Goal: Information Seeking & Learning: Find specific page/section

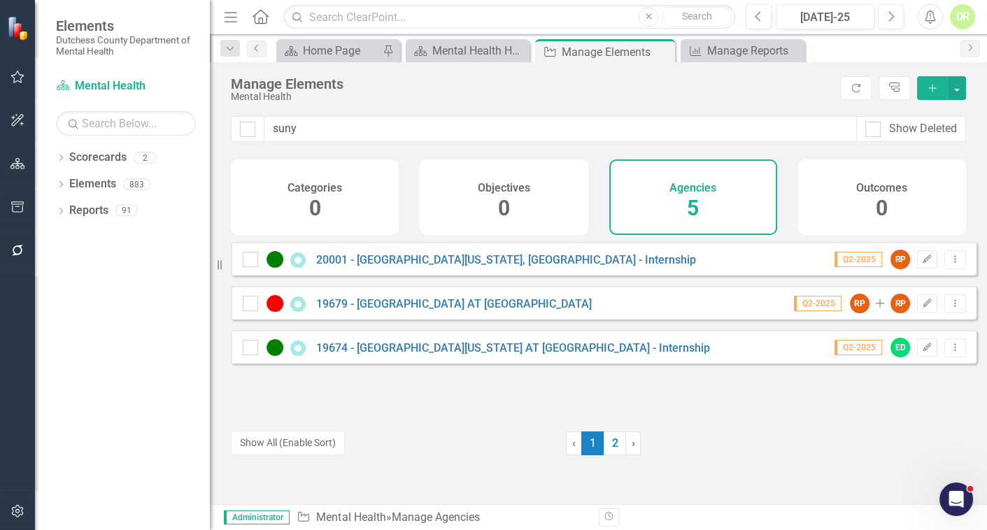
scroll to position [9029, 0]
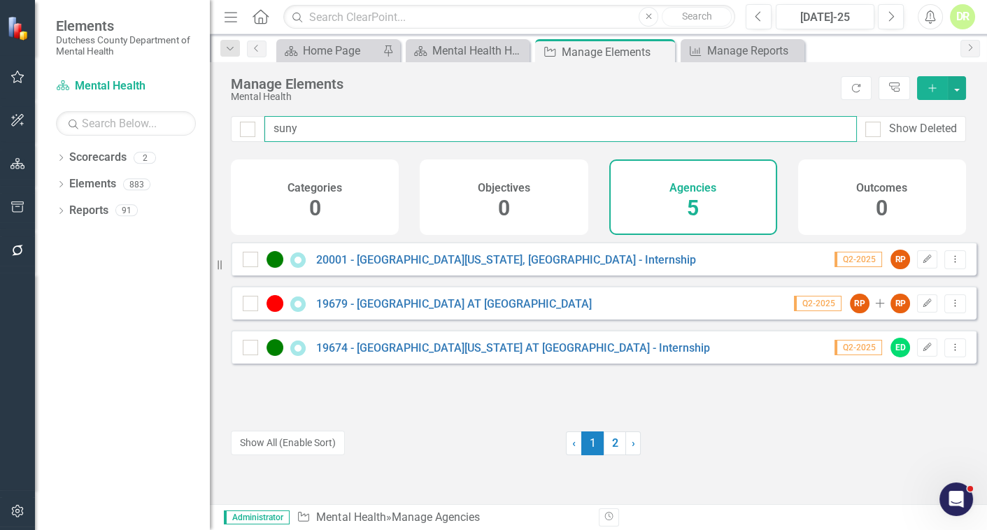
drag, startPoint x: 504, startPoint y: 131, endPoint x: 240, endPoint y: 146, distance: 264.1
click at [240, 146] on div "suny Show Deleted" at bounding box center [598, 137] width 777 height 43
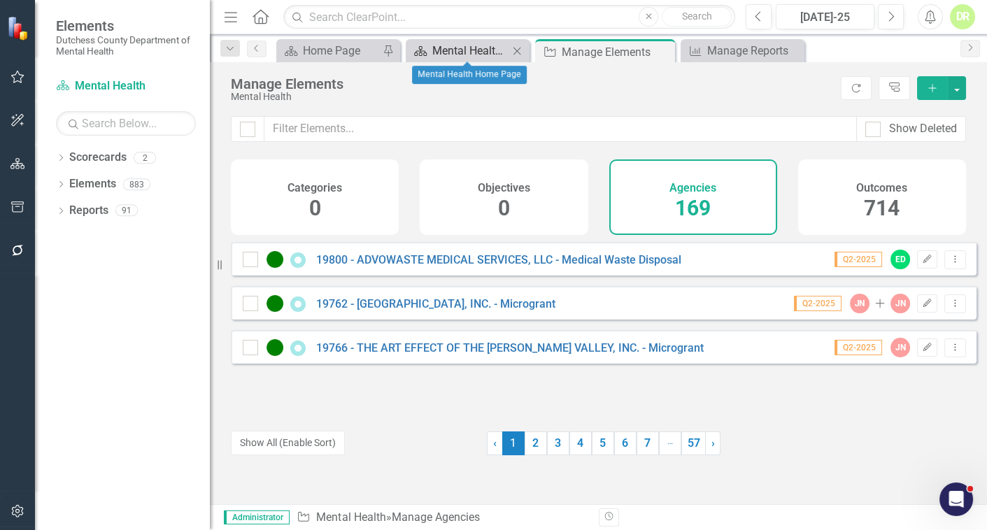
click at [475, 49] on div "Mental Health Home Page" at bounding box center [470, 50] width 76 height 17
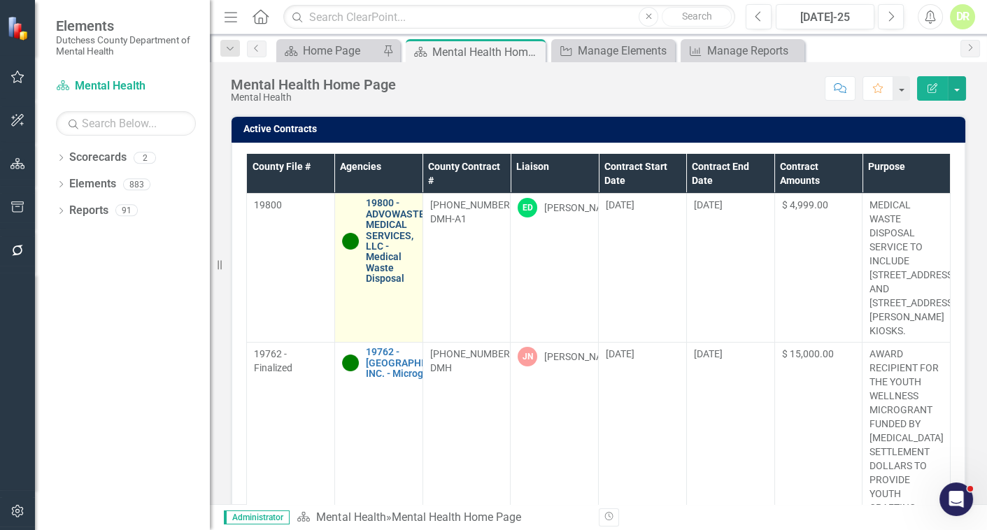
click at [380, 230] on link "19800 - ADVOWASTE MEDICAL SERVICES, LLC - Medical Waste Disposal" at bounding box center [395, 241] width 59 height 86
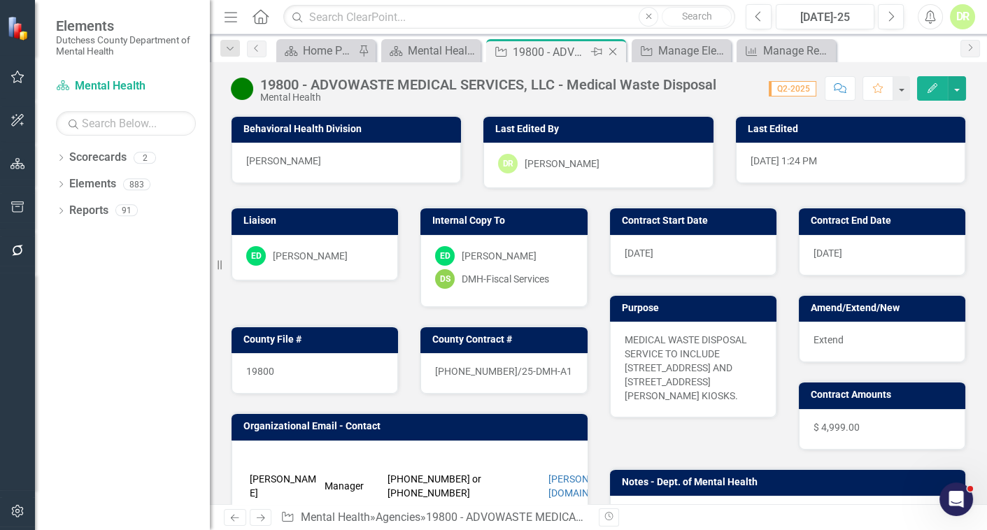
click at [611, 53] on icon "Close" at bounding box center [613, 51] width 14 height 11
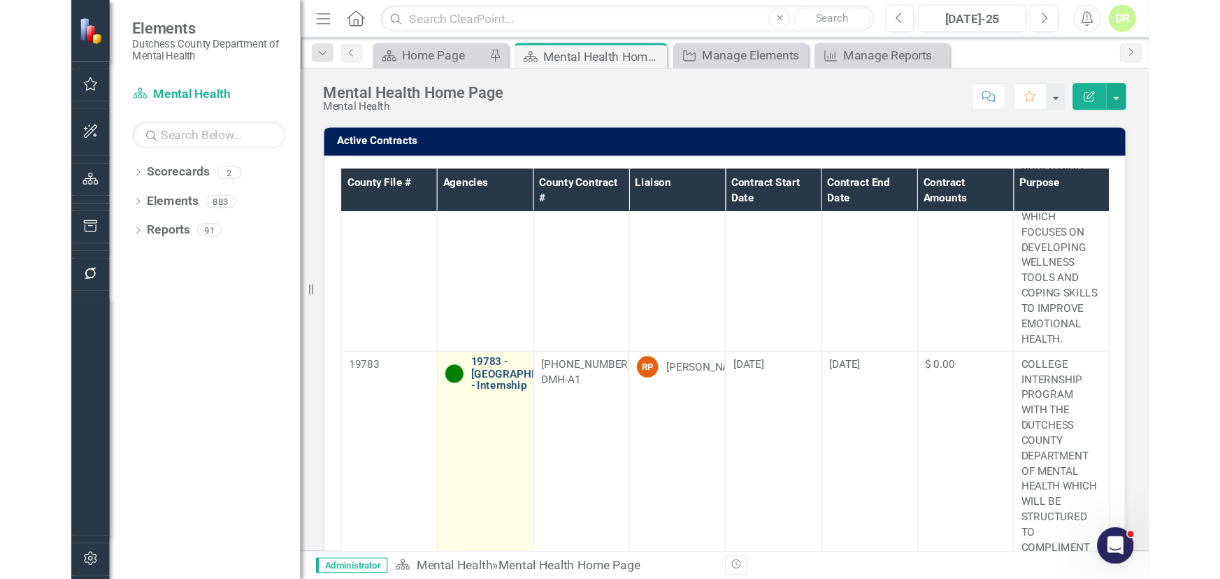
scroll to position [1144, 0]
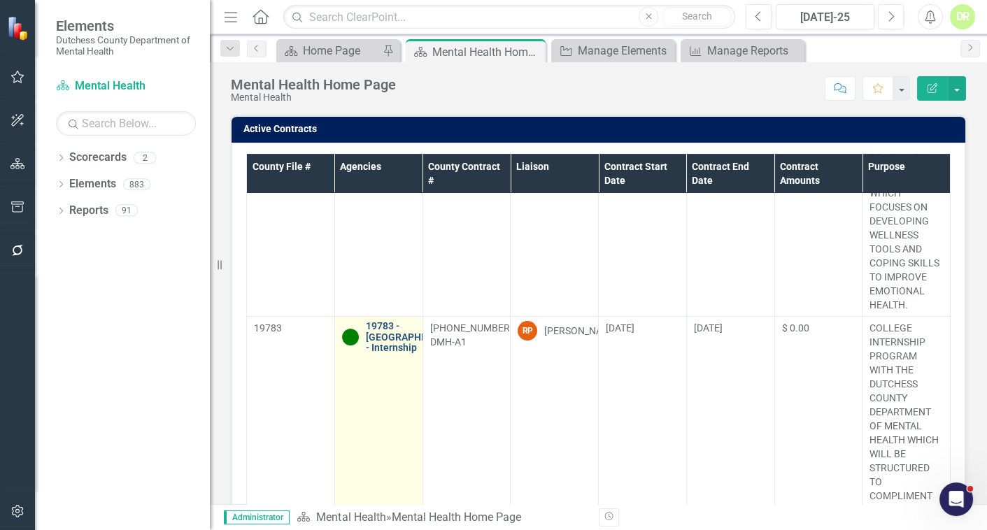
click at [404, 321] on link "19783 - [GEOGRAPHIC_DATA] - Internship" at bounding box center [413, 337] width 95 height 32
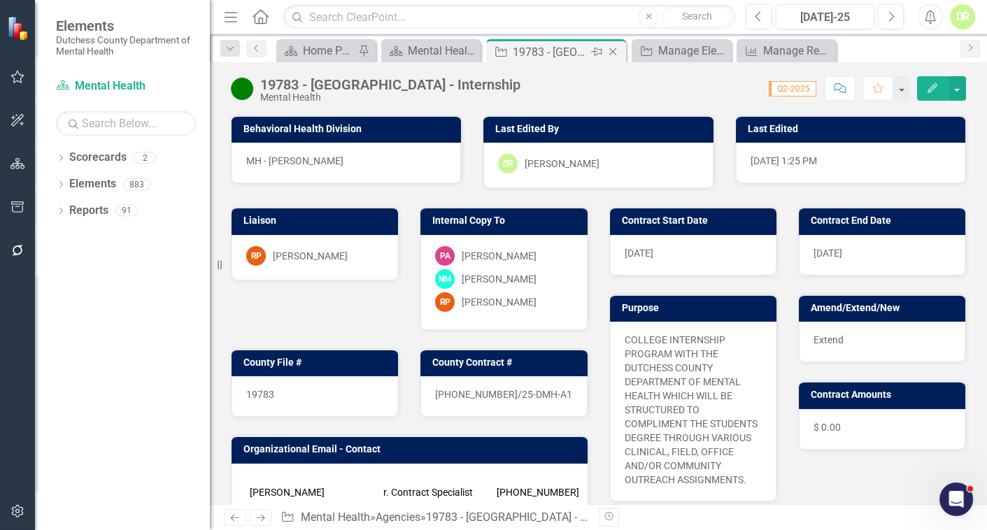
click at [611, 51] on icon "Close" at bounding box center [613, 51] width 14 height 11
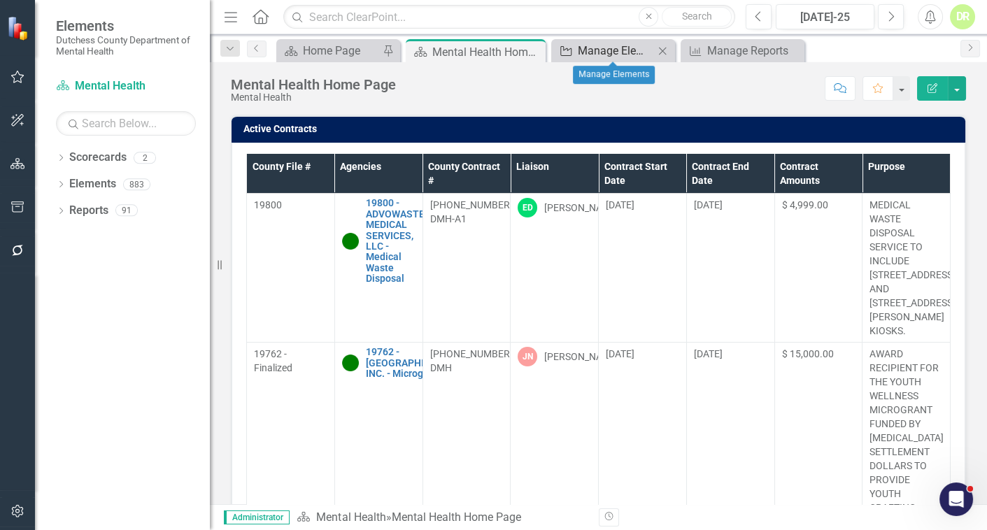
click at [619, 47] on div "Manage Elements" at bounding box center [616, 50] width 76 height 17
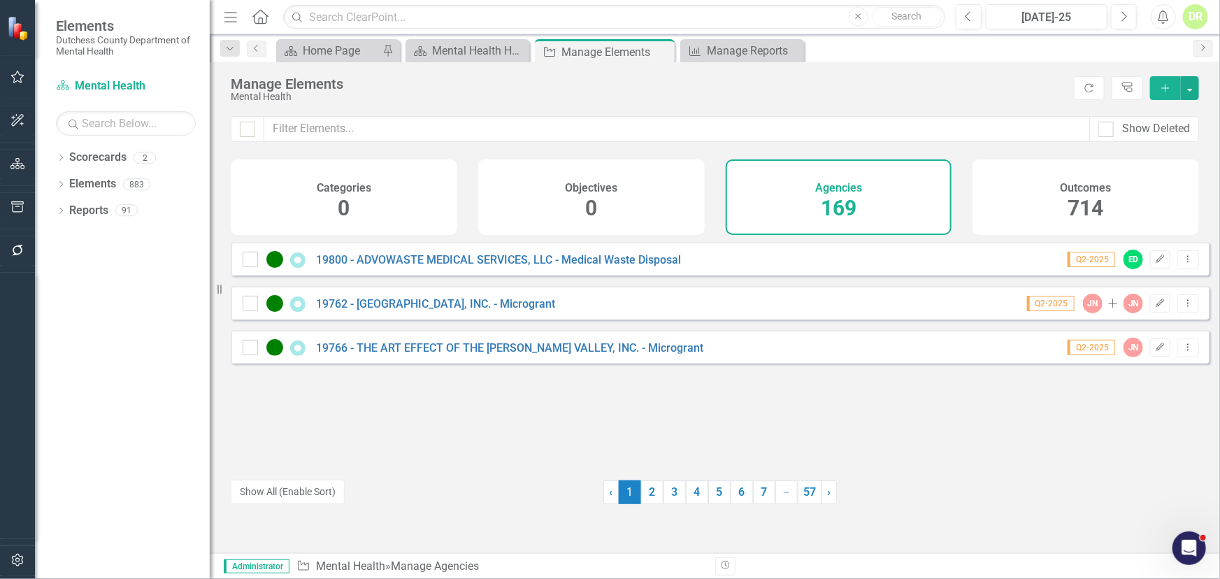
scroll to position [8994, 0]
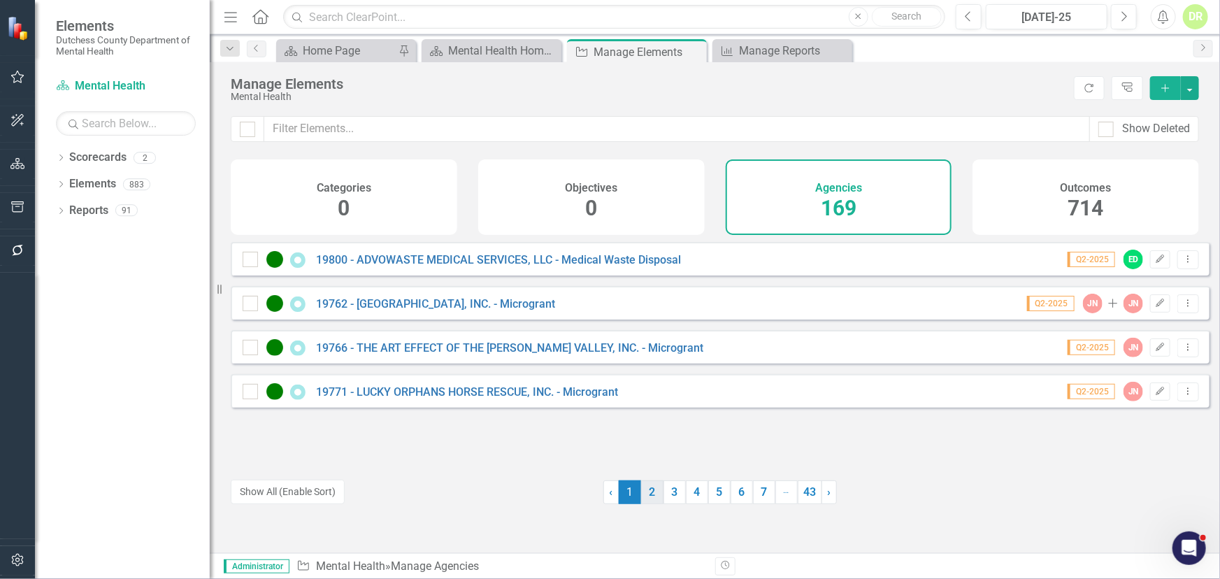
click at [644, 490] on link "2" at bounding box center [652, 492] width 22 height 24
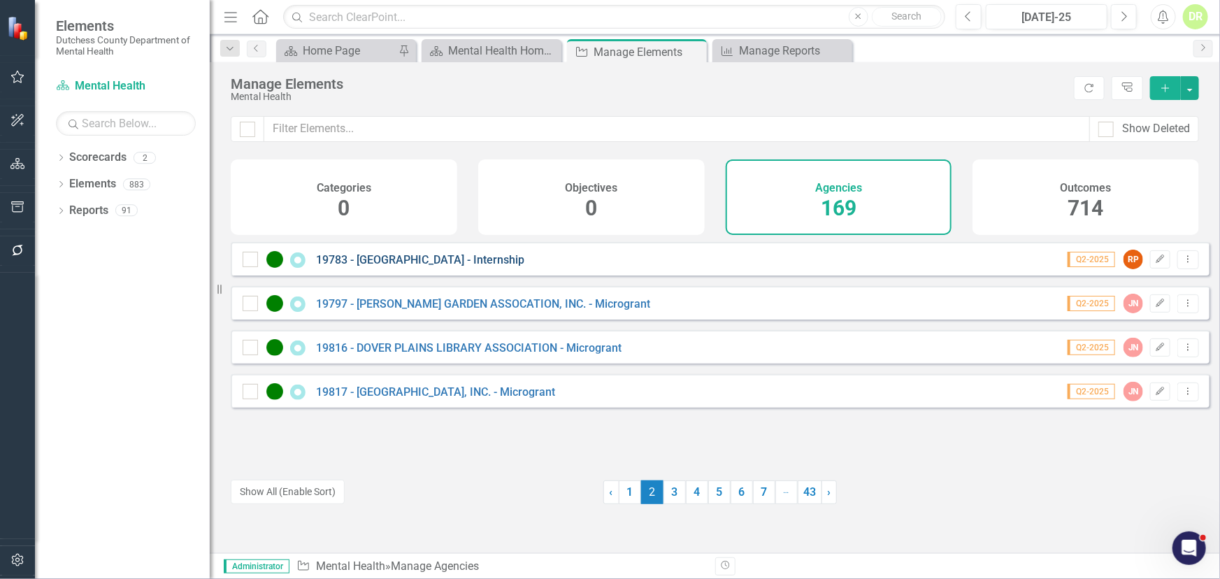
click at [439, 266] on link "19783 - [GEOGRAPHIC_DATA] - Internship" at bounding box center [420, 259] width 208 height 13
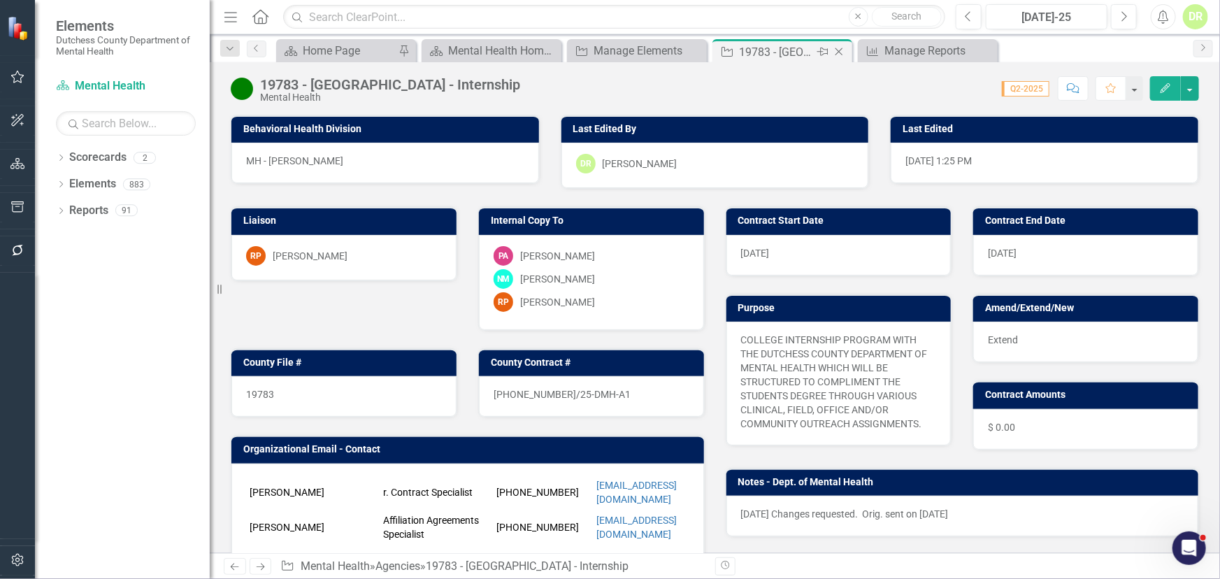
click at [839, 49] on icon "Close" at bounding box center [839, 51] width 14 height 11
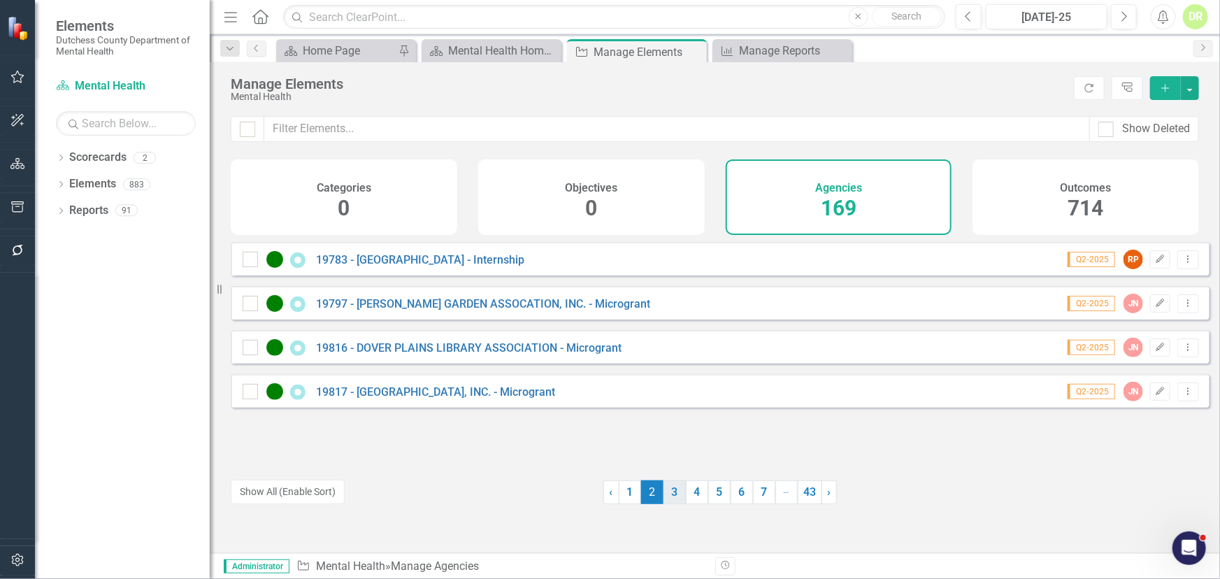
click at [669, 492] on link "3" at bounding box center [675, 492] width 22 height 24
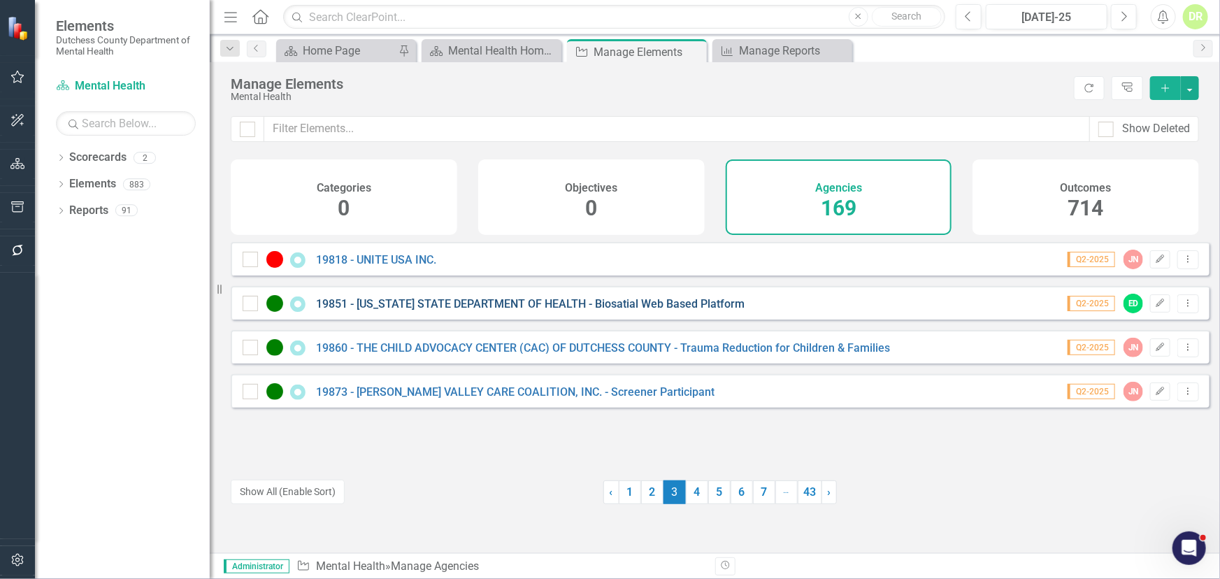
click at [567, 310] on link "19851 - [US_STATE] STATE DEPARTMENT OF HEALTH - Biosatial Web Based Platform" at bounding box center [530, 303] width 429 height 13
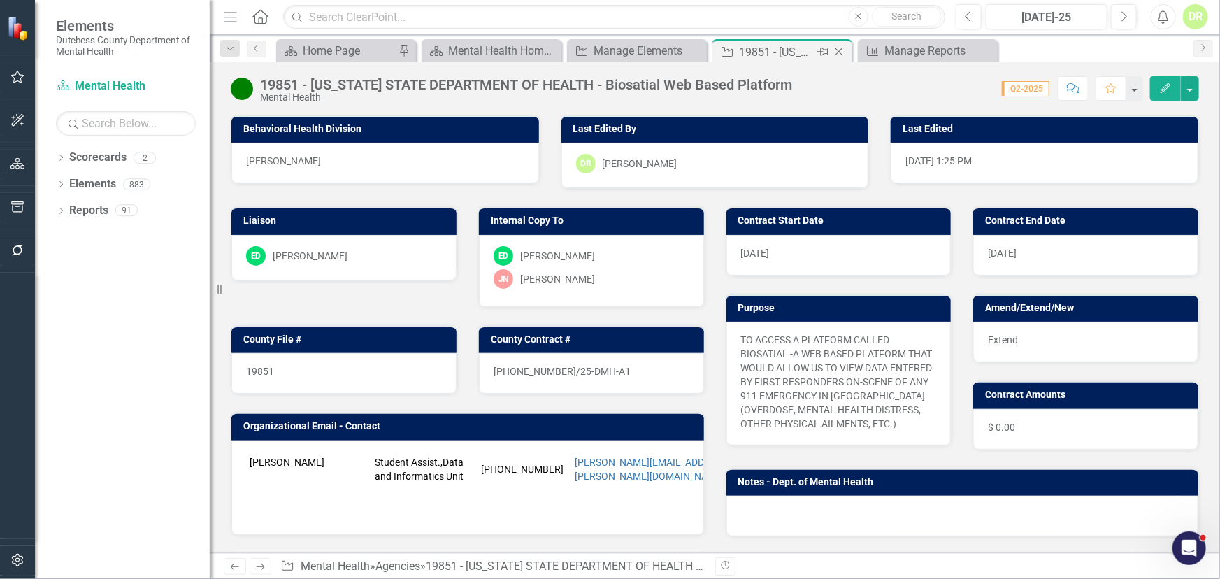
click at [839, 49] on icon "Close" at bounding box center [839, 51] width 14 height 11
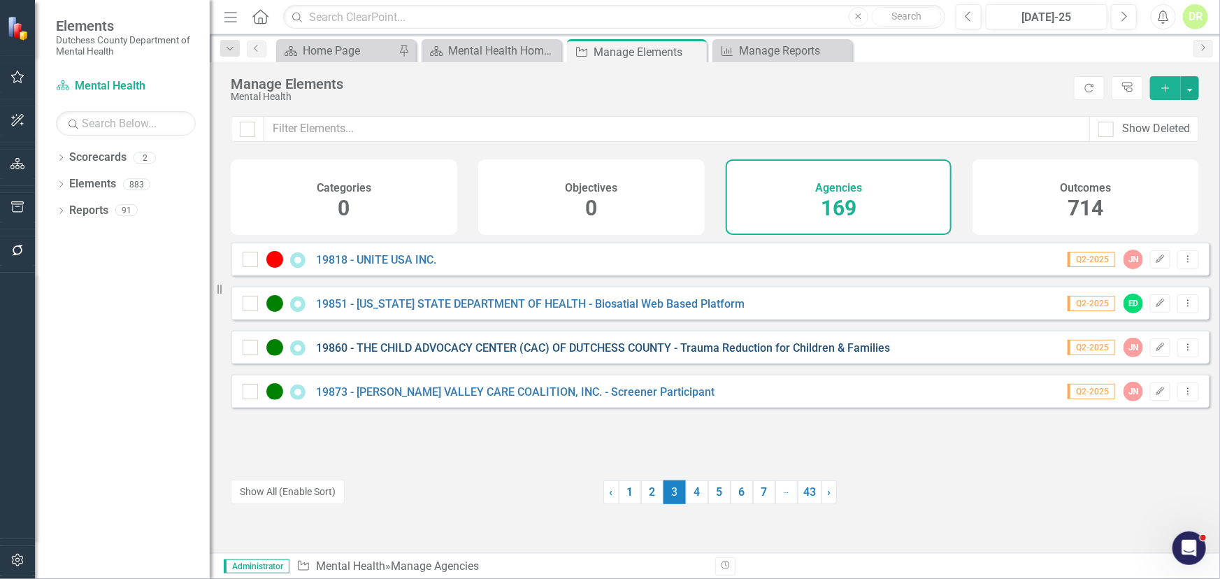
click at [448, 352] on link "19860 - THE CHILD ADVOCACY CENTER (CAC) OF DUTCHESS COUNTY - Trauma Reduction f…" at bounding box center [603, 347] width 574 height 13
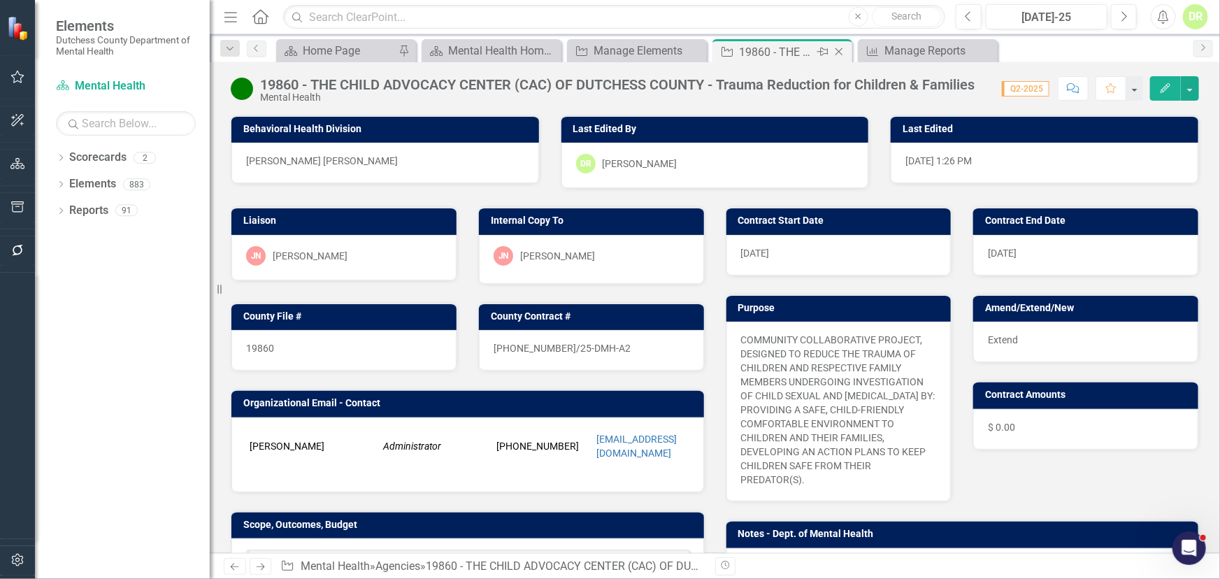
click at [839, 50] on icon "Close" at bounding box center [839, 51] width 14 height 11
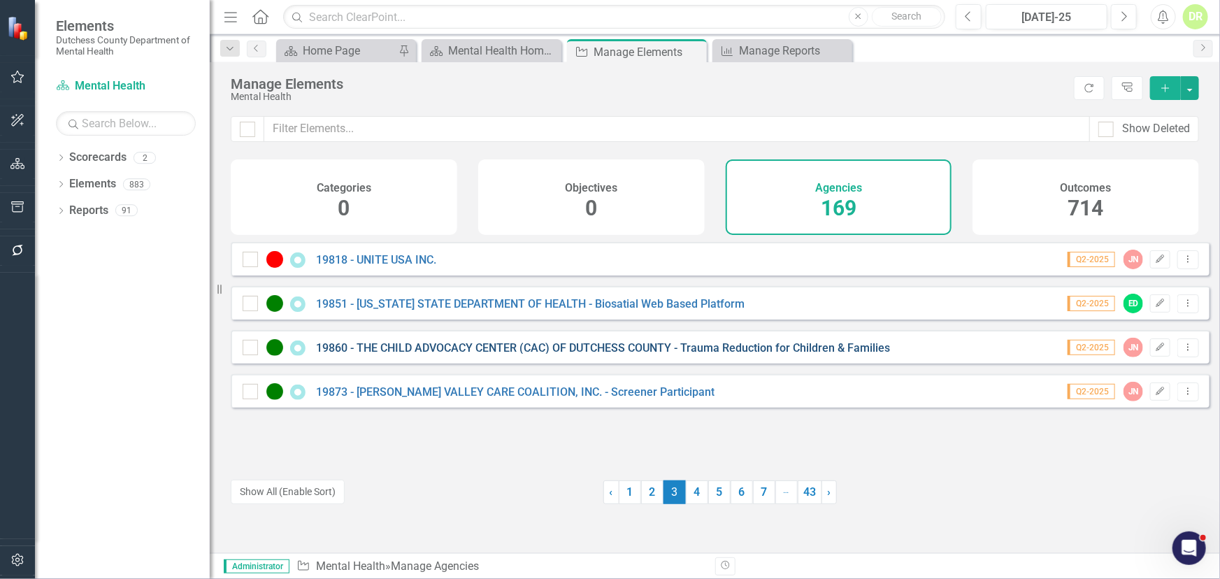
click at [539, 355] on link "19860 - THE CHILD ADVOCACY CENTER (CAC) OF DUTCHESS COUNTY - Trauma Reduction f…" at bounding box center [603, 347] width 574 height 13
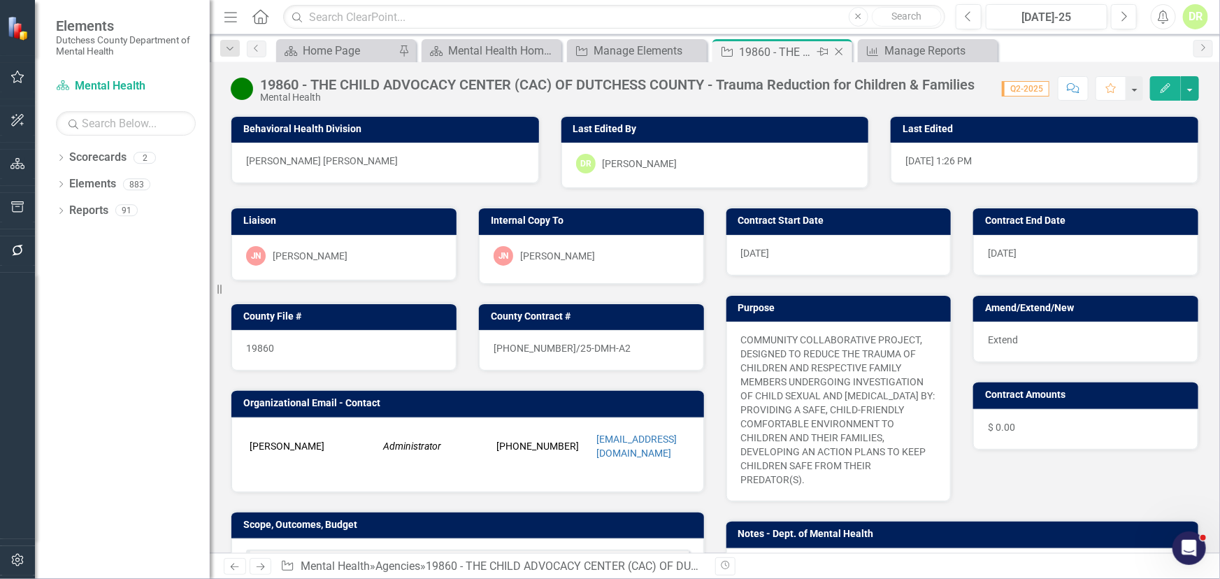
click at [839, 49] on div "Close" at bounding box center [840, 51] width 17 height 17
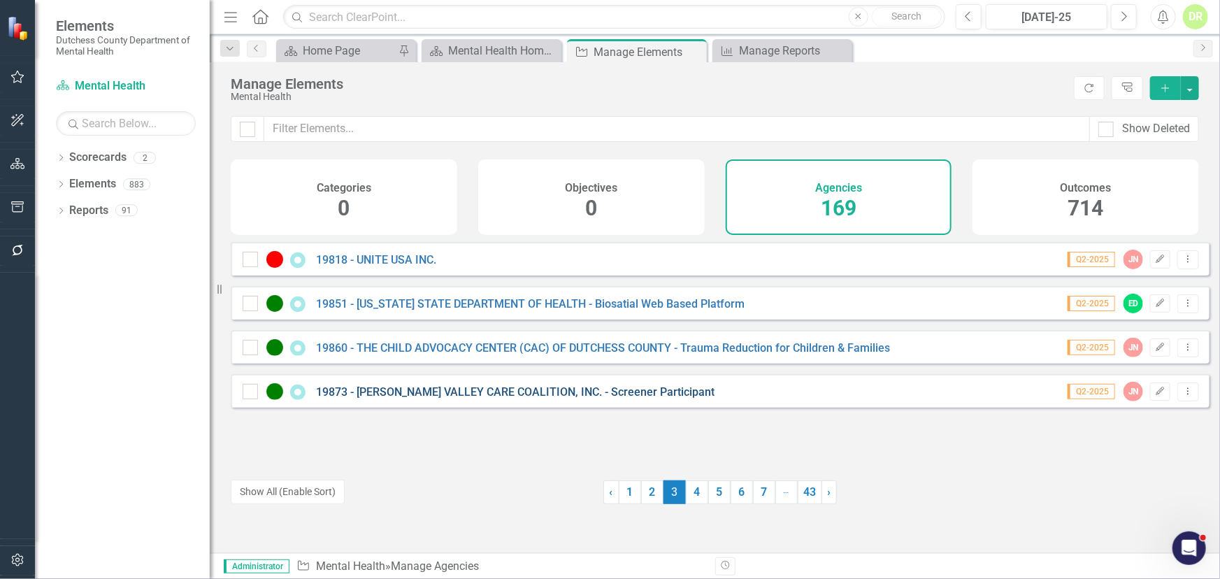
click at [543, 399] on link "19873 - [PERSON_NAME] VALLEY CARE COALITION, INC. - Screener Participant" at bounding box center [515, 391] width 399 height 13
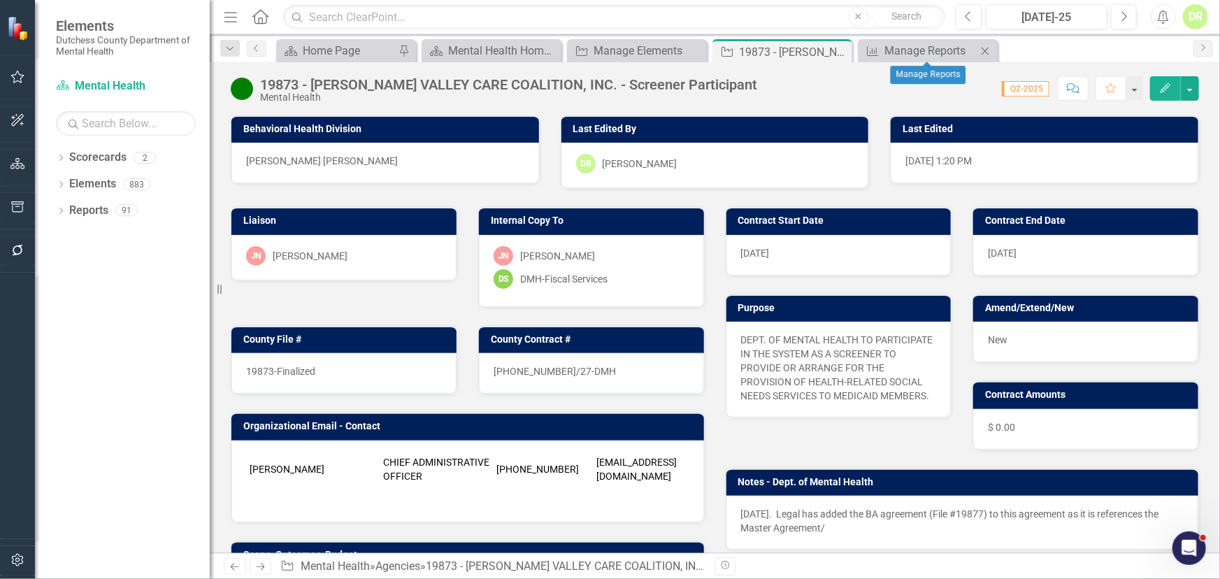
click at [985, 49] on icon "Close" at bounding box center [985, 50] width 14 height 11
click at [838, 48] on icon "Close" at bounding box center [839, 51] width 14 height 11
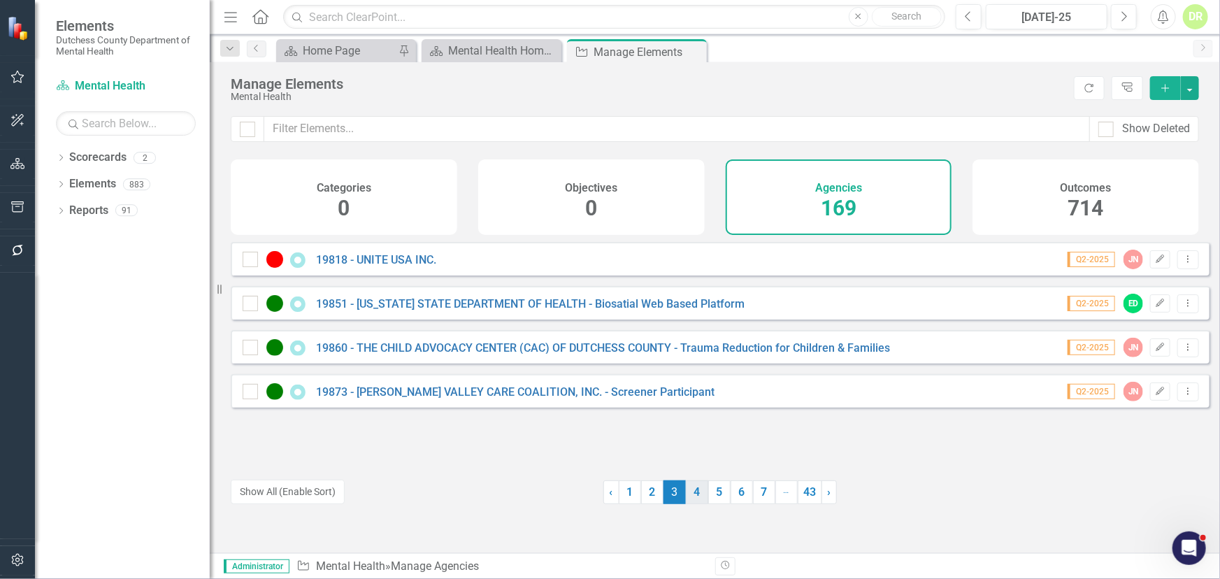
click at [691, 496] on link "4" at bounding box center [697, 492] width 22 height 24
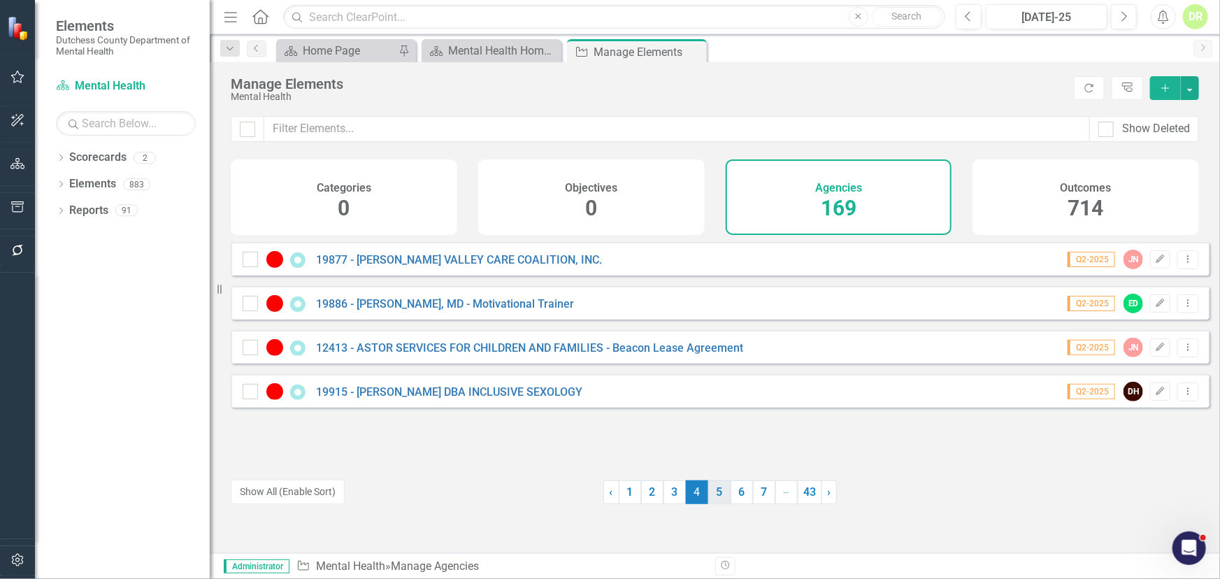
click at [715, 494] on link "5" at bounding box center [719, 492] width 22 height 24
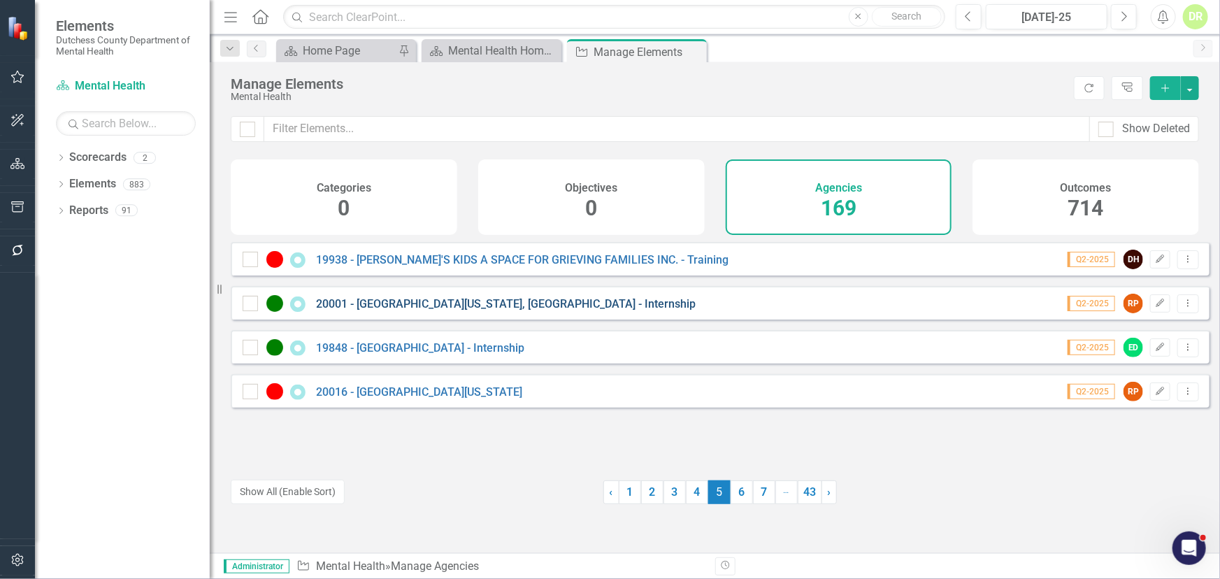
click at [476, 311] on link "20001 - [GEOGRAPHIC_DATA][US_STATE], [GEOGRAPHIC_DATA] - Internship" at bounding box center [506, 303] width 380 height 13
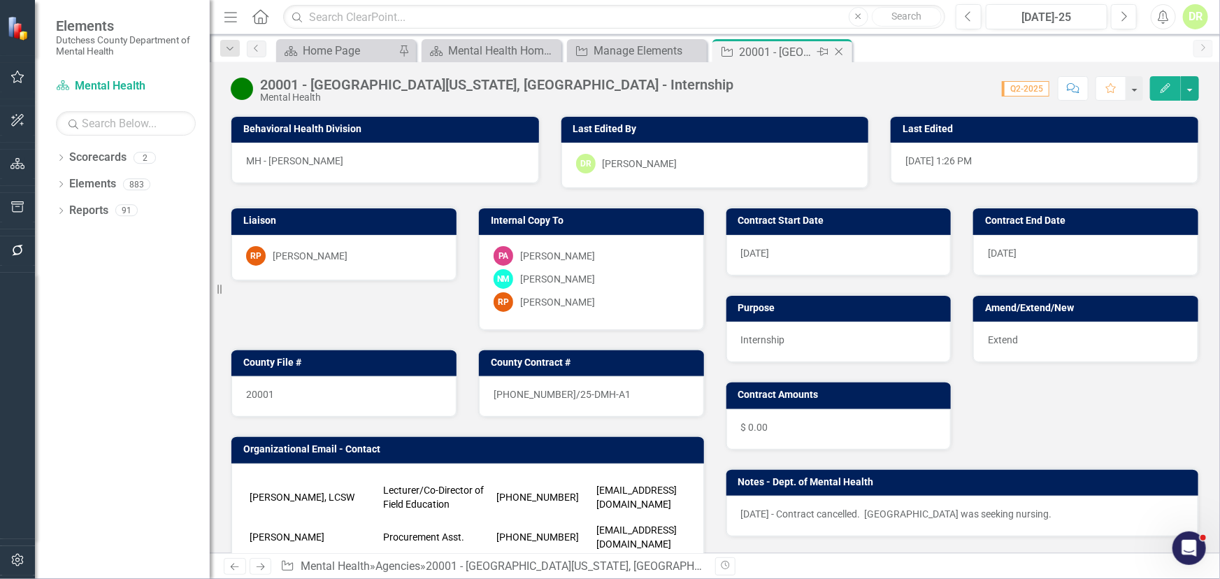
click at [842, 47] on icon "Close" at bounding box center [839, 51] width 14 height 11
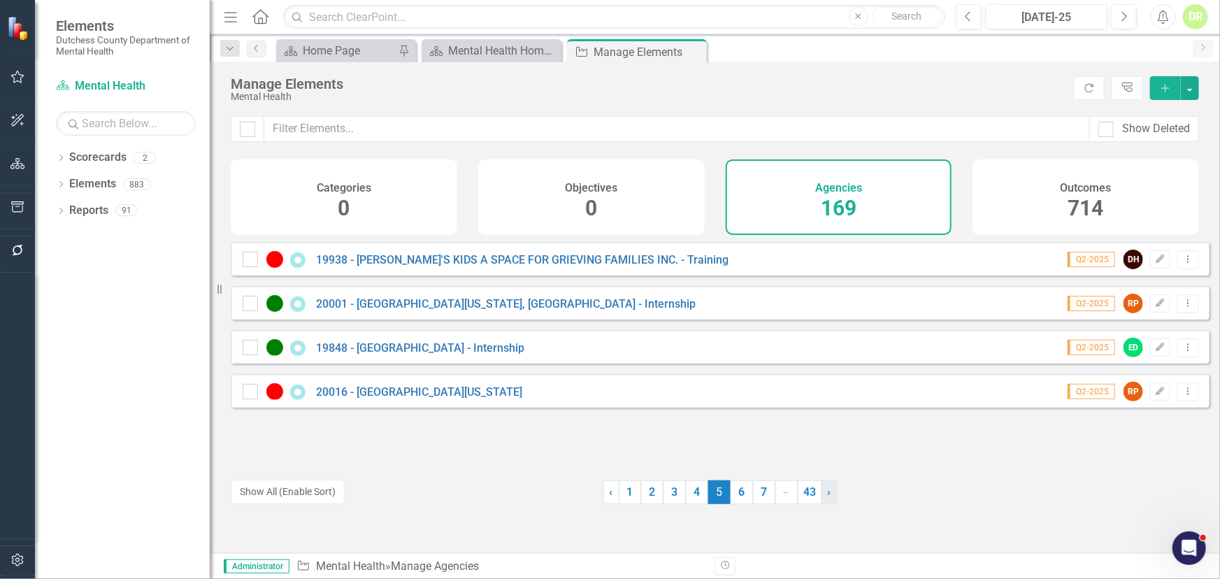
click at [826, 492] on link "› Next" at bounding box center [829, 492] width 15 height 24
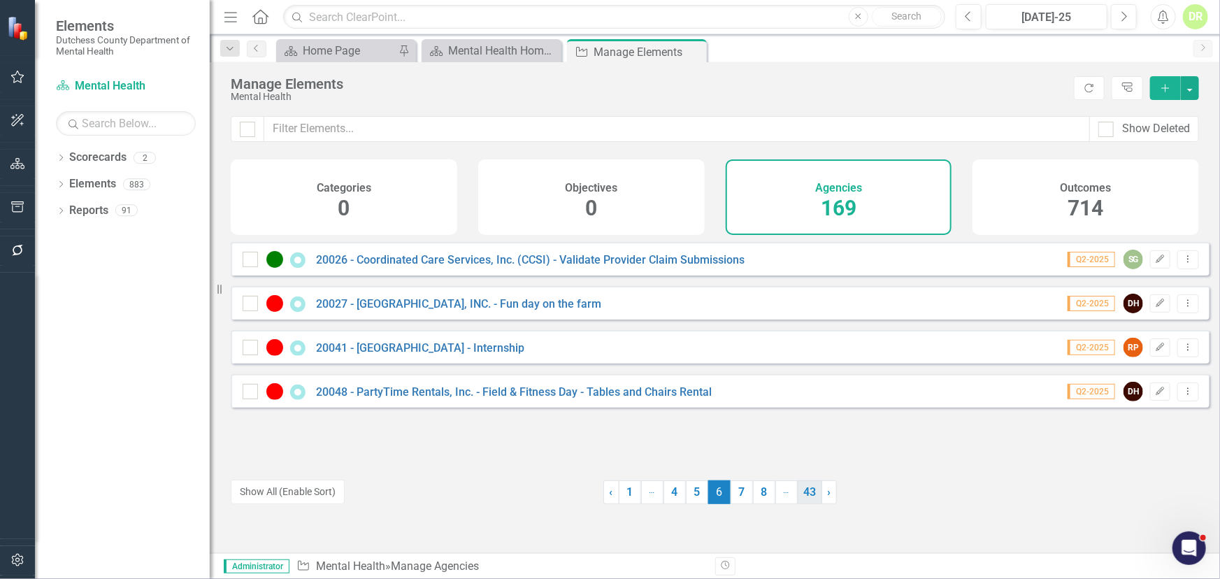
click at [803, 493] on link "43" at bounding box center [810, 492] width 24 height 24
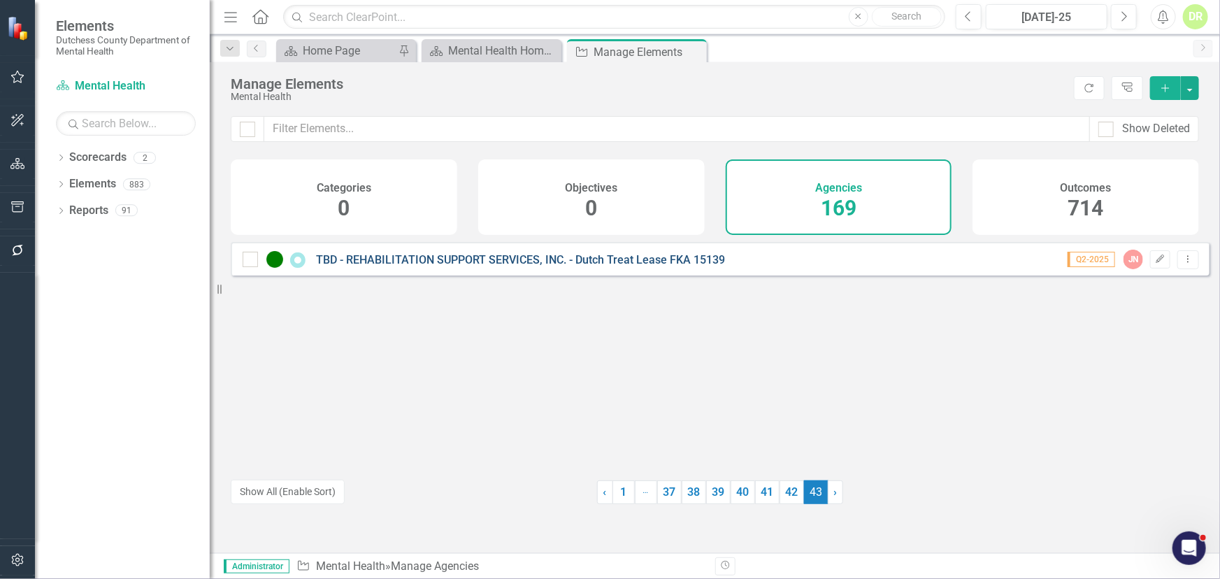
click at [497, 266] on link "TBD - REHABILITATION SUPPORT SERVICES, INC. - Dutch Treat Lease FKA 15139" at bounding box center [520, 259] width 409 height 13
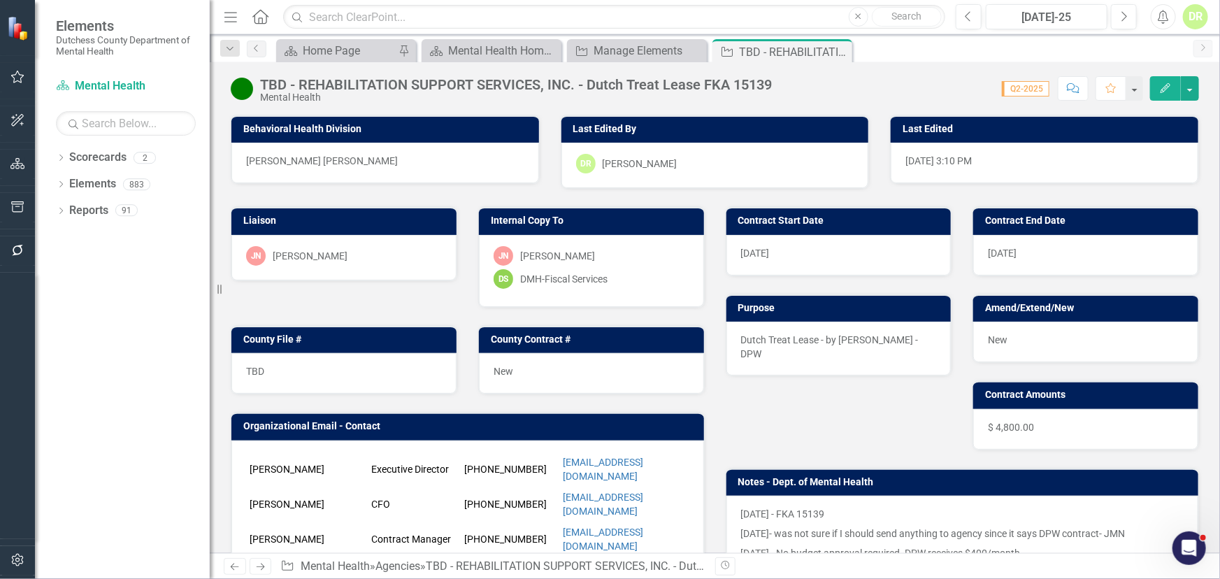
click at [0, 0] on icon "Close" at bounding box center [0, 0] width 0 height 0
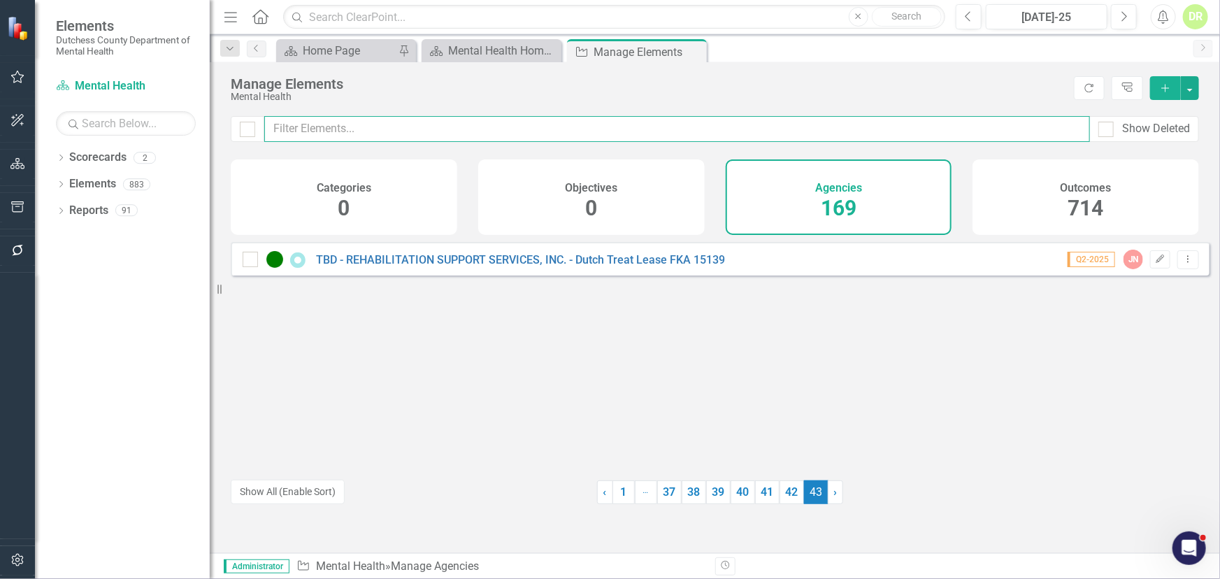
click at [574, 136] on input "text" at bounding box center [677, 129] width 826 height 26
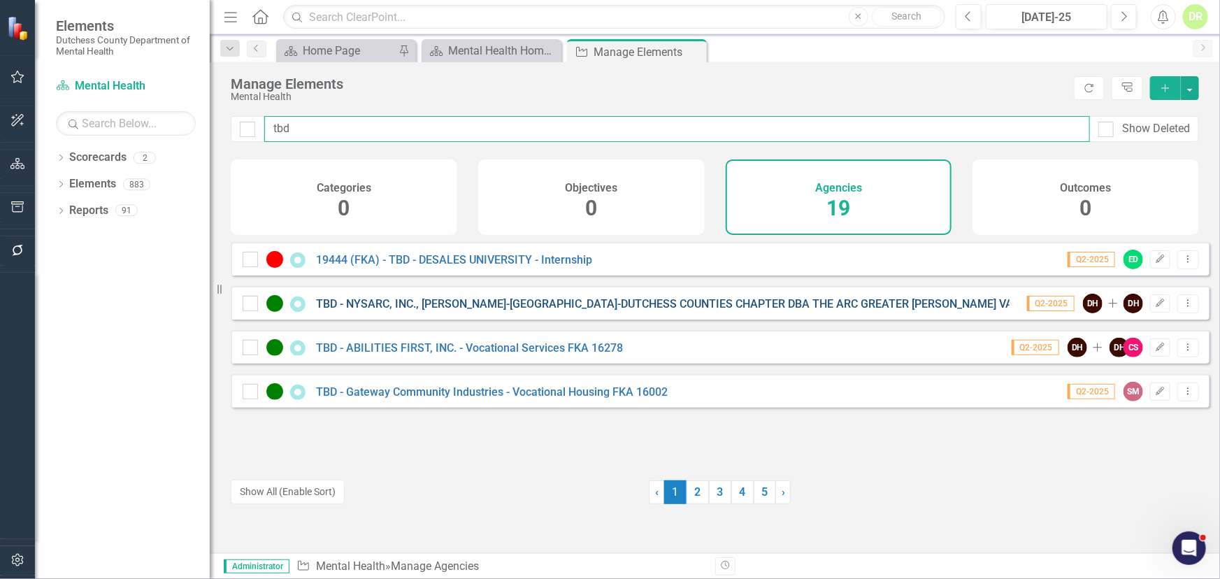
type input "tbd"
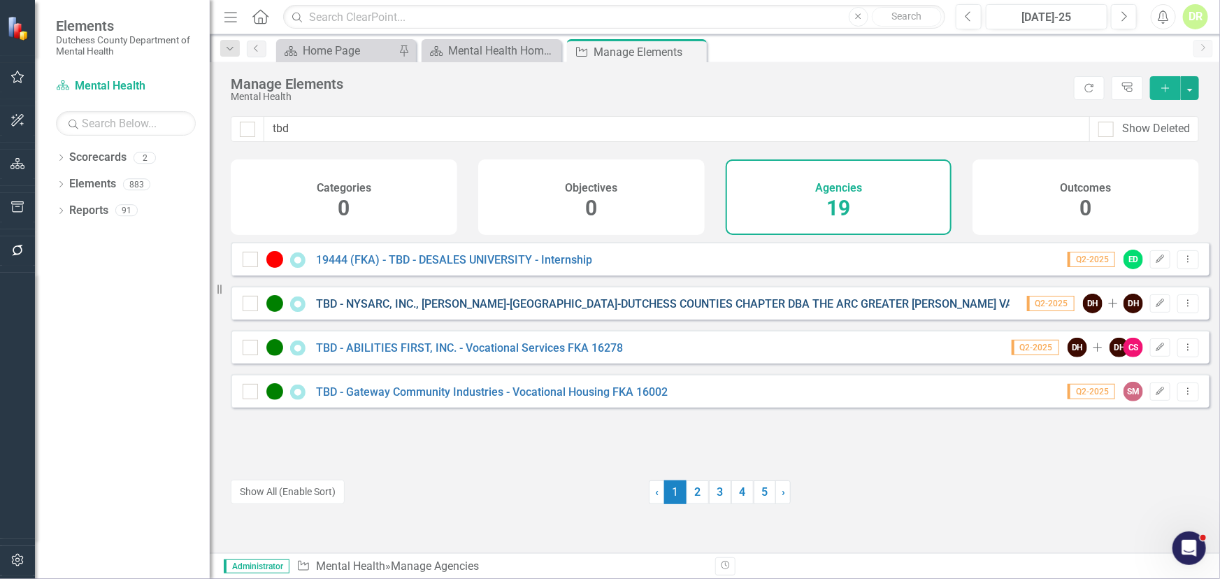
click at [494, 311] on link "TBD - NYSARC, INC., [PERSON_NAME]-[GEOGRAPHIC_DATA]-DUTCHESS COUNTIES CHAPTER D…" at bounding box center [807, 303] width 983 height 13
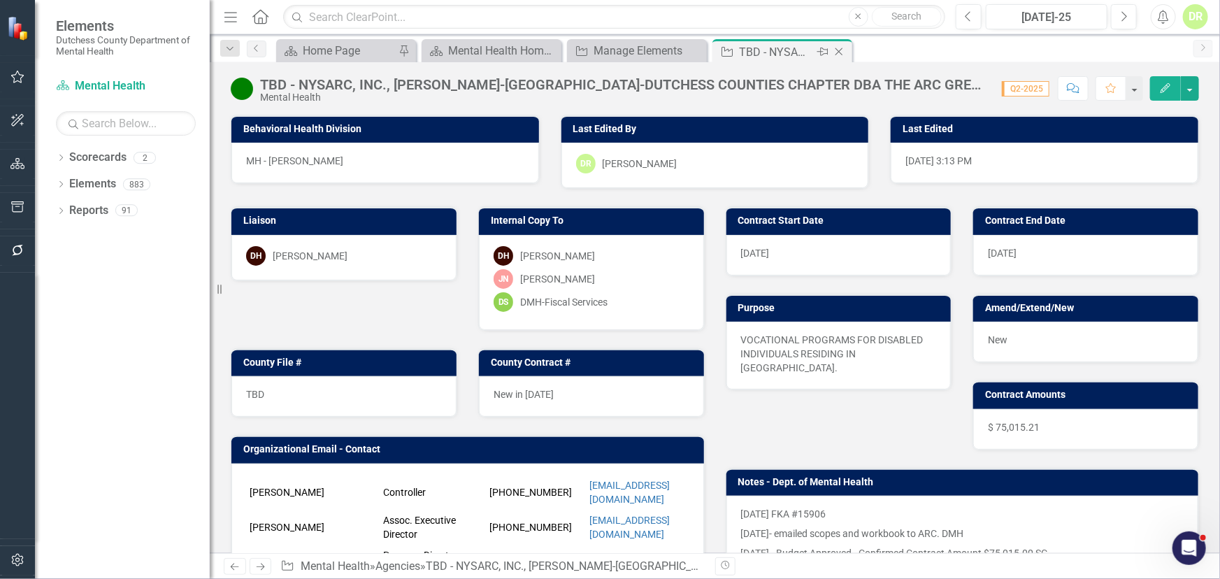
click at [841, 49] on icon "Close" at bounding box center [839, 51] width 14 height 11
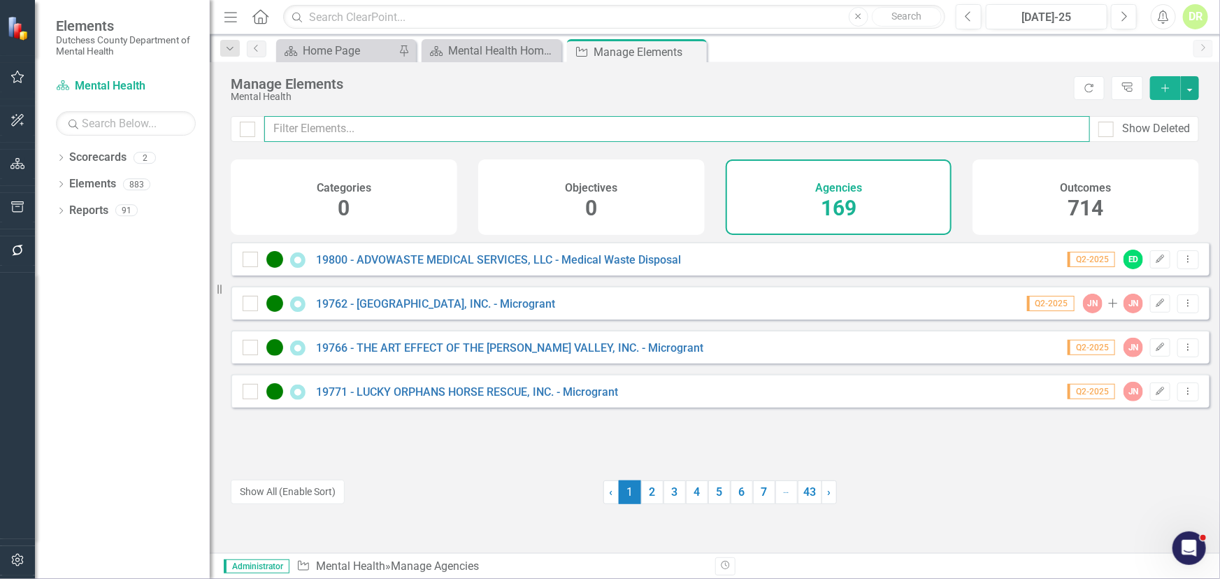
click at [343, 131] on input "text" at bounding box center [677, 129] width 826 height 26
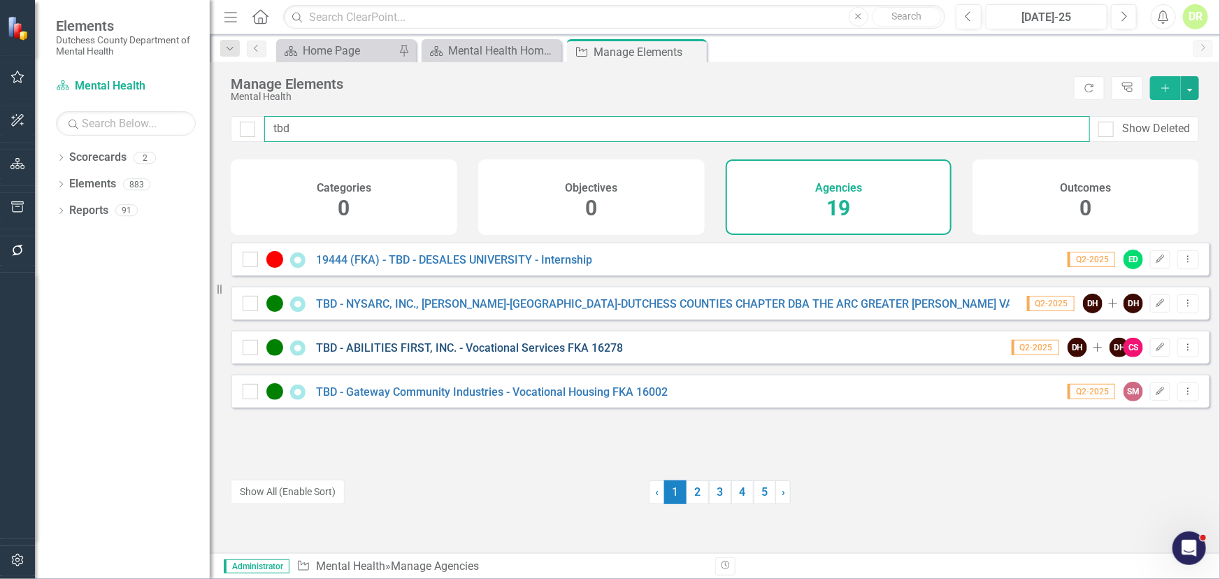
type input "tbd"
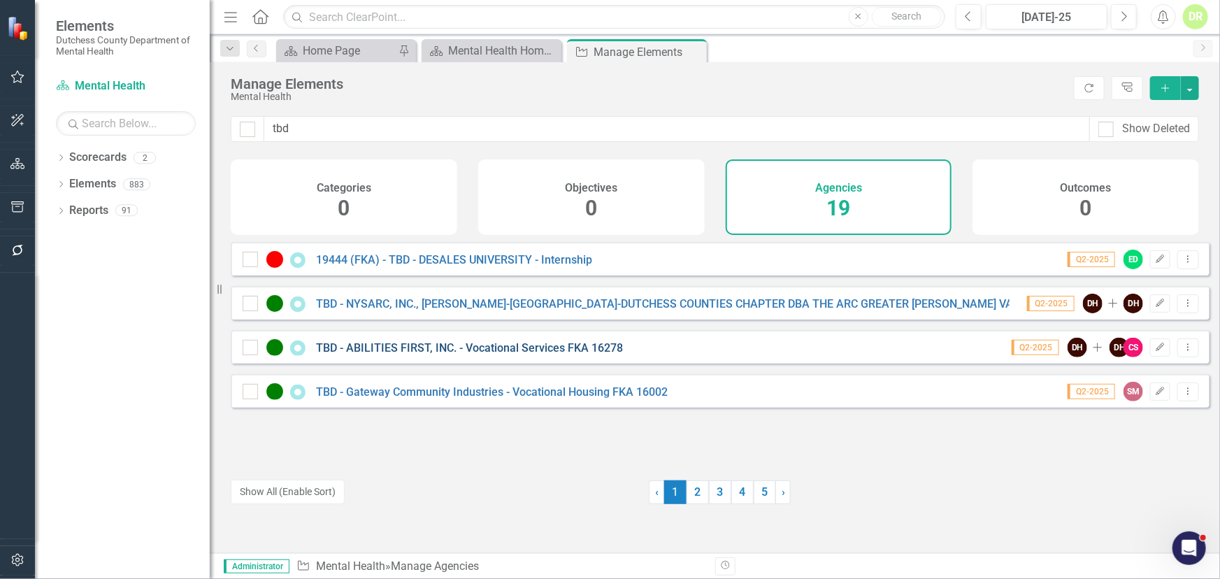
click at [431, 355] on link "TBD - ABILITIES FIRST, INC. - Vocational Services FKA 16278" at bounding box center [469, 347] width 307 height 13
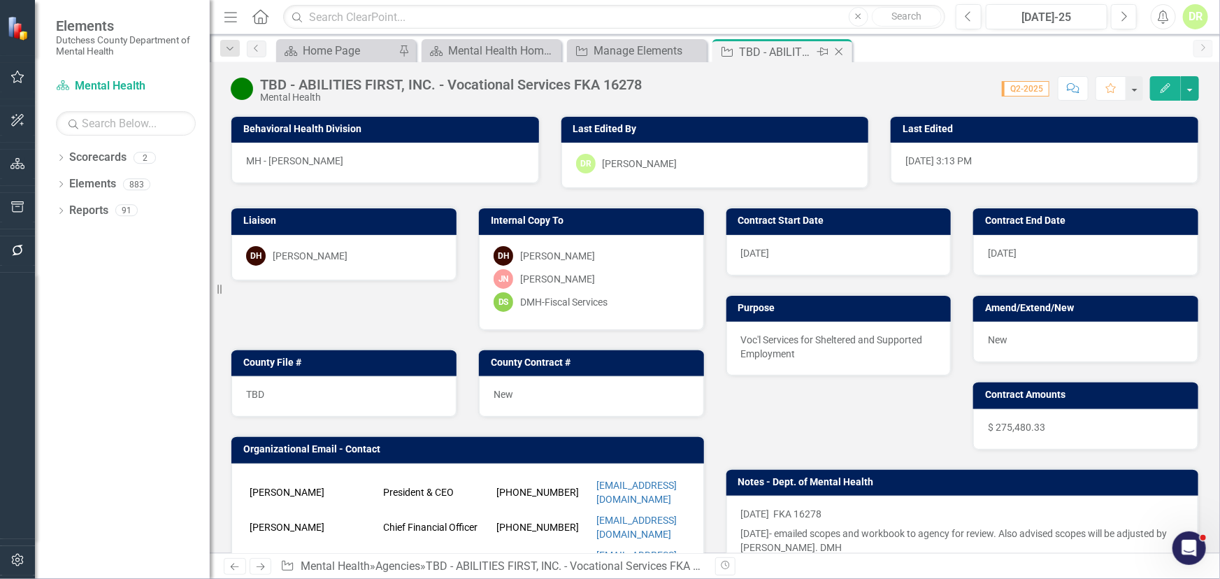
click at [834, 56] on icon "Close" at bounding box center [839, 51] width 14 height 11
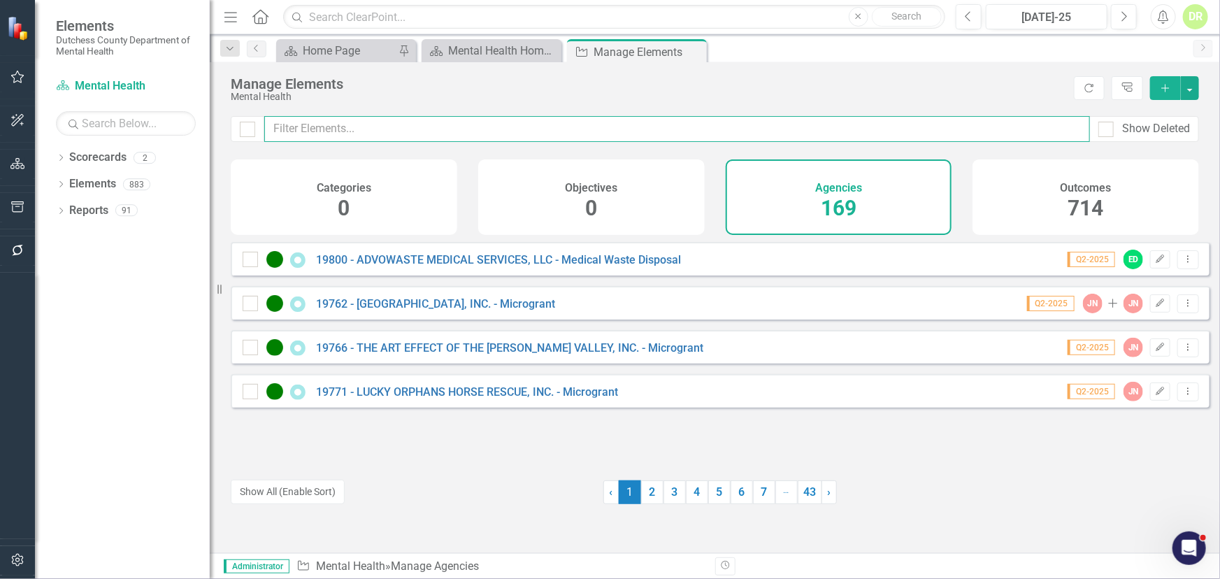
click at [363, 127] on input "text" at bounding box center [677, 129] width 826 height 26
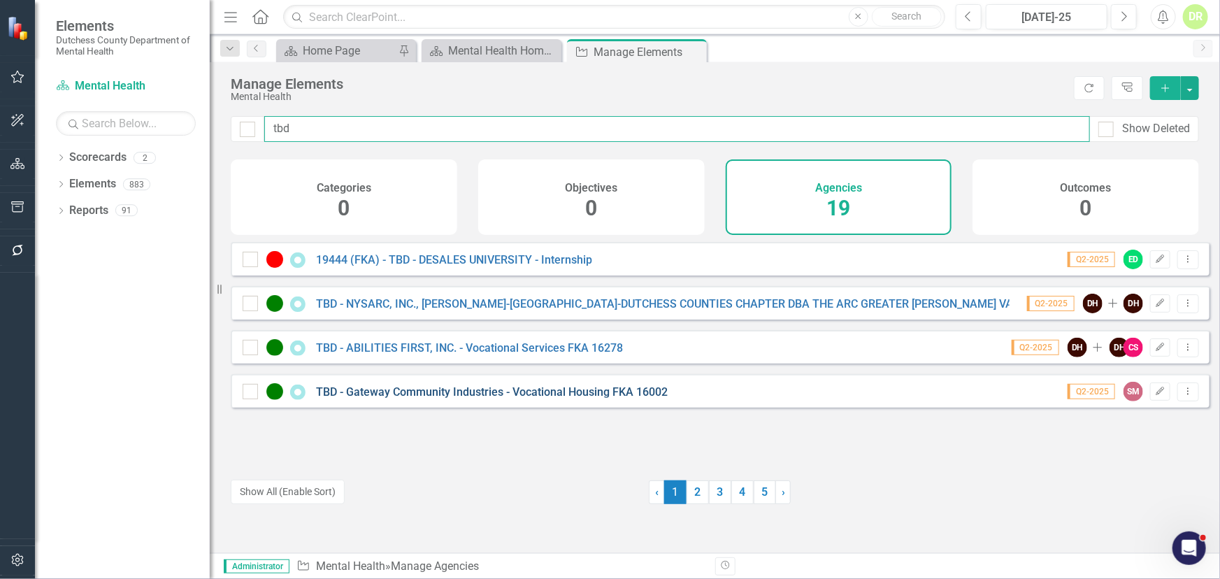
type input "tbd"
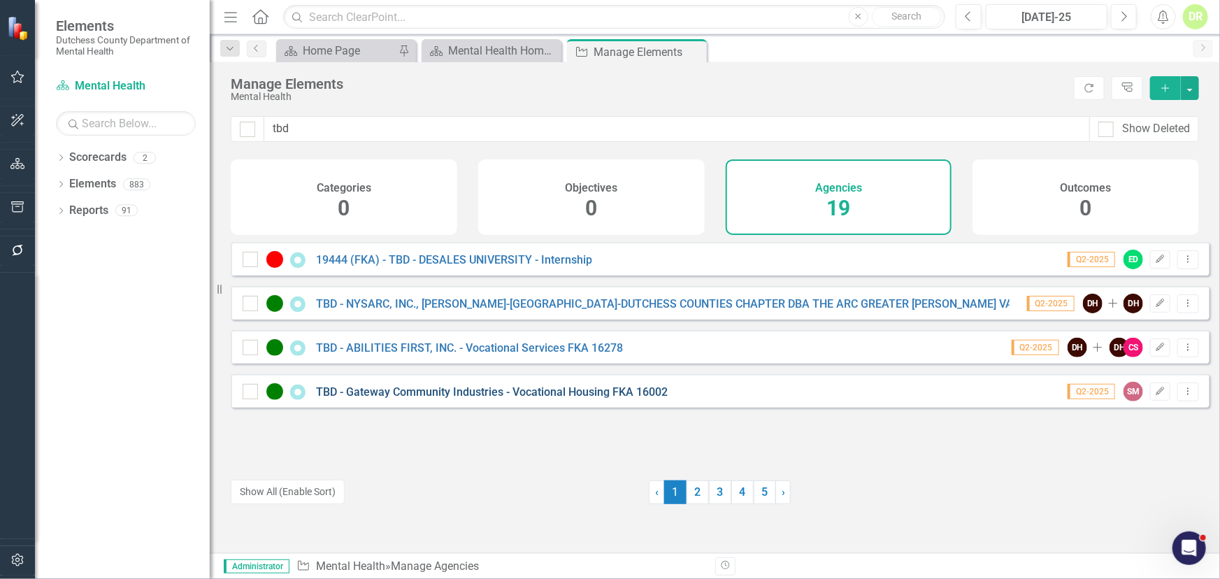
click at [510, 397] on link "TBD - Gateway Community Industries - Vocational Housing FKA 16002" at bounding box center [492, 391] width 352 height 13
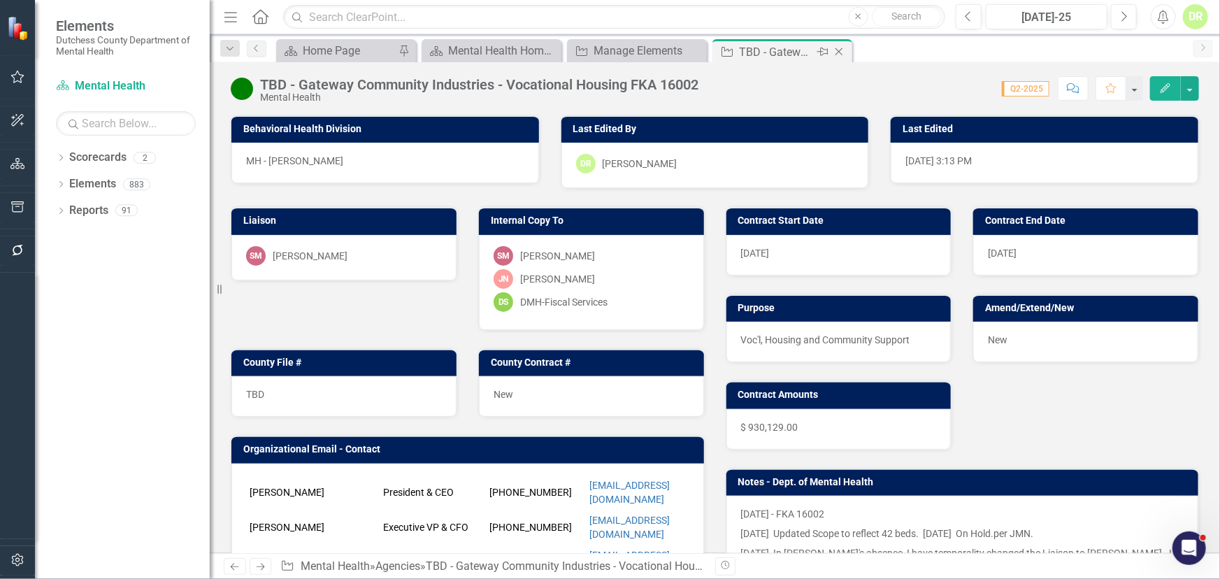
click at [836, 49] on icon at bounding box center [840, 52] width 8 height 8
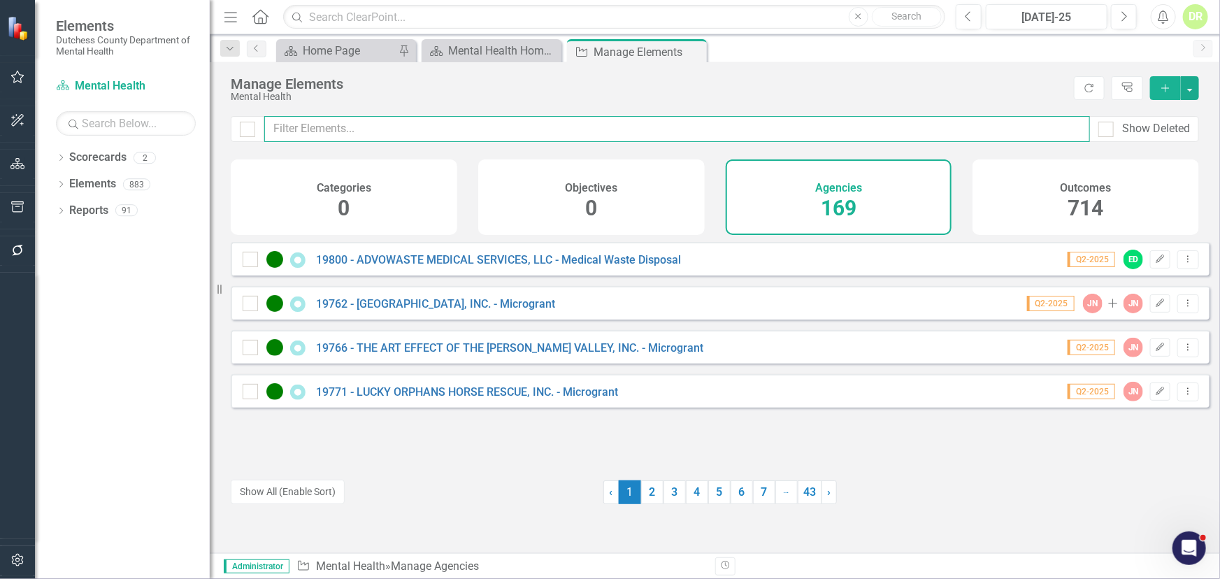
click at [450, 122] on input "text" at bounding box center [677, 129] width 826 height 26
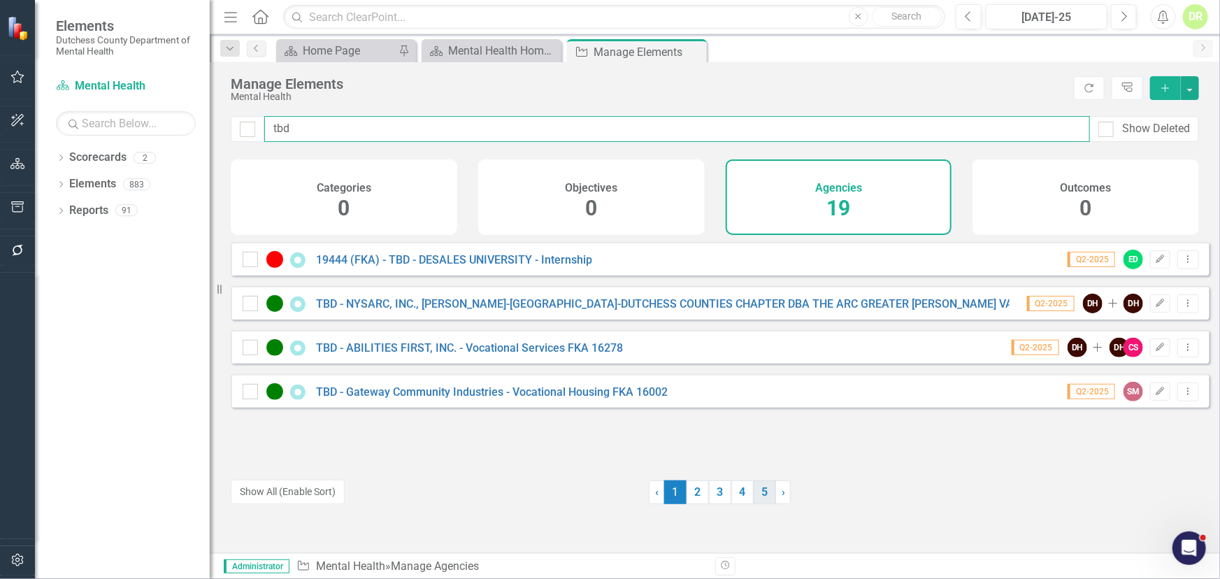
type input "tbd"
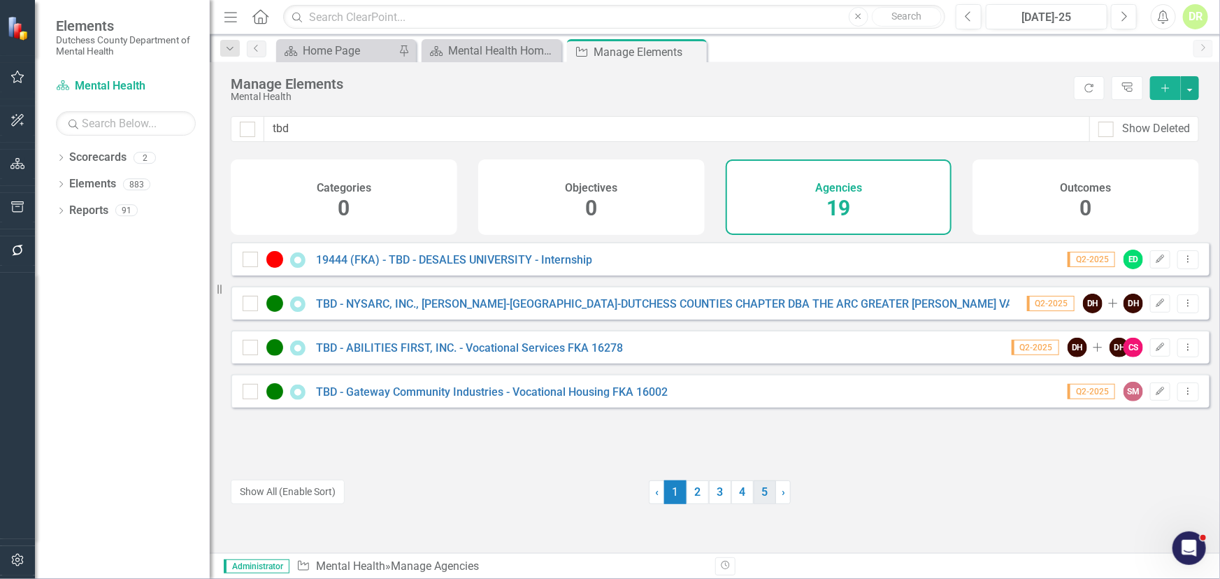
drag, startPoint x: 760, startPoint y: 490, endPoint x: 753, endPoint y: 480, distance: 12.6
click at [759, 490] on link "5" at bounding box center [765, 492] width 22 height 24
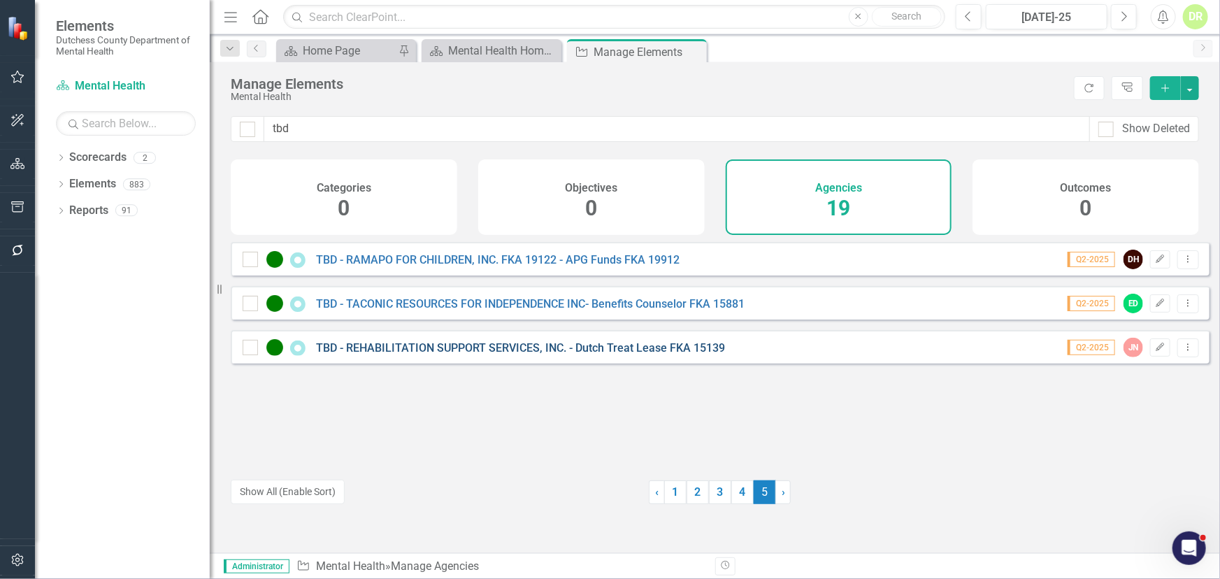
click at [517, 355] on link "TBD - REHABILITATION SUPPORT SERVICES, INC. - Dutch Treat Lease FKA 15139" at bounding box center [520, 347] width 409 height 13
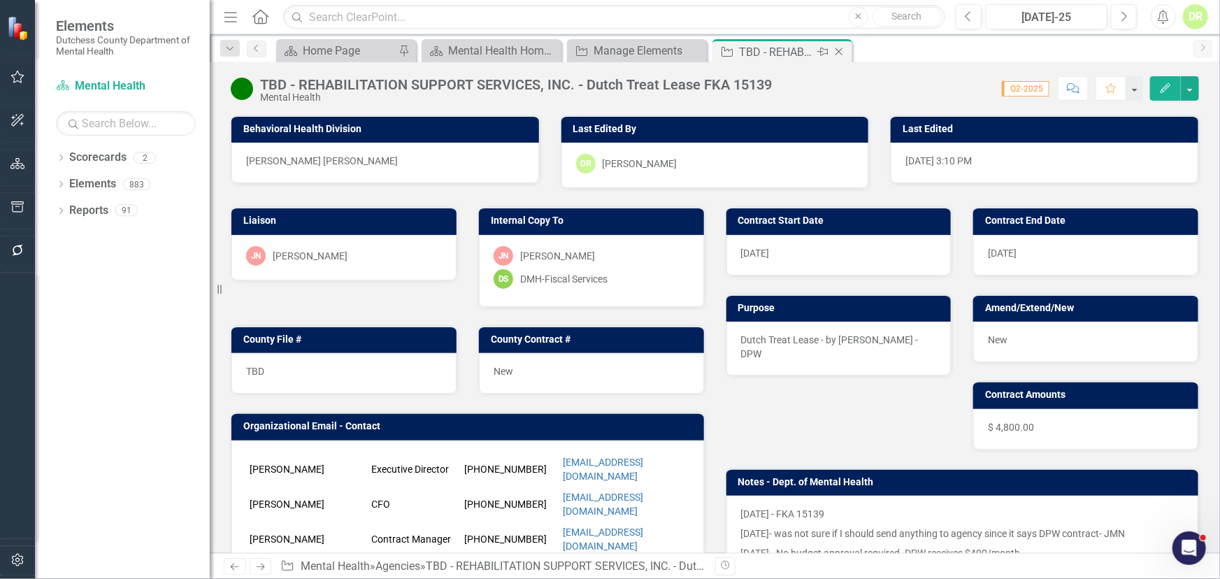
click at [840, 46] on icon "Close" at bounding box center [839, 51] width 14 height 11
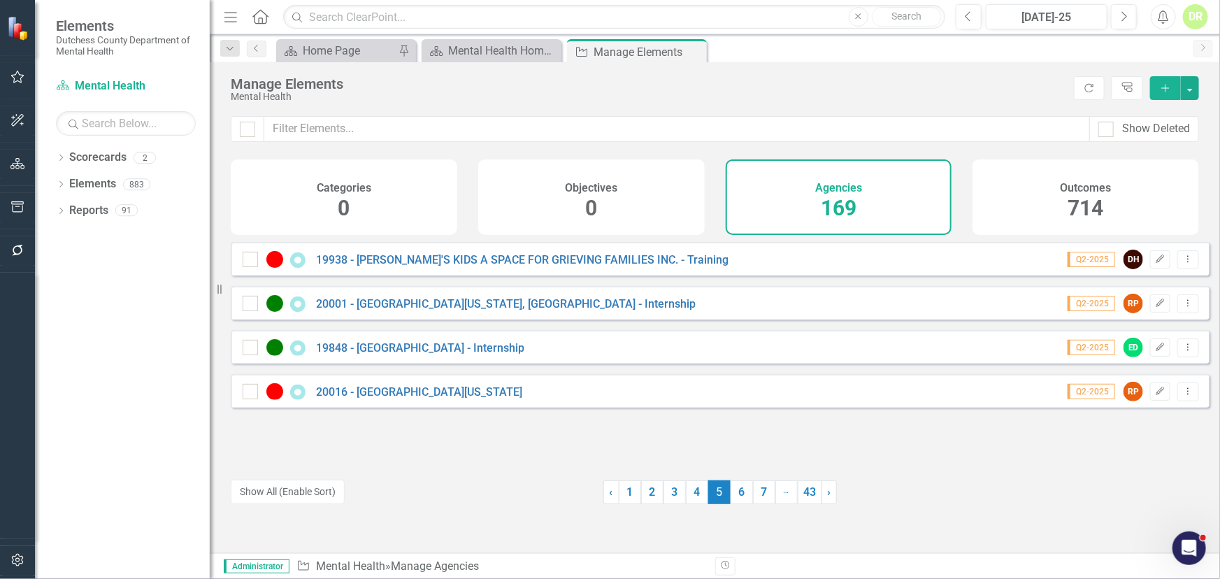
drag, startPoint x: 618, startPoint y: 490, endPoint x: 593, endPoint y: 476, distance: 28.2
click at [619, 490] on link "1" at bounding box center [630, 492] width 22 height 24
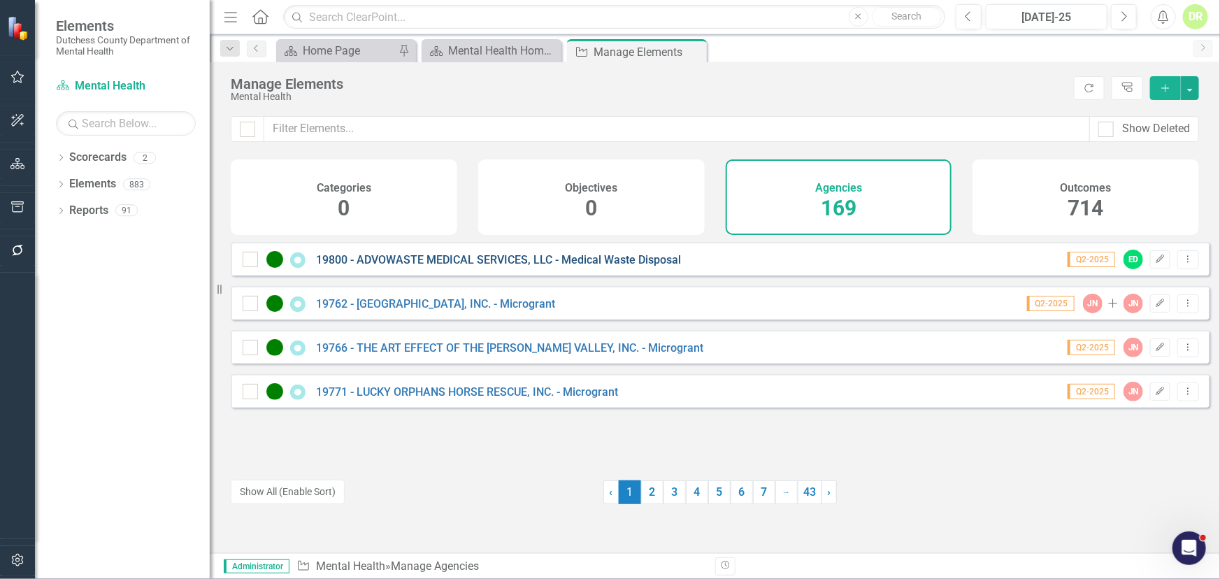
click at [520, 265] on link "19800 - ADVOWASTE MEDICAL SERVICES, LLC - Medical Waste Disposal" at bounding box center [498, 259] width 365 height 13
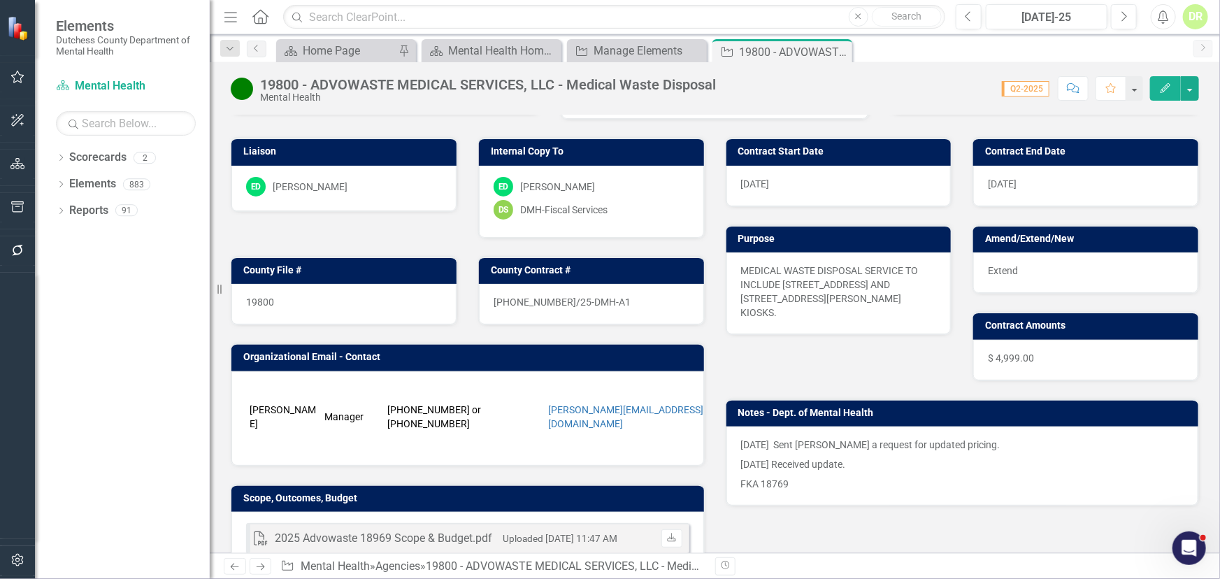
scroll to position [127, 0]
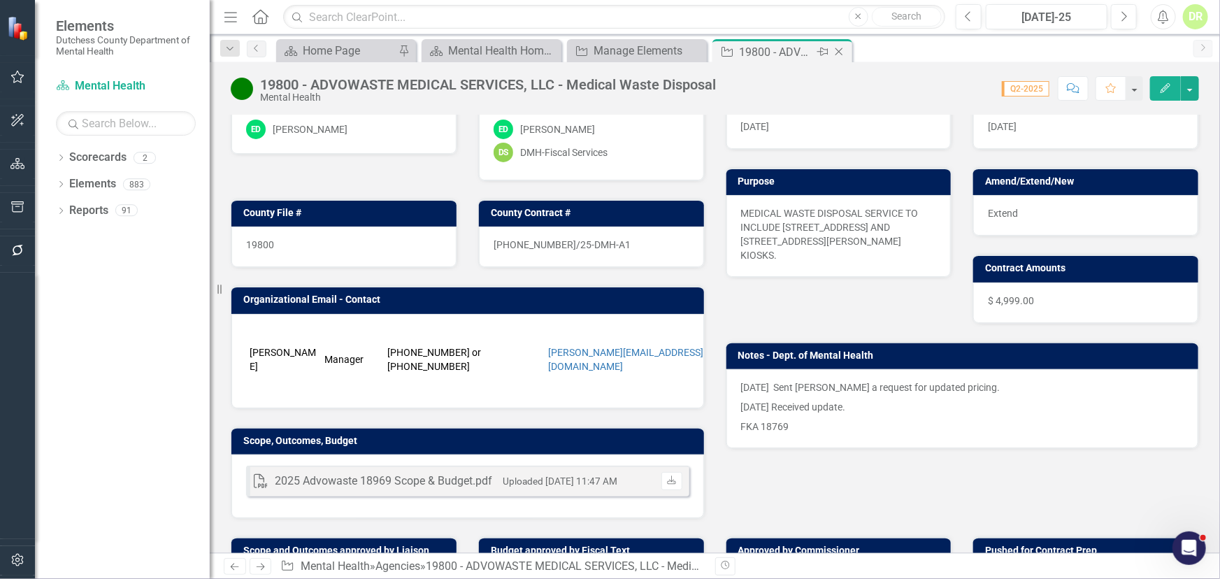
click at [837, 50] on icon "Close" at bounding box center [839, 51] width 14 height 11
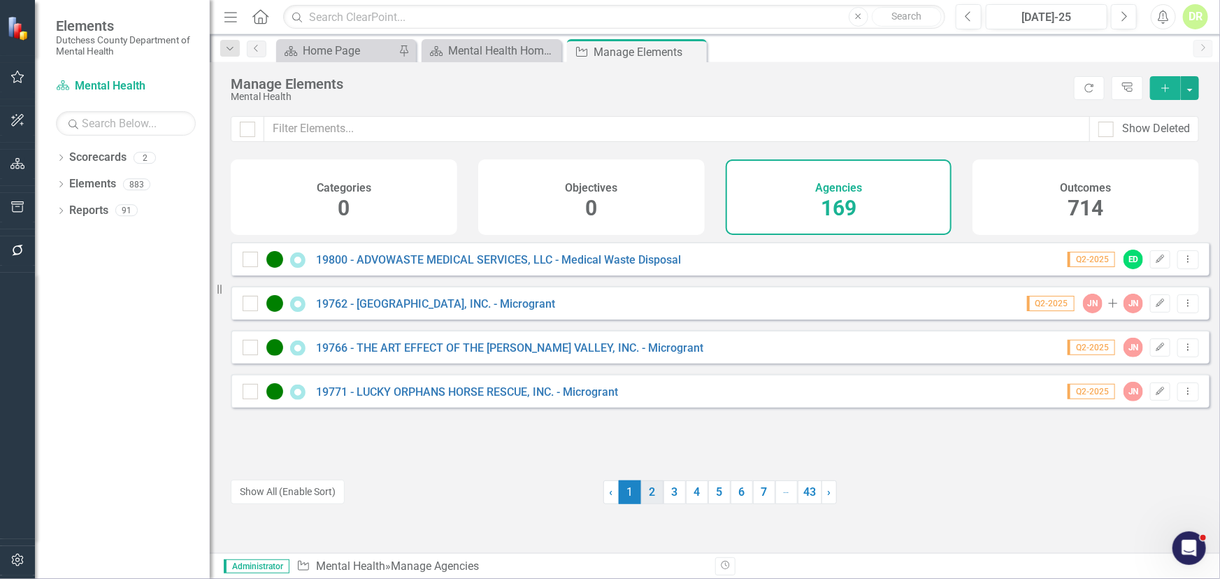
click at [648, 492] on link "2" at bounding box center [652, 492] width 22 height 24
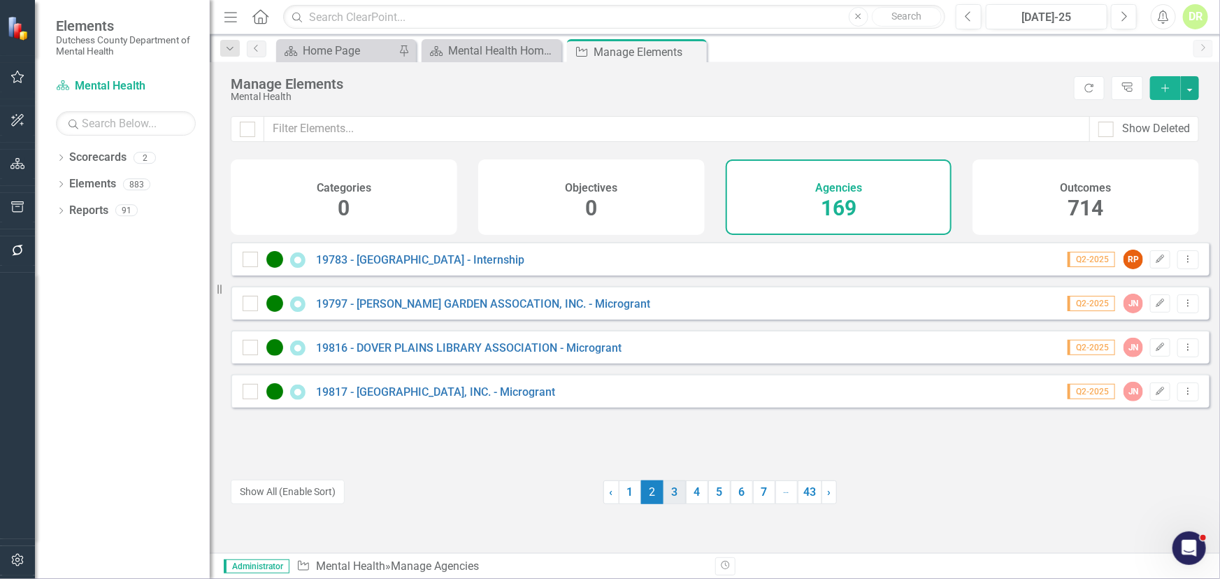
click at [668, 493] on link "3" at bounding box center [675, 492] width 22 height 24
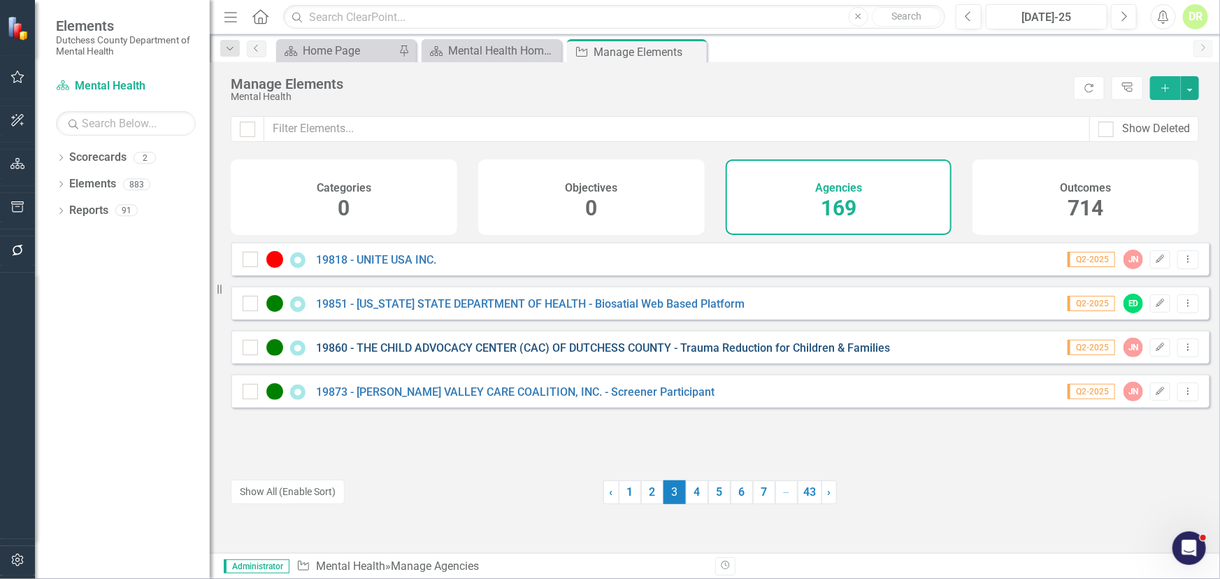
click at [508, 352] on link "19860 - THE CHILD ADVOCACY CENTER (CAC) OF DUTCHESS COUNTY - Trauma Reduction f…" at bounding box center [603, 347] width 574 height 13
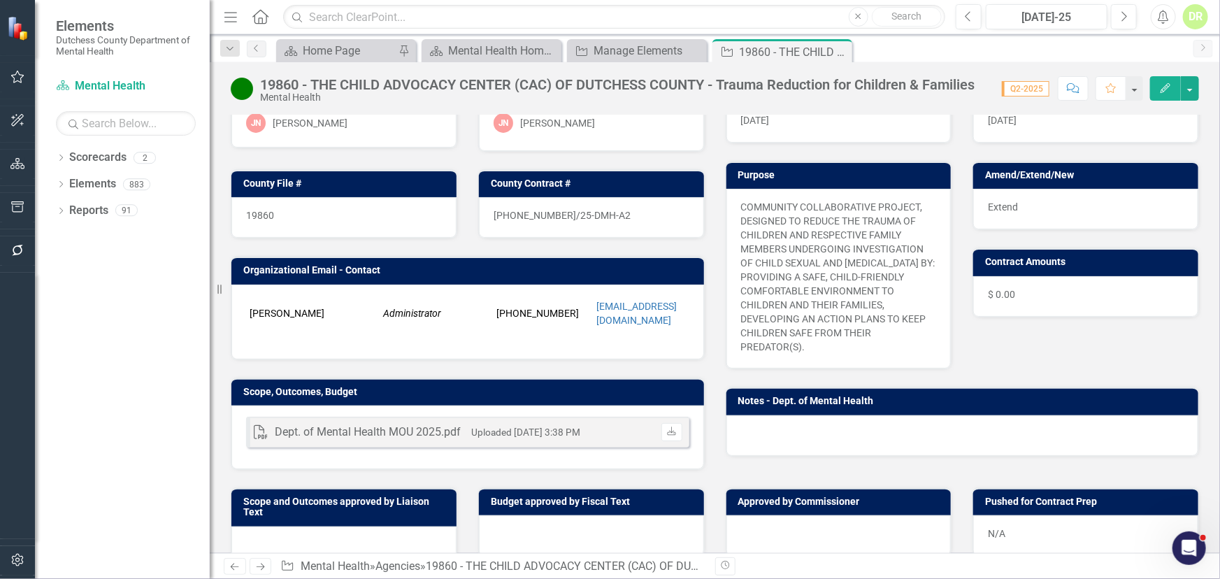
scroll to position [63, 0]
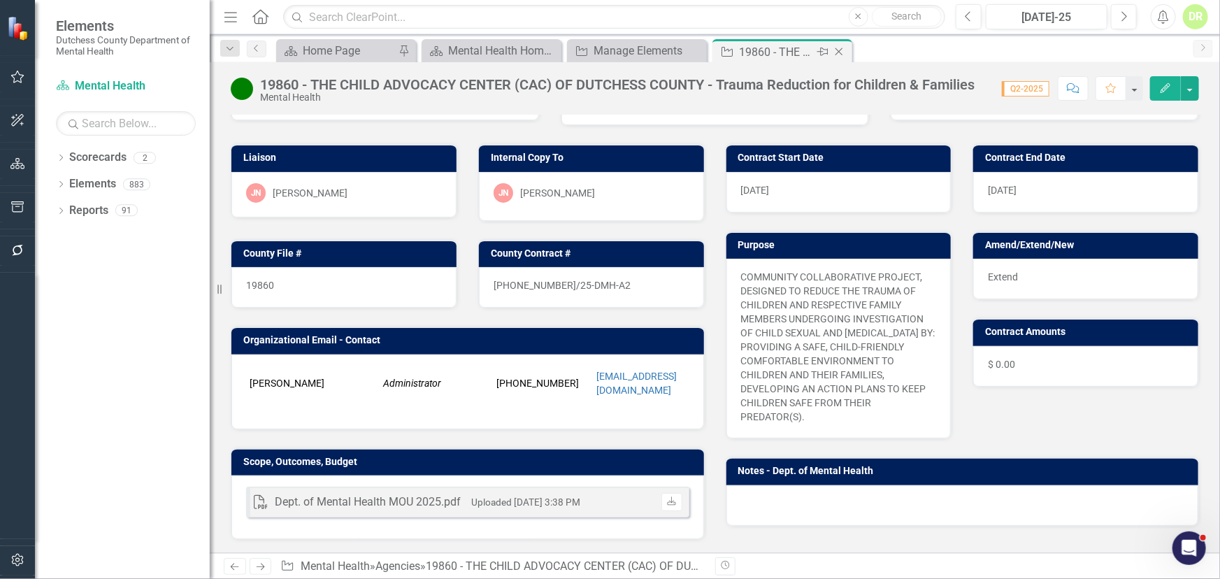
click at [839, 52] on icon at bounding box center [840, 52] width 8 height 8
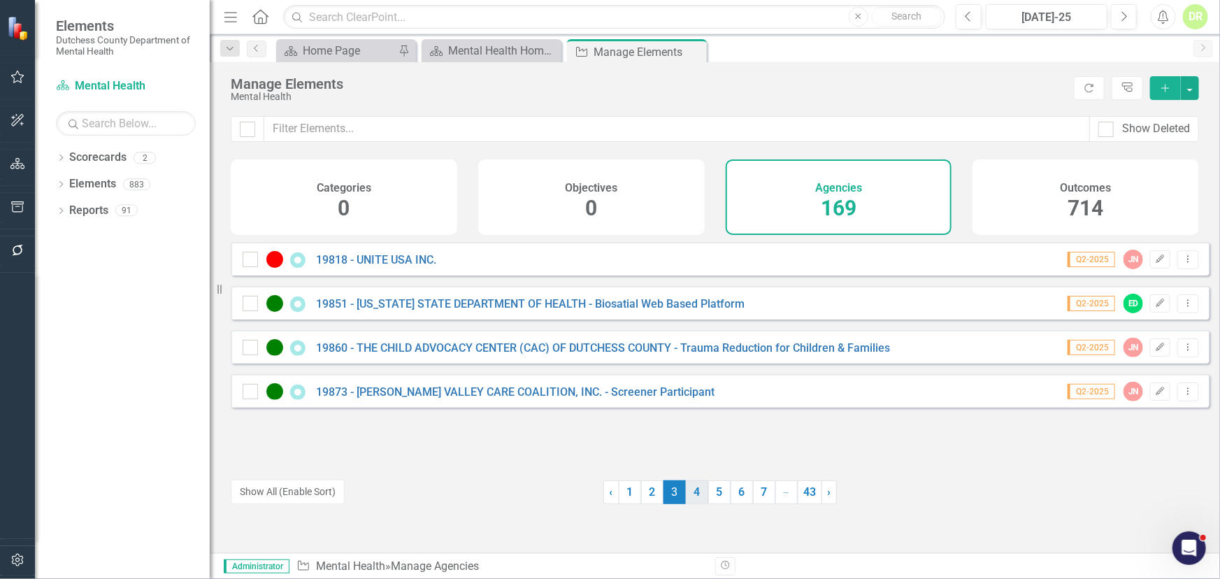
click at [692, 498] on link "4" at bounding box center [697, 492] width 22 height 24
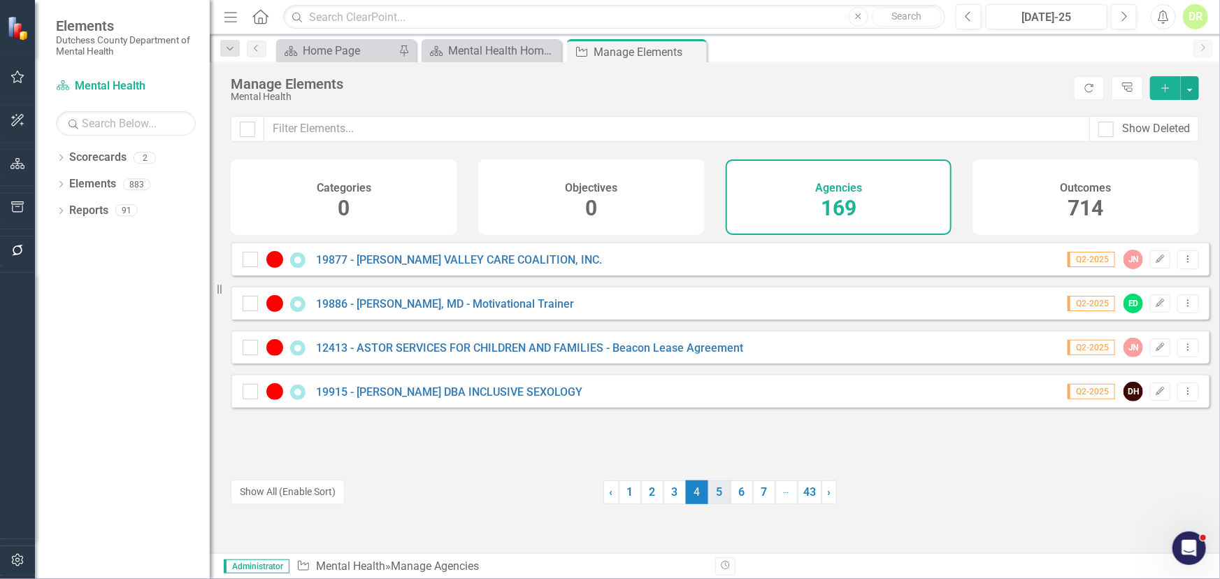
click at [711, 497] on link "5" at bounding box center [719, 492] width 22 height 24
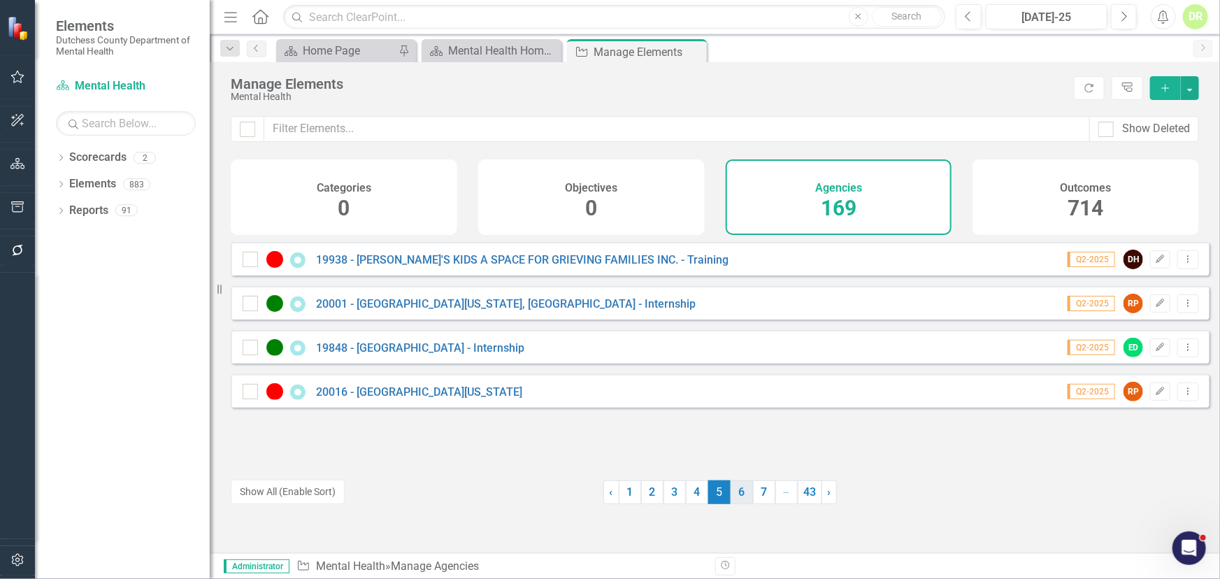
click at [736, 497] on link "6" at bounding box center [742, 492] width 22 height 24
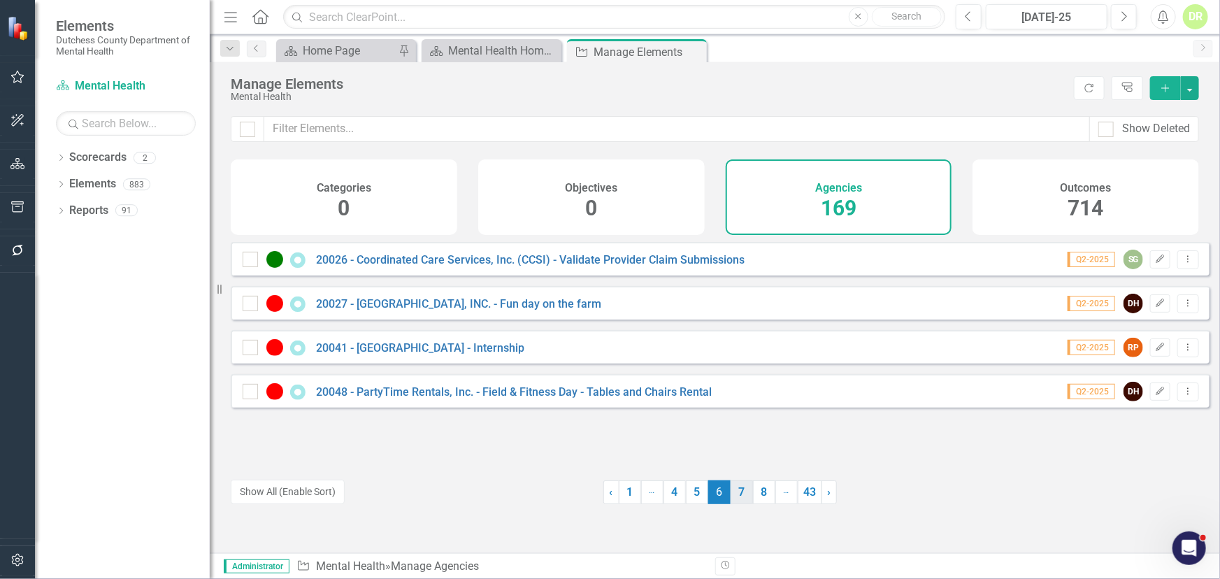
click at [739, 490] on link "7" at bounding box center [742, 492] width 22 height 24
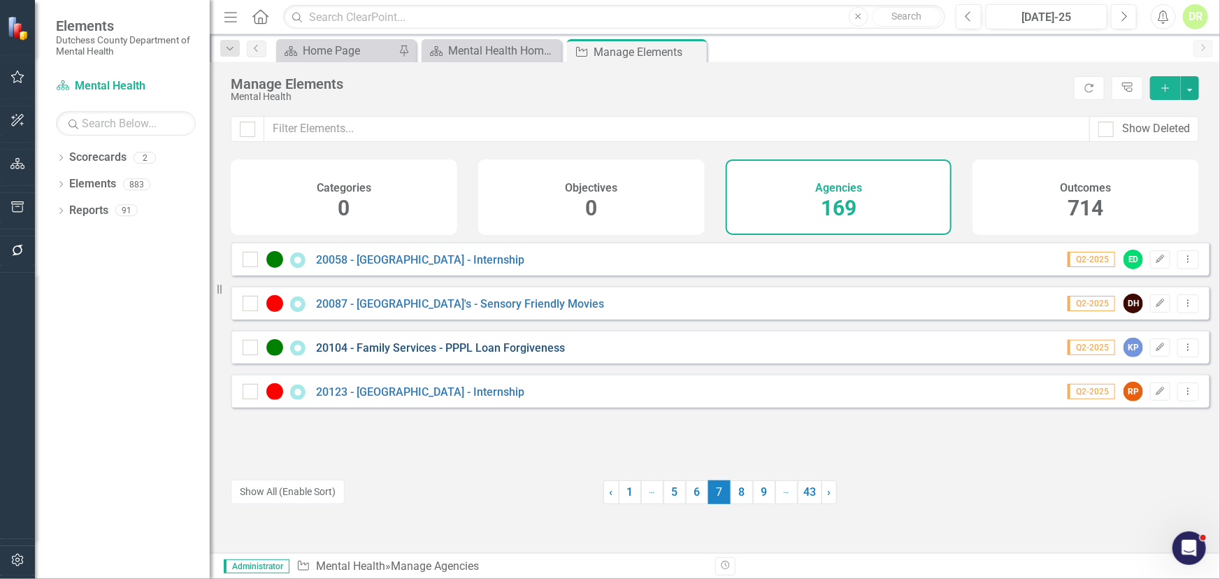
click at [422, 355] on link "20104 - Family Services - PPPL Loan Forgiveness" at bounding box center [440, 347] width 249 height 13
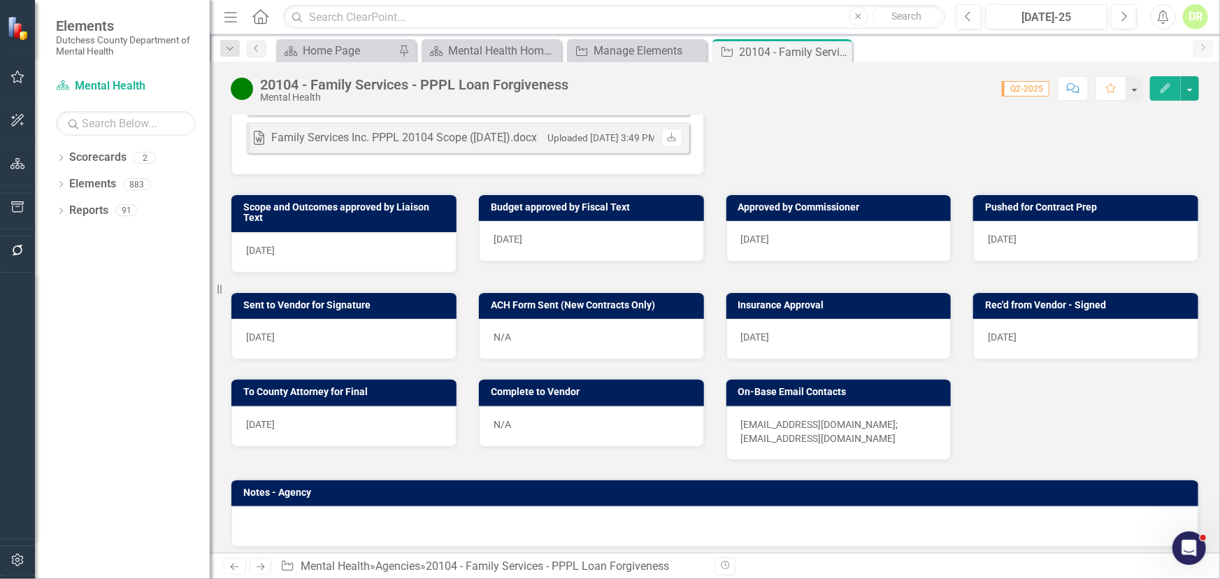
scroll to position [695, 0]
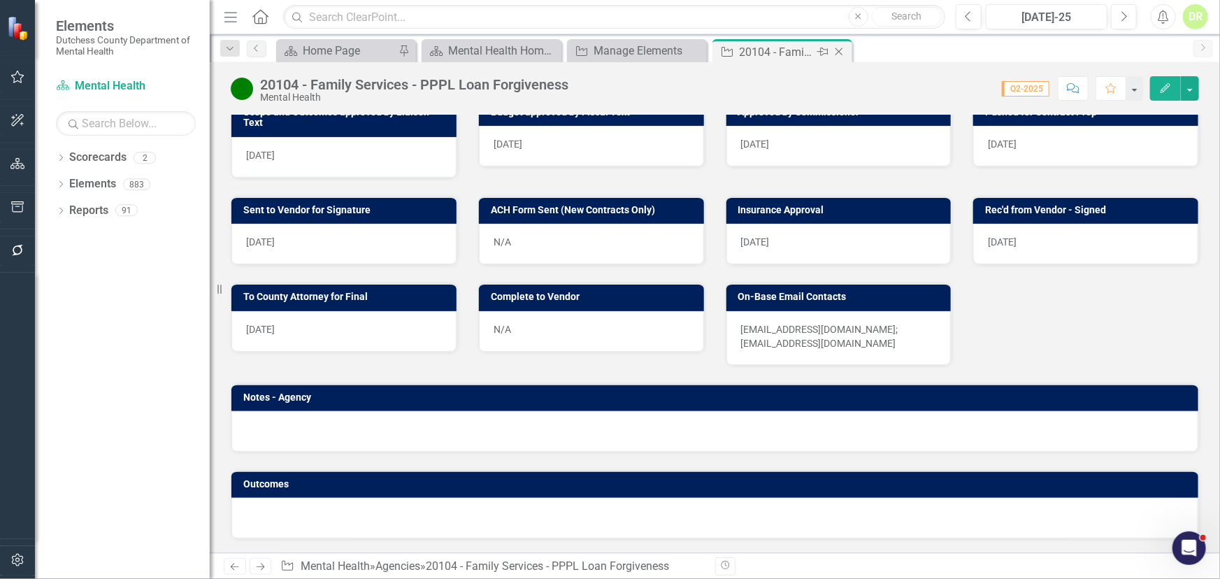
click at [841, 48] on icon "Close" at bounding box center [839, 51] width 14 height 11
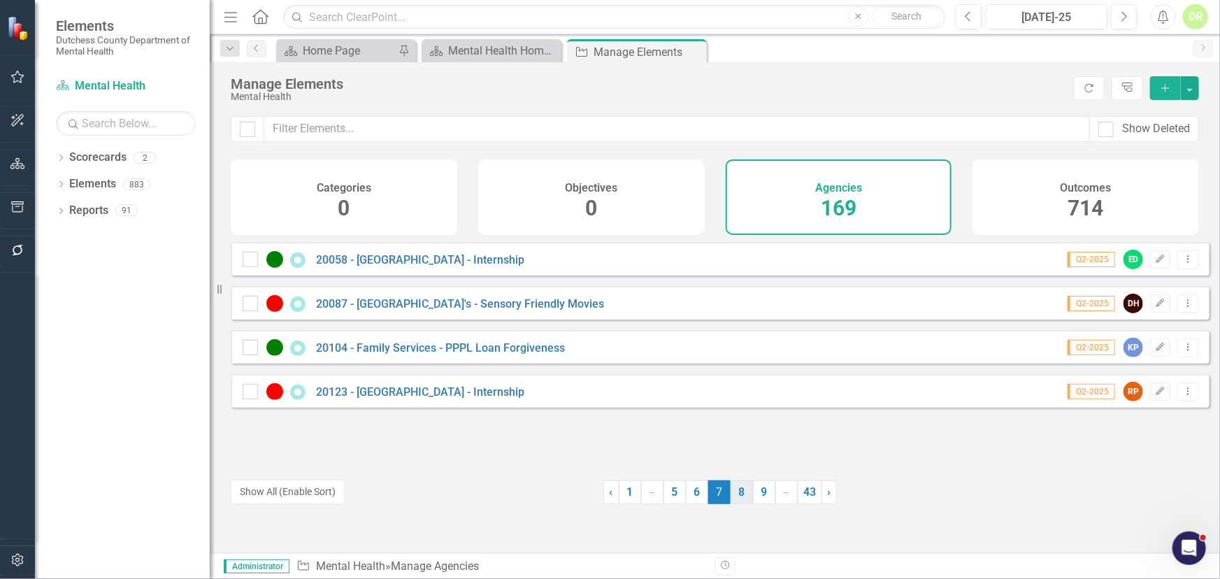
click at [739, 491] on link "8" at bounding box center [742, 492] width 22 height 24
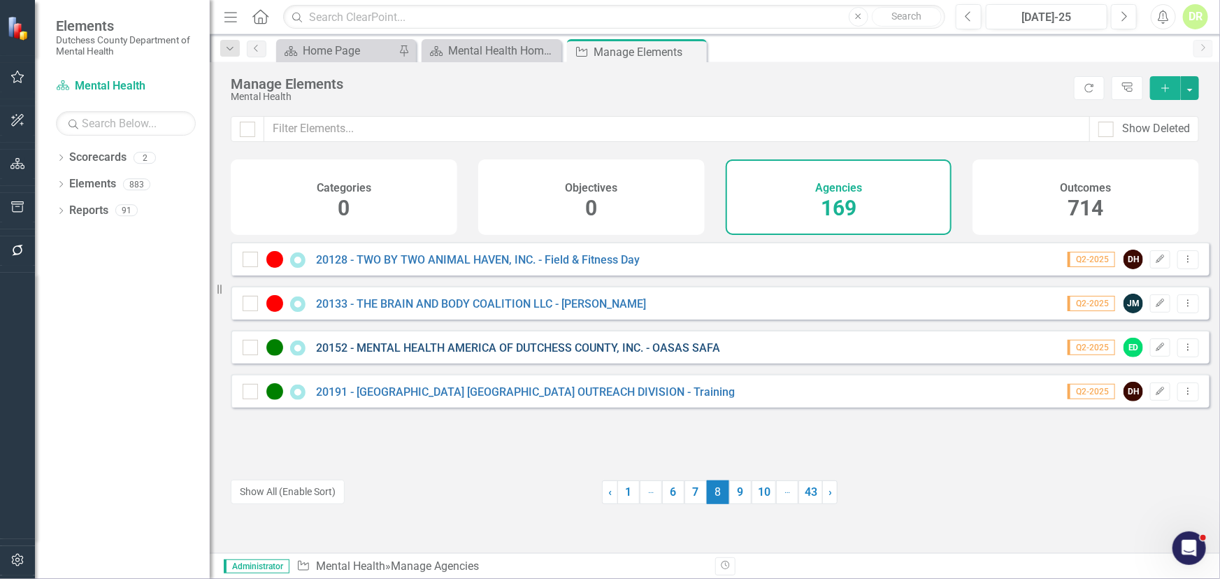
click at [574, 354] on link "20152 - MENTAL HEALTH AMERICA OF DUTCHESS COUNTY, INC. - OASAS SAFA" at bounding box center [518, 347] width 404 height 13
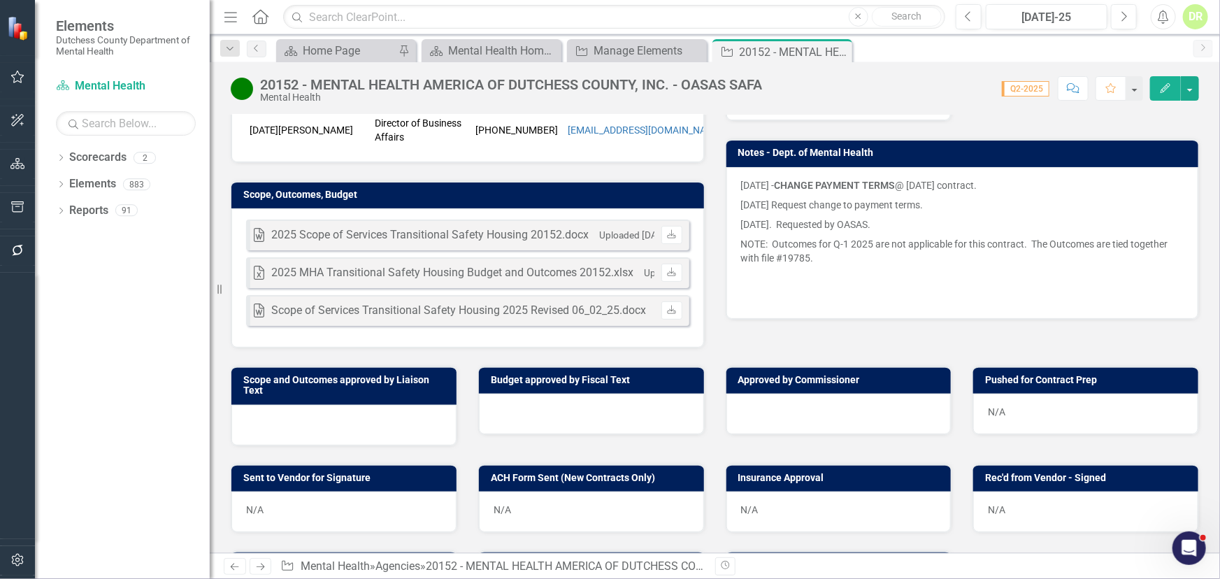
scroll to position [318, 0]
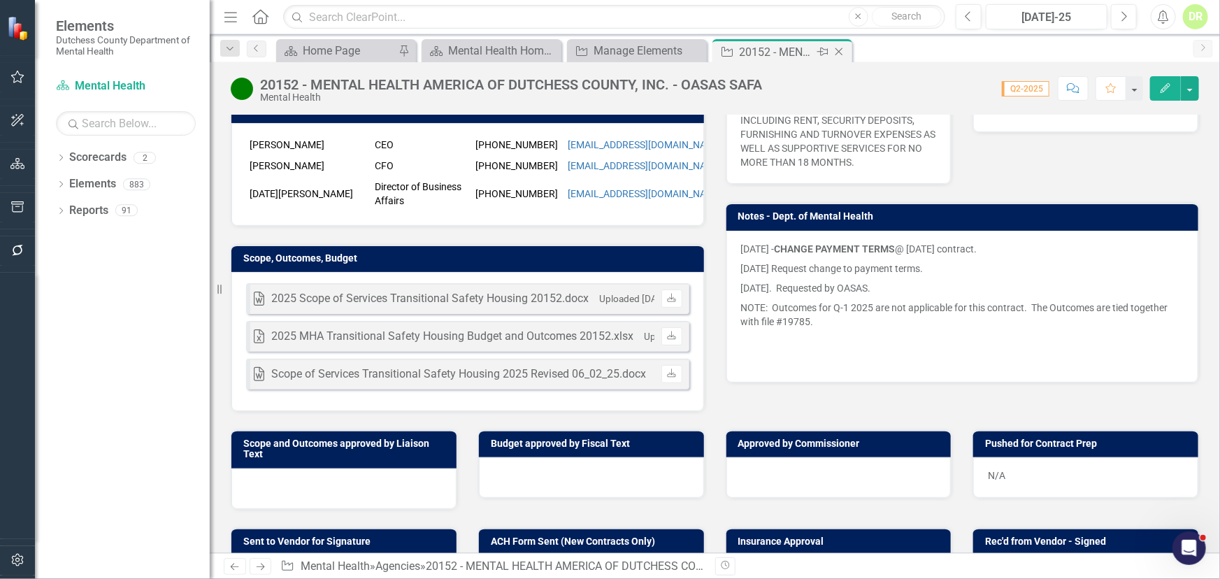
click at [841, 48] on icon "Close" at bounding box center [839, 51] width 14 height 11
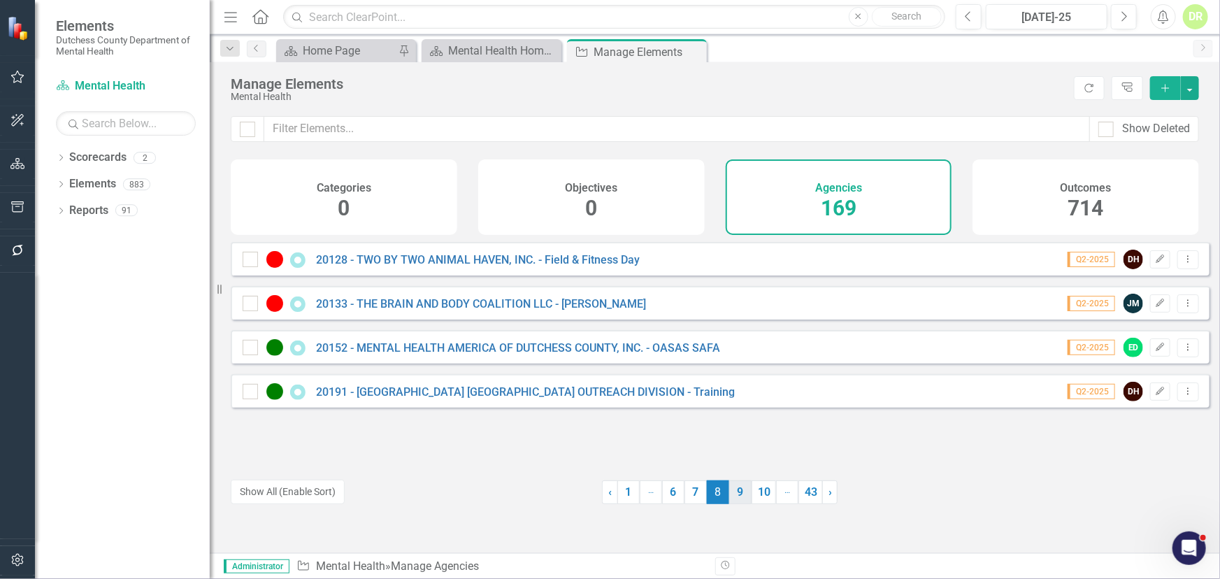
click at [739, 485] on link "9" at bounding box center [740, 492] width 22 height 24
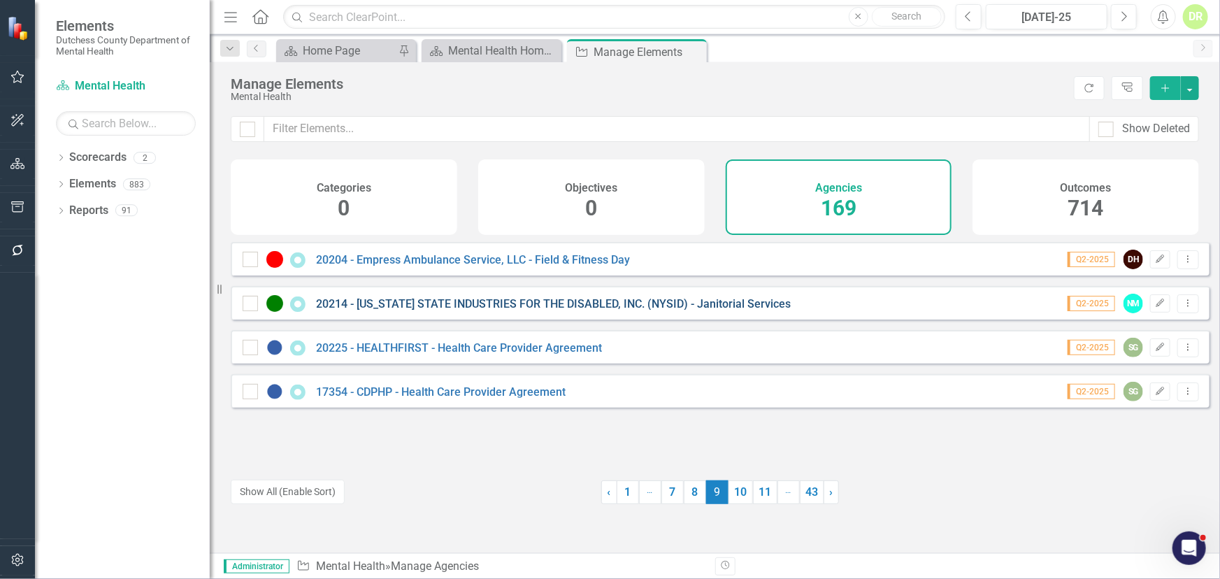
click at [562, 311] on link "20214 - [US_STATE] STATE INDUSTRIES FOR THE DISABLED, INC. (NYSID) - Janitorial…" at bounding box center [553, 303] width 475 height 13
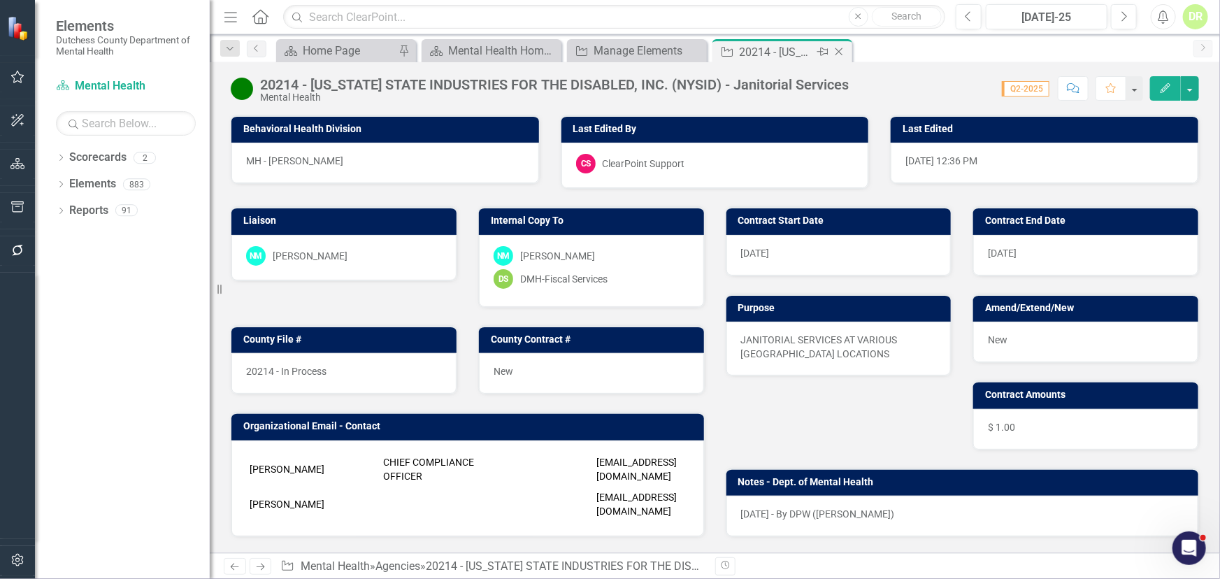
click at [837, 49] on icon at bounding box center [840, 52] width 8 height 8
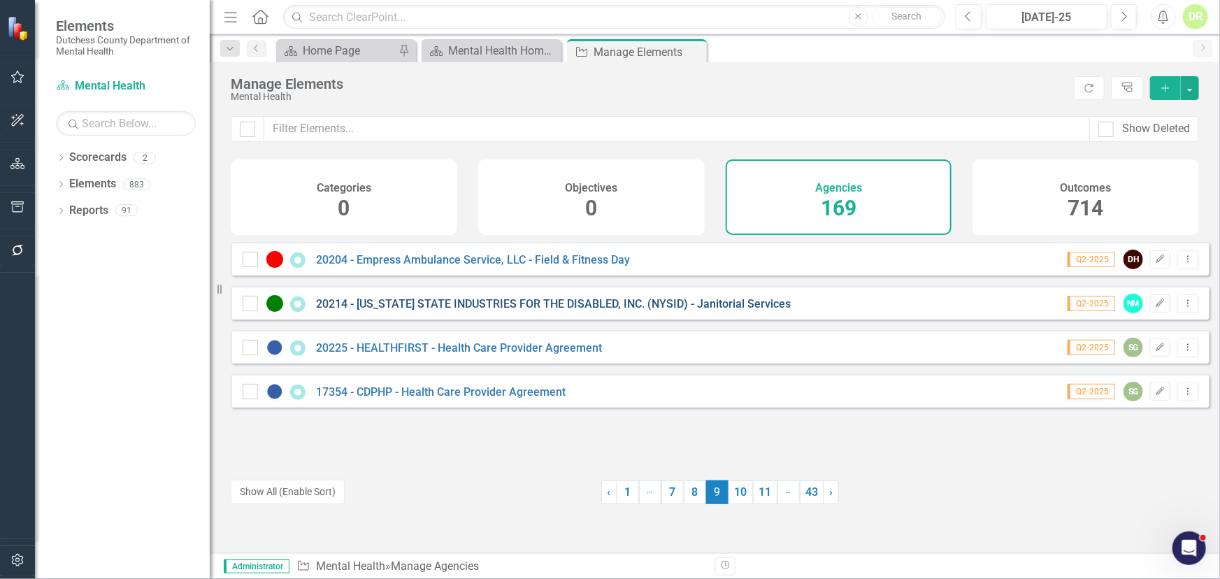
click at [433, 308] on link "20214 - [US_STATE] STATE INDUSTRIES FOR THE DISABLED, INC. (NYSID) - Janitorial…" at bounding box center [553, 303] width 475 height 13
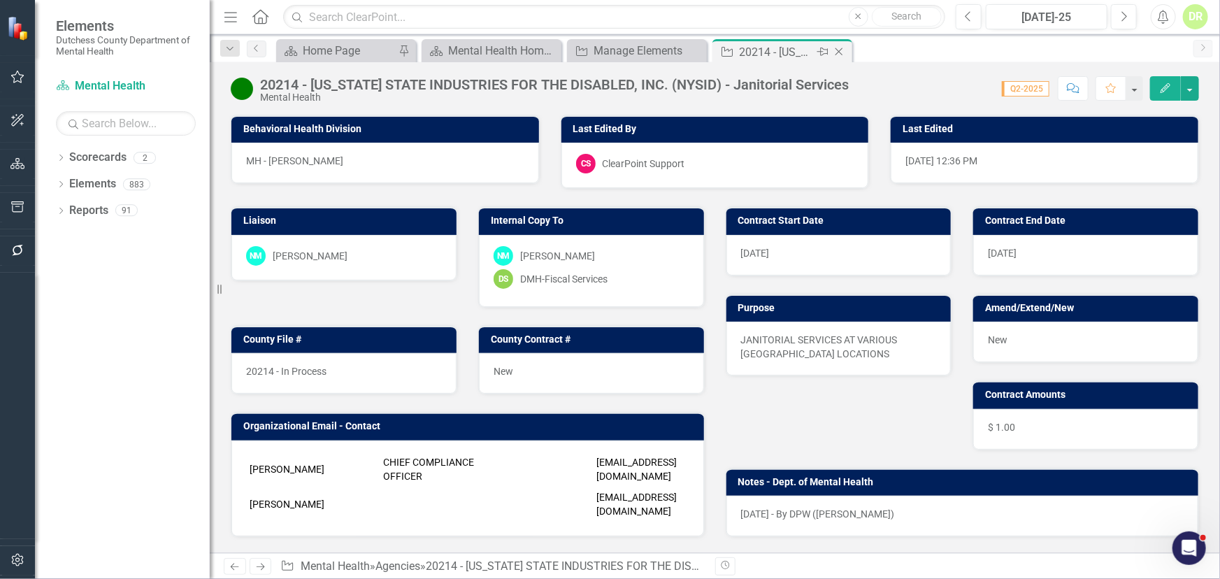
click at [842, 52] on icon "Close" at bounding box center [839, 51] width 14 height 11
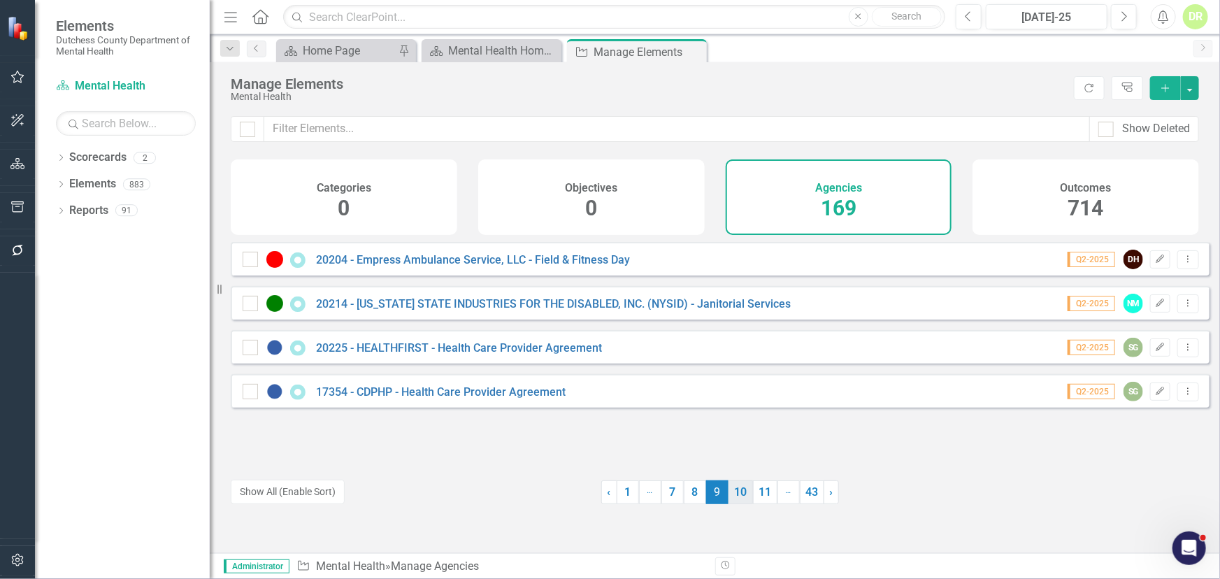
click at [734, 496] on link "10" at bounding box center [741, 492] width 24 height 24
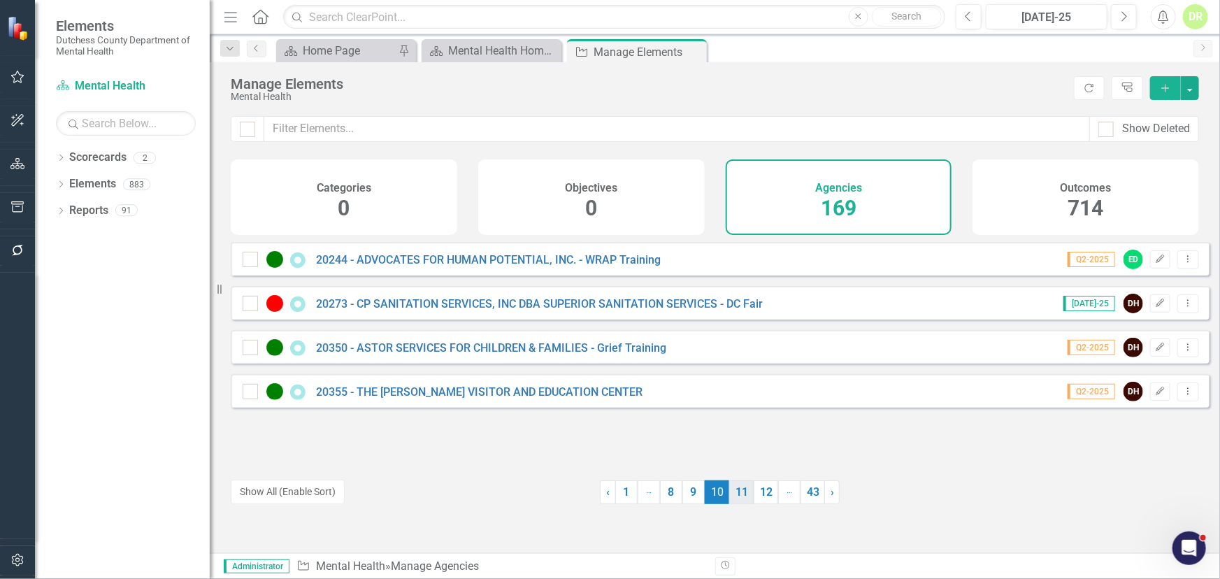
click at [739, 493] on link "11" at bounding box center [741, 492] width 24 height 24
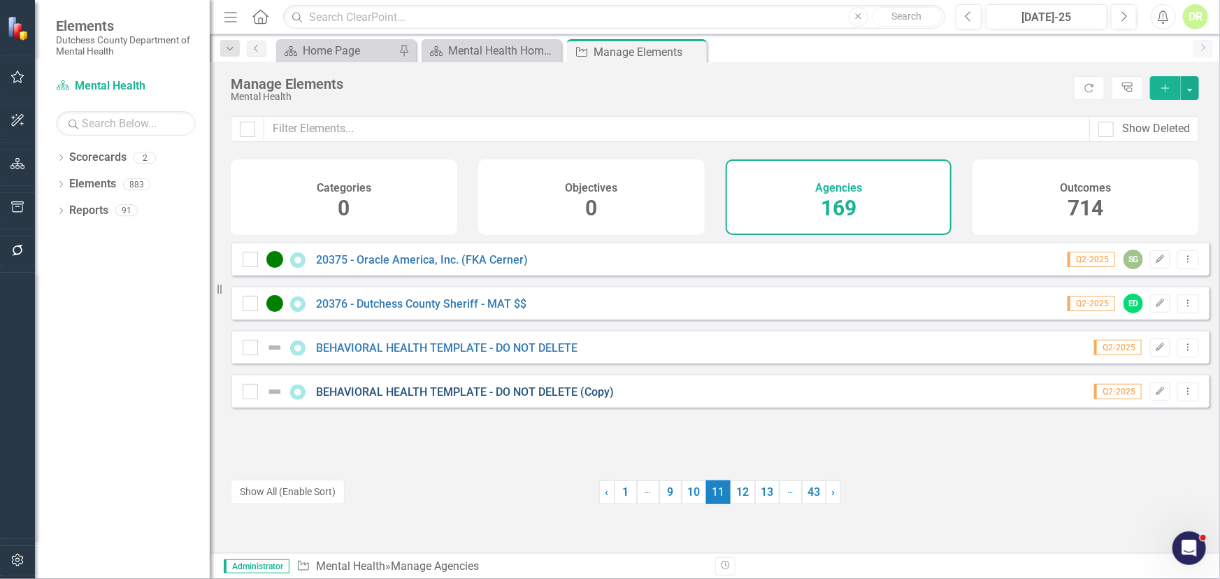
click at [497, 399] on link "BEHAVIORAL HEALTH TEMPLATE - DO NOT DELETE (Copy)" at bounding box center [465, 391] width 298 height 13
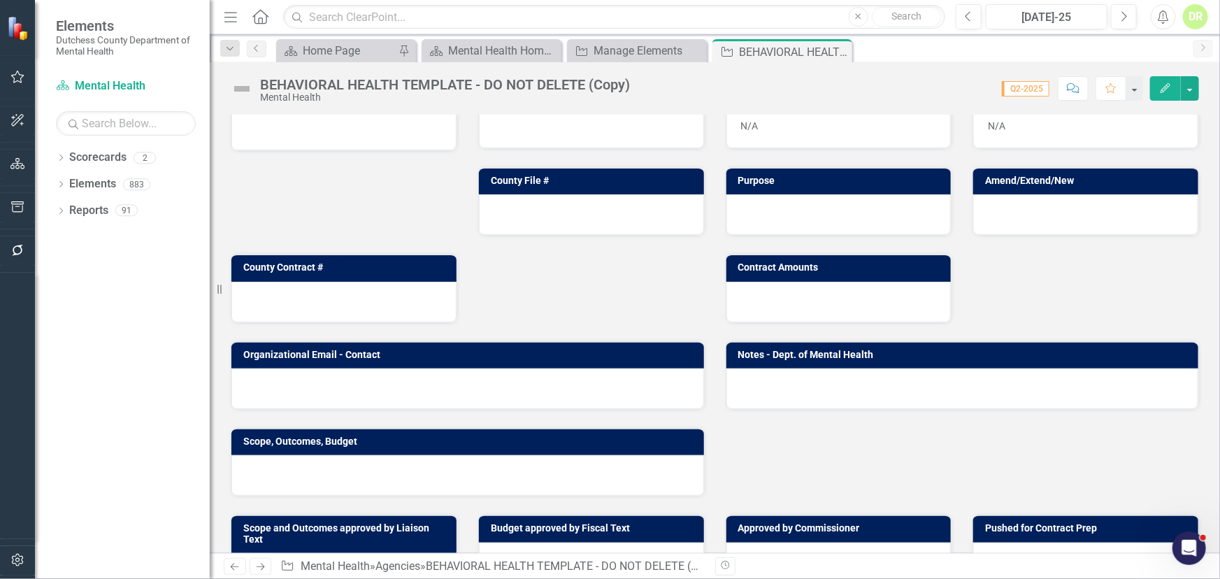
scroll to position [63, 0]
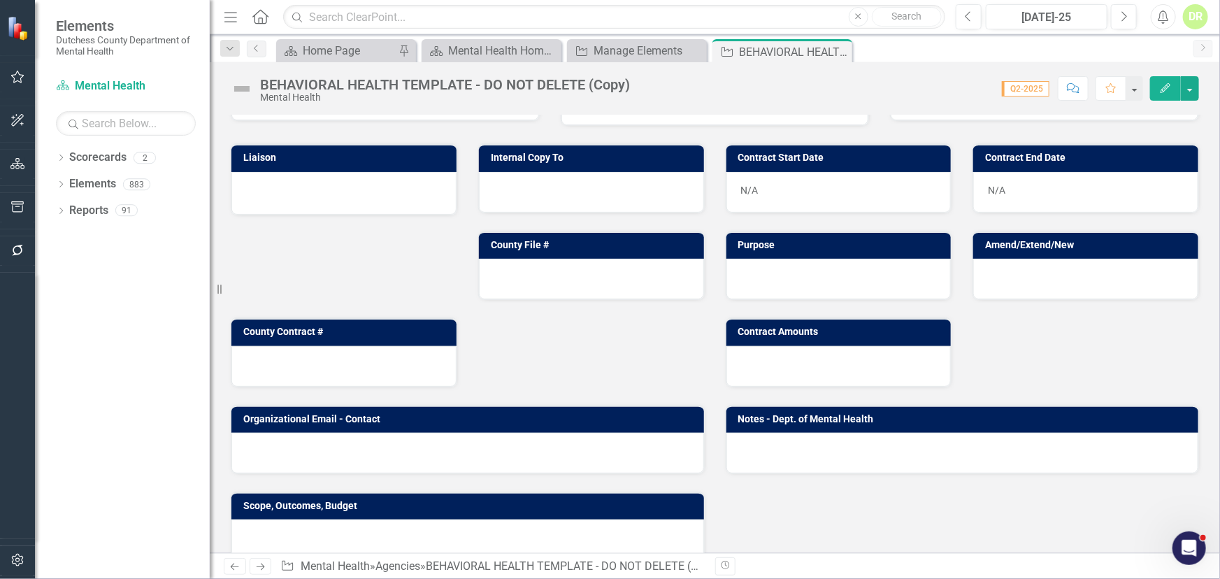
click at [466, 453] on div at bounding box center [468, 453] width 473 height 41
click at [466, 451] on div at bounding box center [468, 453] width 473 height 41
click at [466, 450] on div at bounding box center [468, 453] width 473 height 41
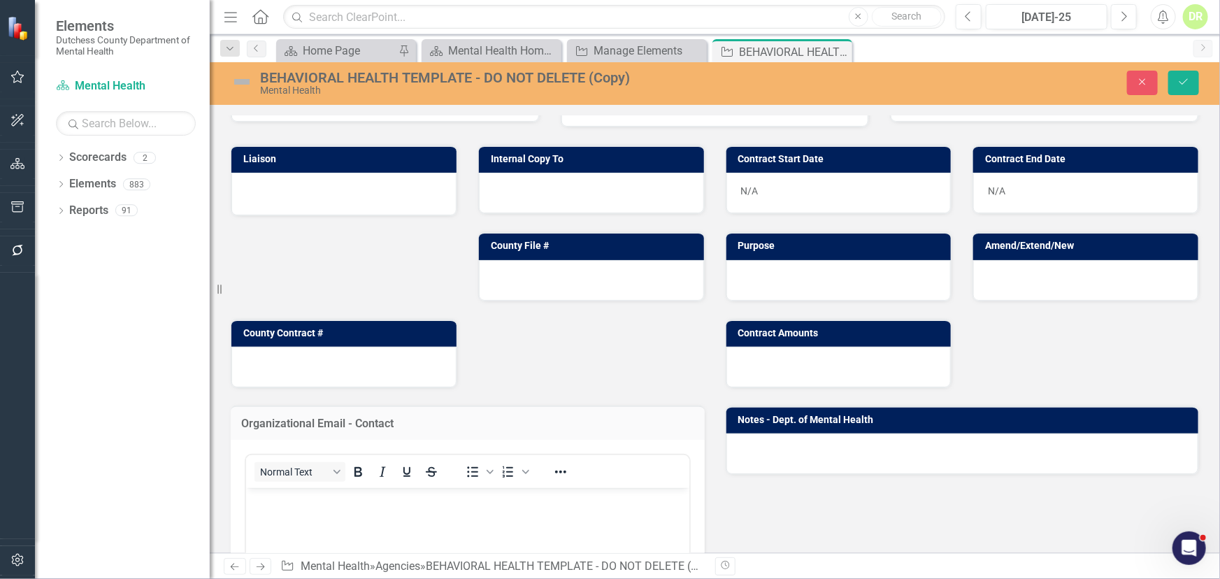
scroll to position [0, 0]
click at [986, 73] on button "Close" at bounding box center [1142, 83] width 31 height 24
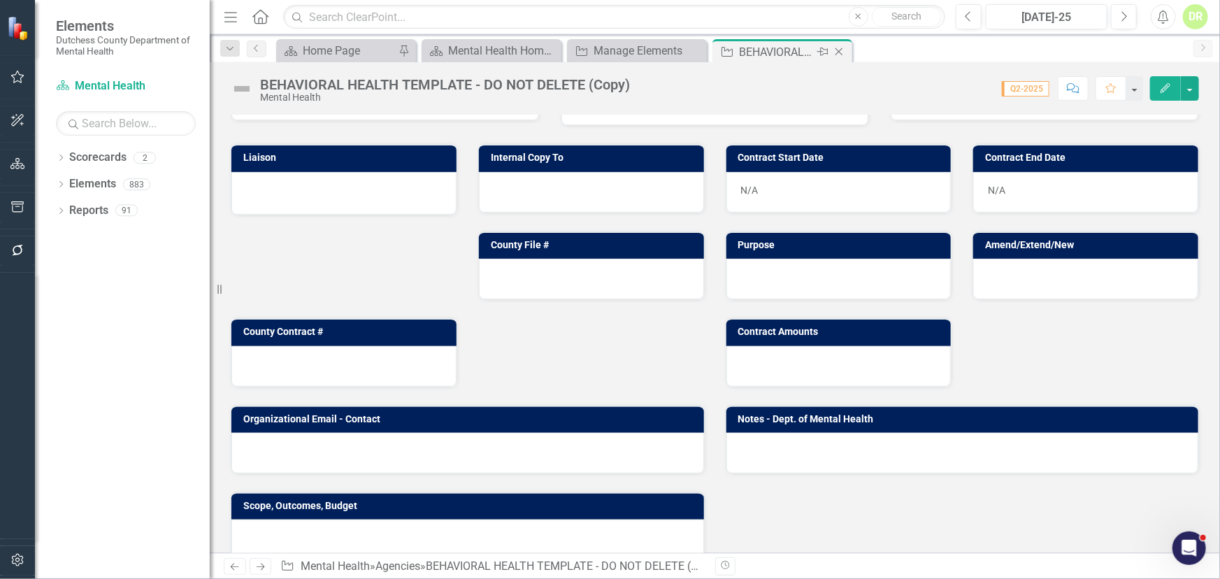
click at [841, 53] on icon at bounding box center [840, 52] width 8 height 8
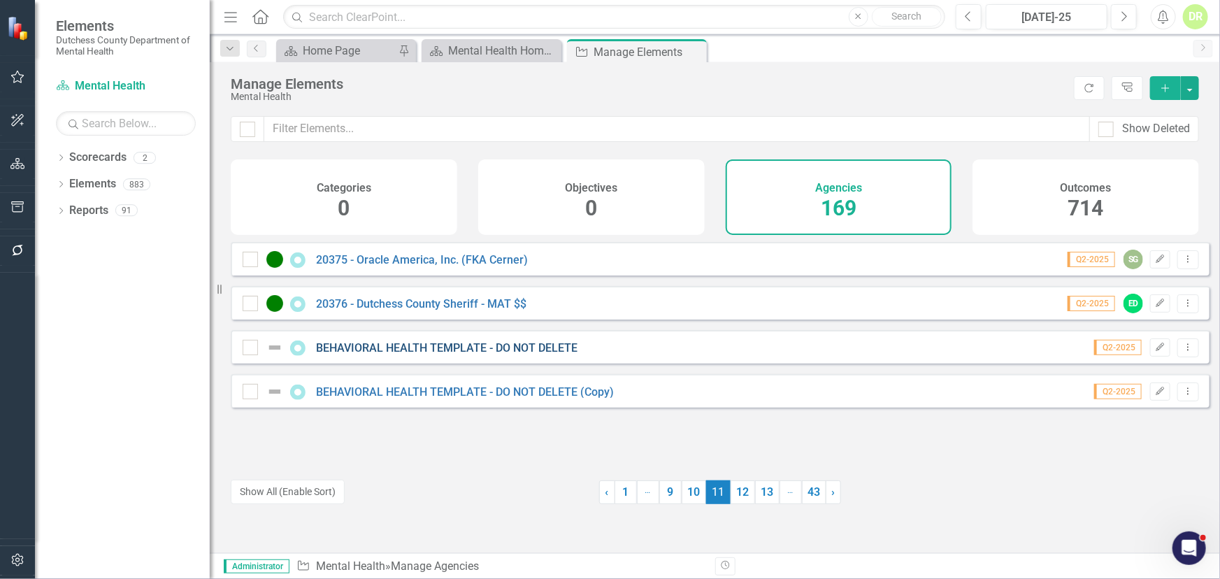
click at [483, 355] on link "BEHAVIORAL HEALTH TEMPLATE - DO NOT DELETE" at bounding box center [447, 347] width 262 height 13
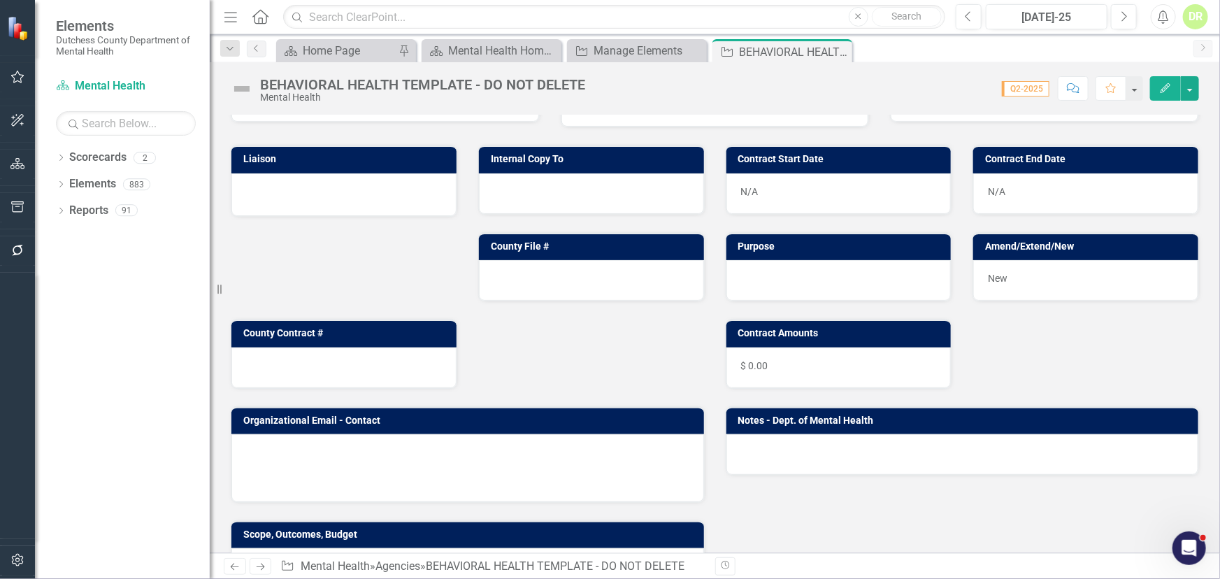
scroll to position [254, 0]
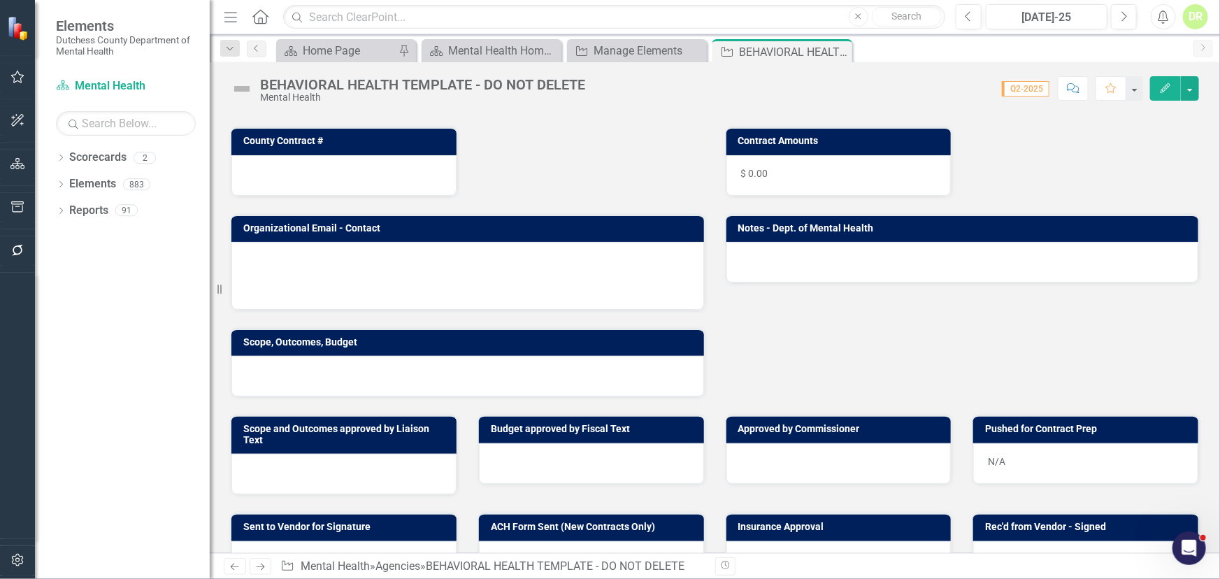
click at [508, 288] on td at bounding box center [543, 284] width 100 height 21
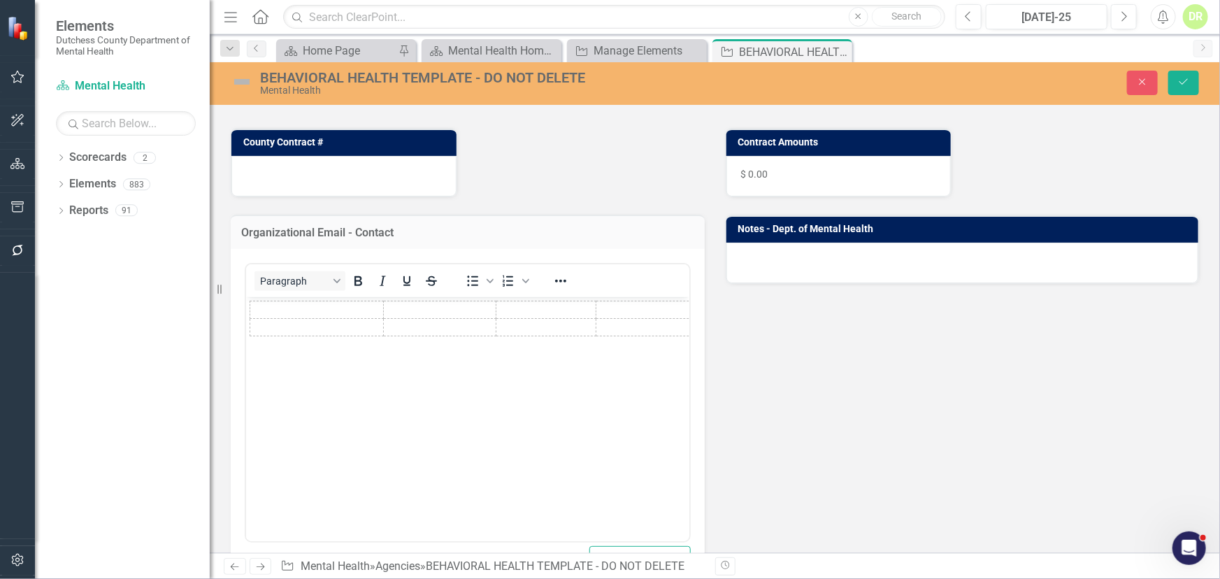
scroll to position [0, 0]
click at [986, 75] on button "Close" at bounding box center [1142, 83] width 31 height 24
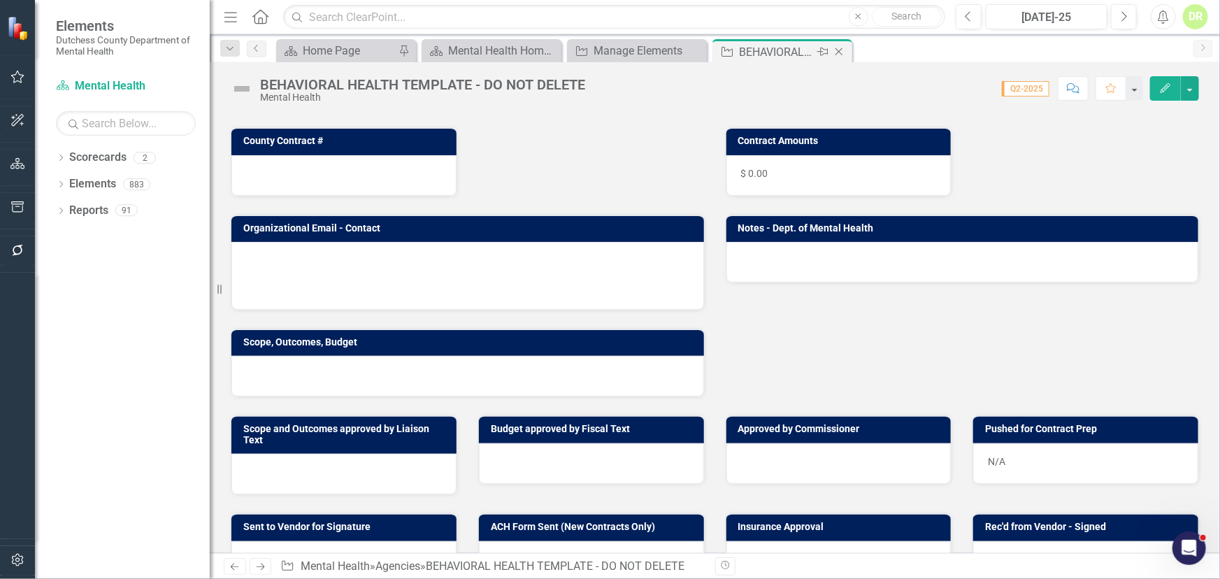
click at [839, 49] on icon "Close" at bounding box center [839, 51] width 14 height 11
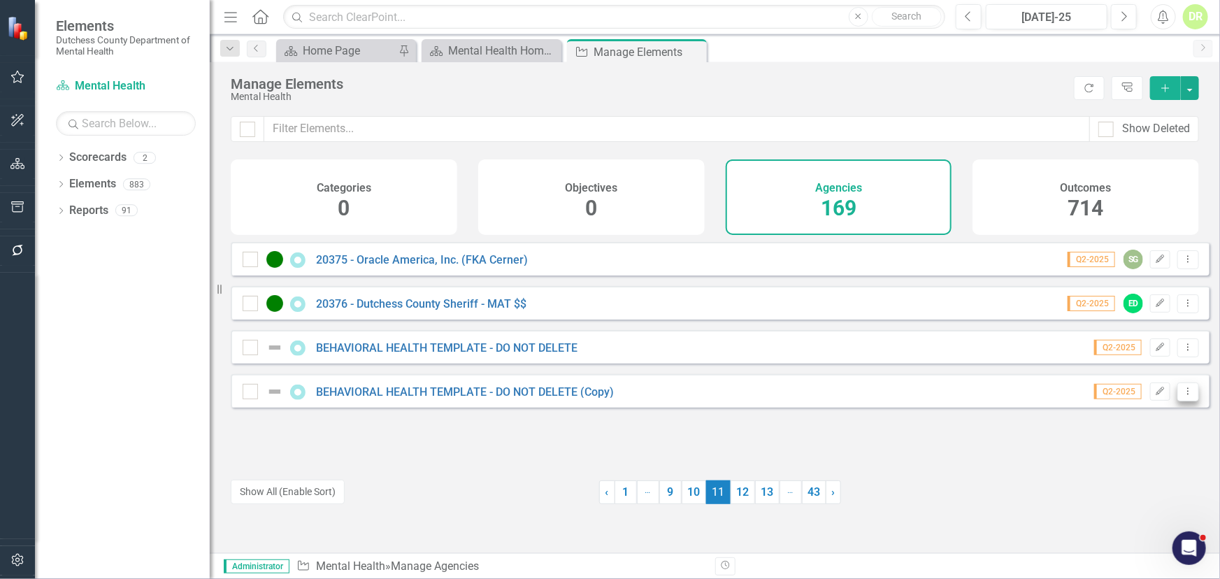
click at [986, 396] on icon "Dropdown Menu" at bounding box center [1189, 391] width 12 height 9
click at [986, 504] on link "Trash Delete Agency" at bounding box center [1129, 503] width 120 height 26
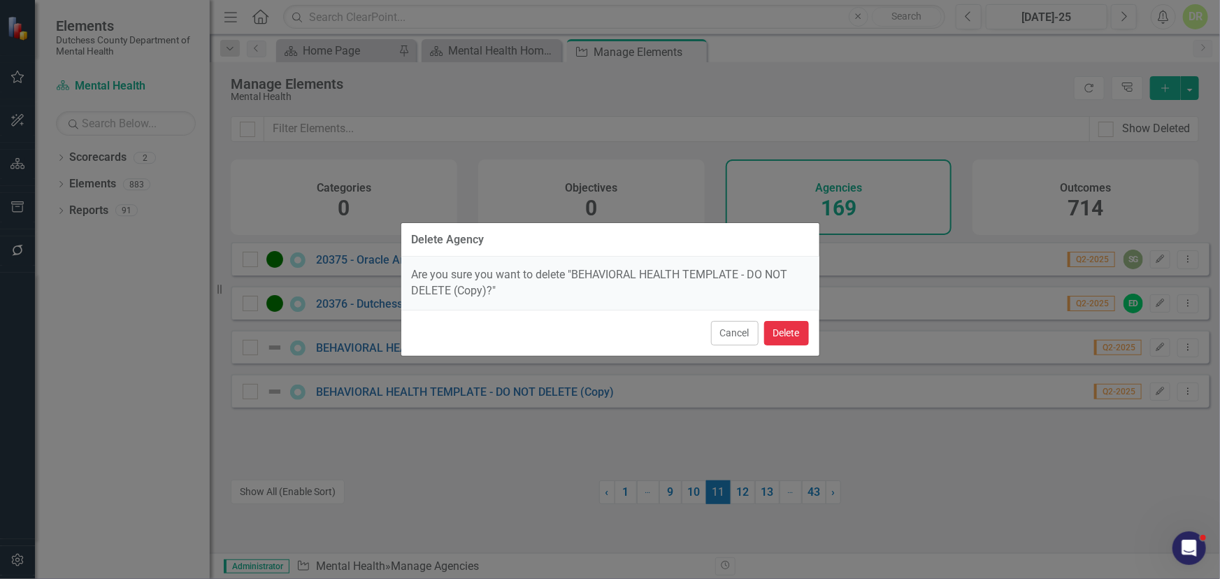
click at [800, 335] on button "Delete" at bounding box center [786, 333] width 45 height 24
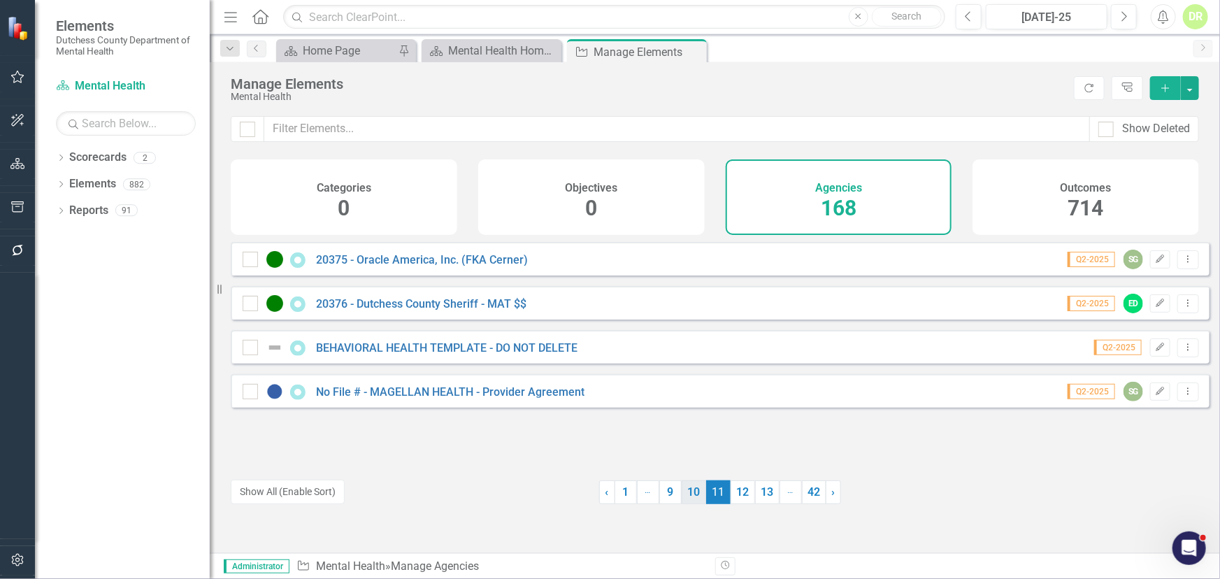
click at [684, 492] on link "10" at bounding box center [694, 492] width 24 height 24
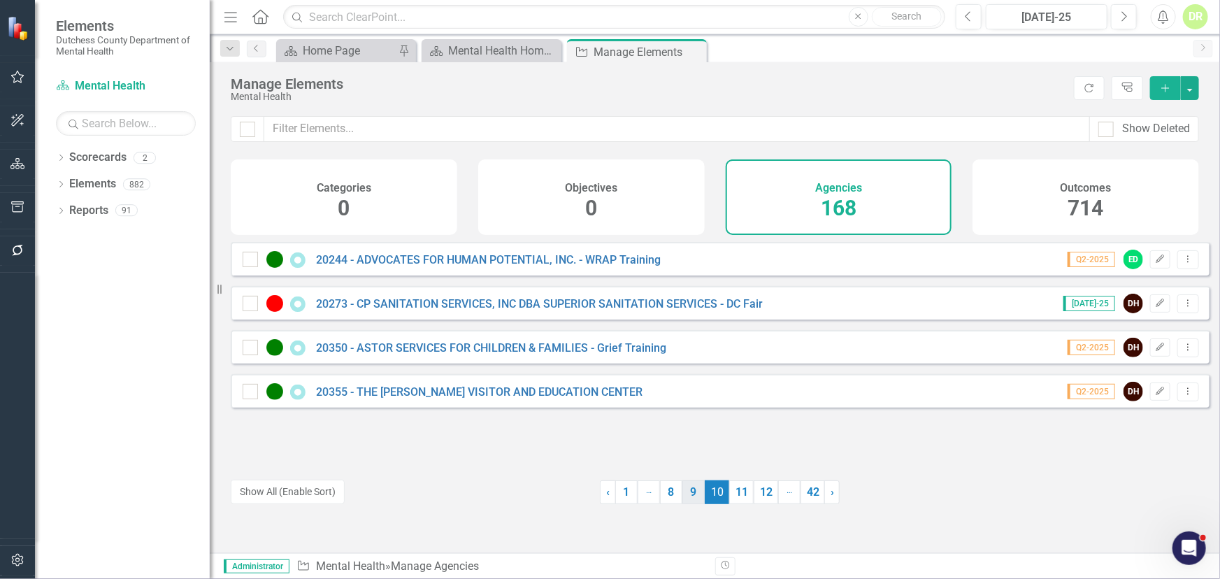
click at [689, 492] on link "9" at bounding box center [694, 492] width 22 height 24
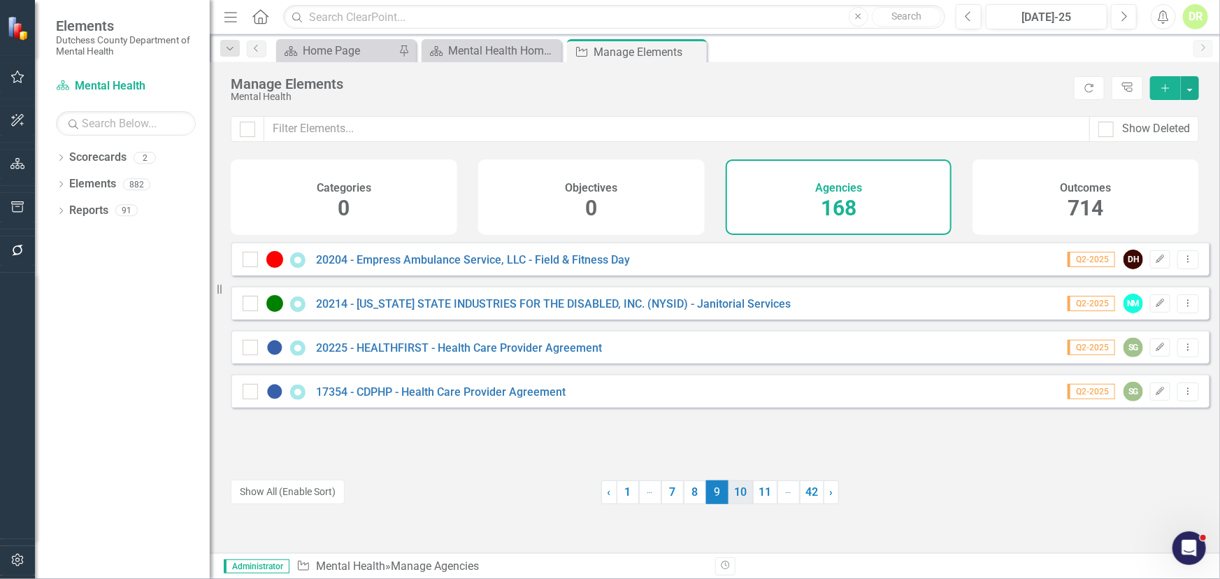
click at [729, 497] on link "10" at bounding box center [741, 492] width 24 height 24
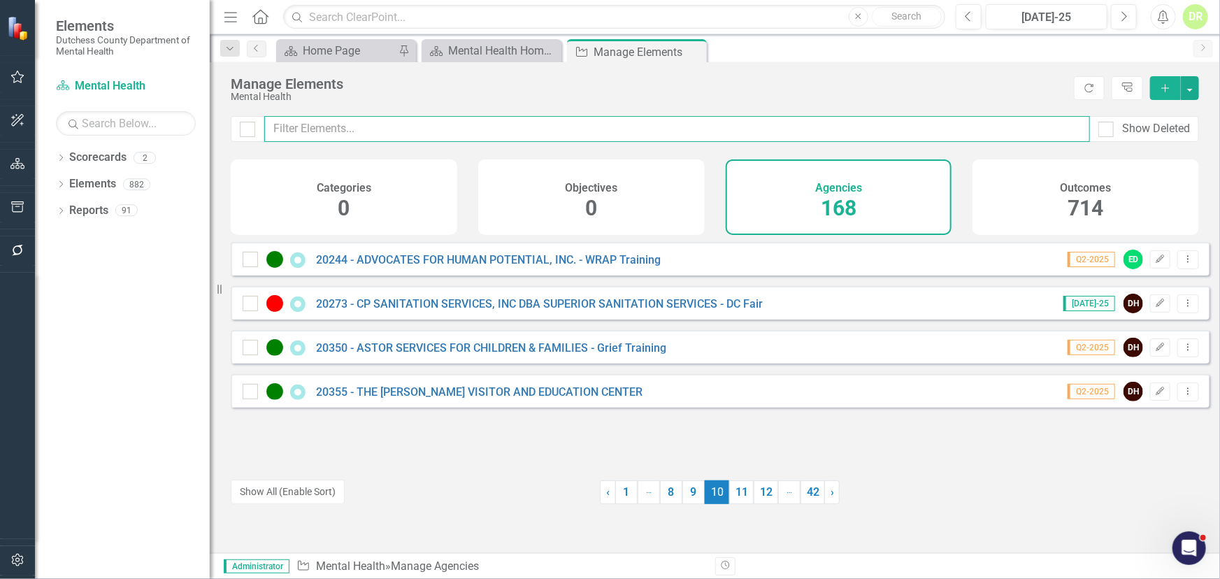
click at [314, 127] on input "text" at bounding box center [677, 129] width 826 height 26
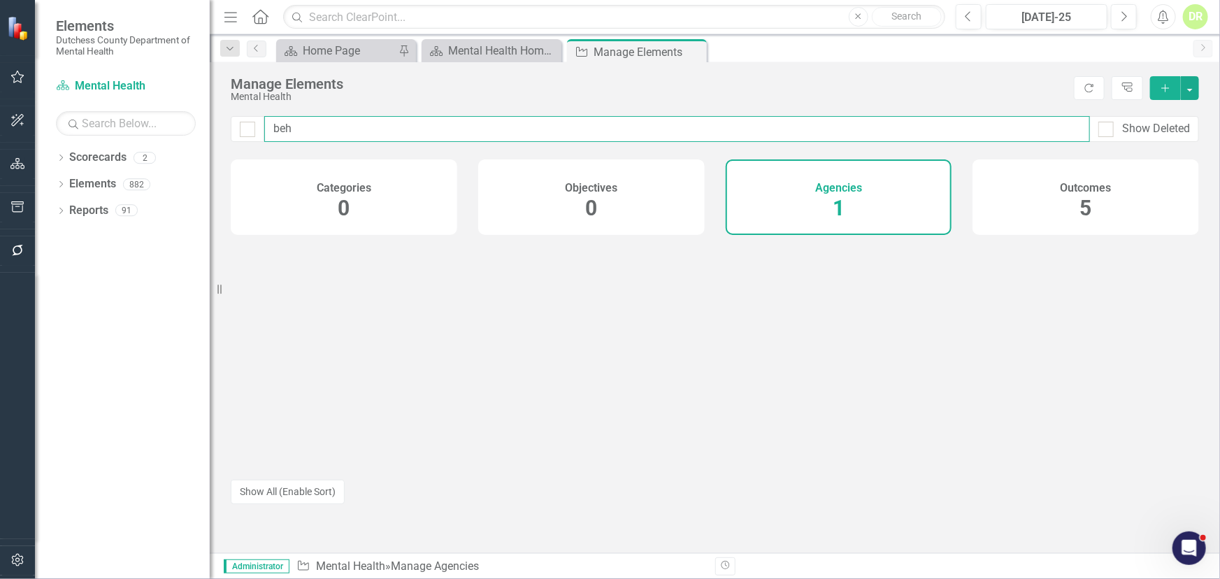
type input "beha"
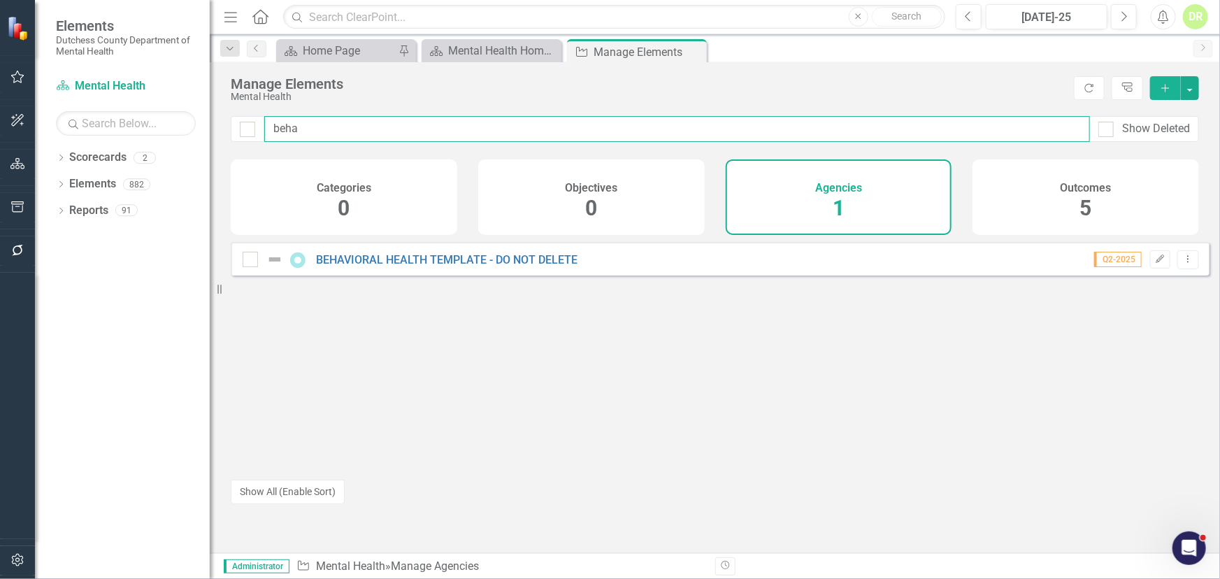
drag, startPoint x: 307, startPoint y: 130, endPoint x: 148, endPoint y: 122, distance: 159.0
click at [157, 119] on div "Elements Dutchess County Department of Mental Health Scorecard Mental Health Se…" at bounding box center [610, 289] width 1220 height 579
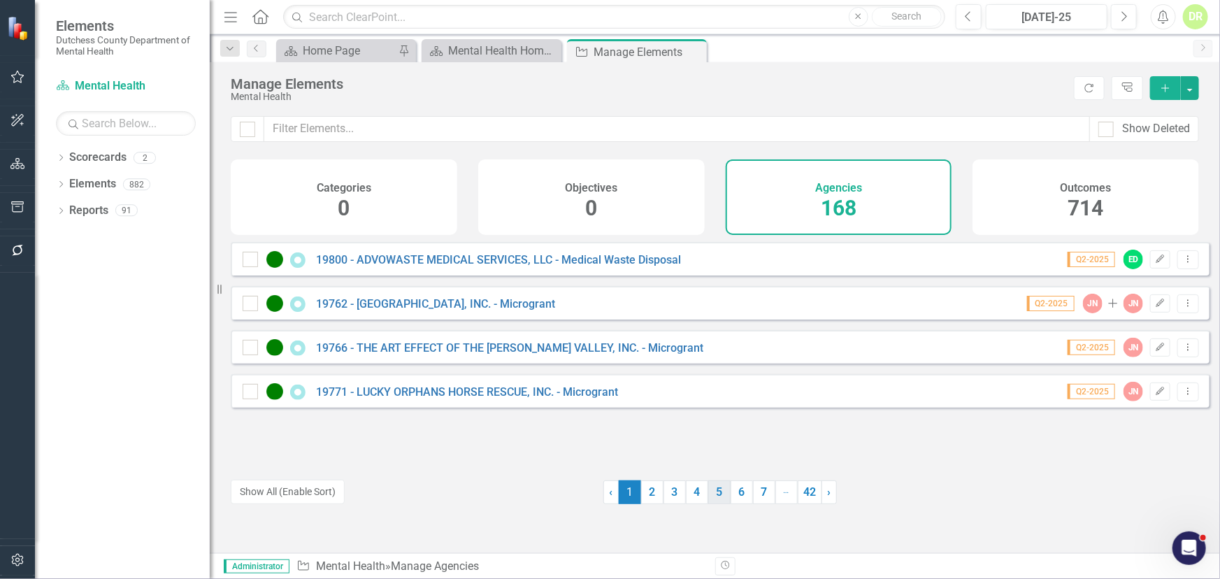
click at [711, 496] on link "5" at bounding box center [719, 492] width 22 height 24
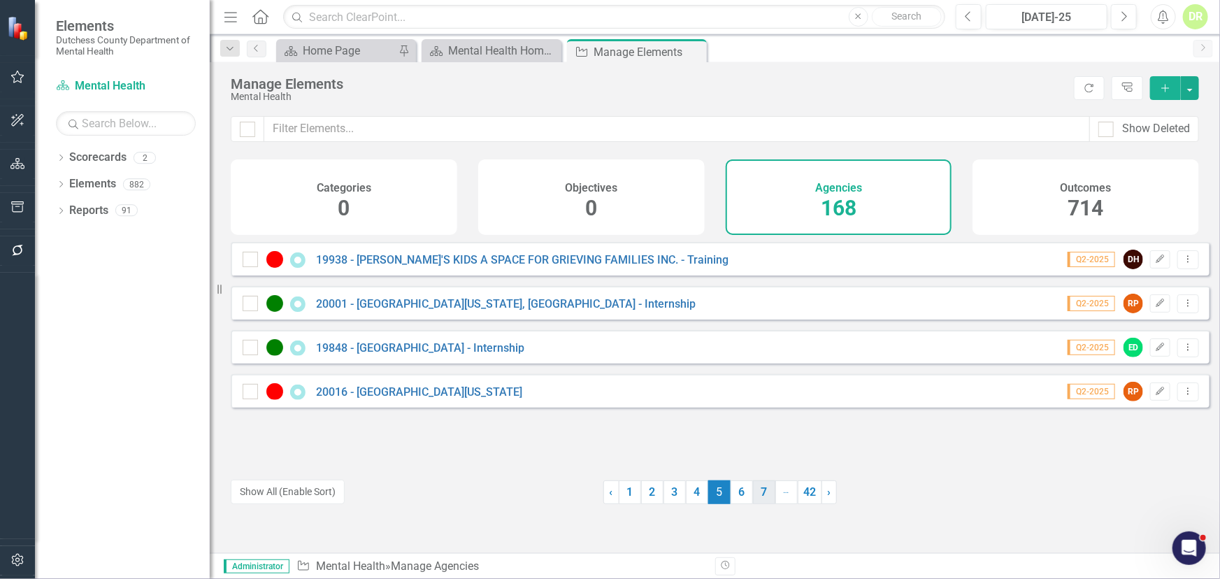
click at [760, 488] on link "7" at bounding box center [764, 492] width 22 height 24
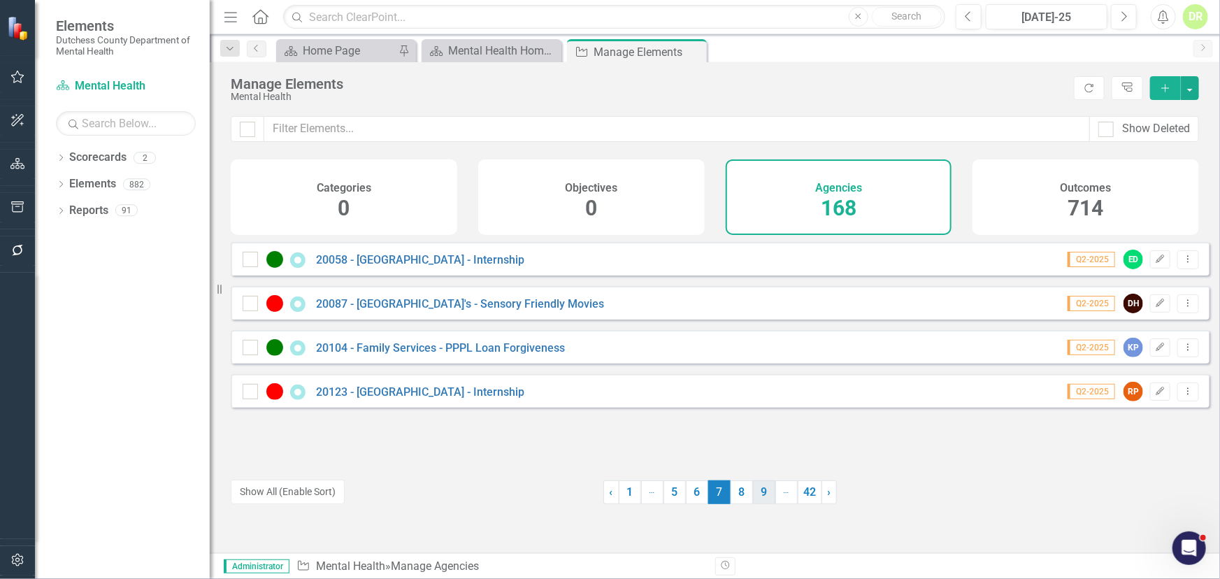
drag, startPoint x: 734, startPoint y: 497, endPoint x: 744, endPoint y: 494, distance: 10.2
click at [736, 497] on link "8" at bounding box center [742, 492] width 22 height 24
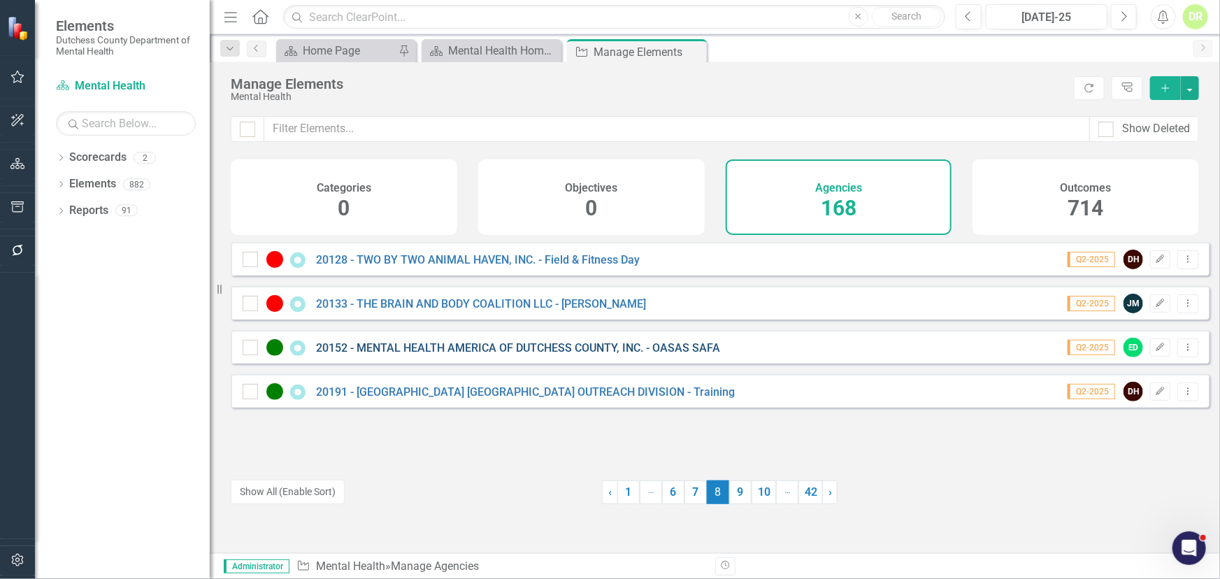
click at [623, 355] on link "20152 - MENTAL HEALTH AMERICA OF DUTCHESS COUNTY, INC. - OASAS SAFA" at bounding box center [518, 347] width 404 height 13
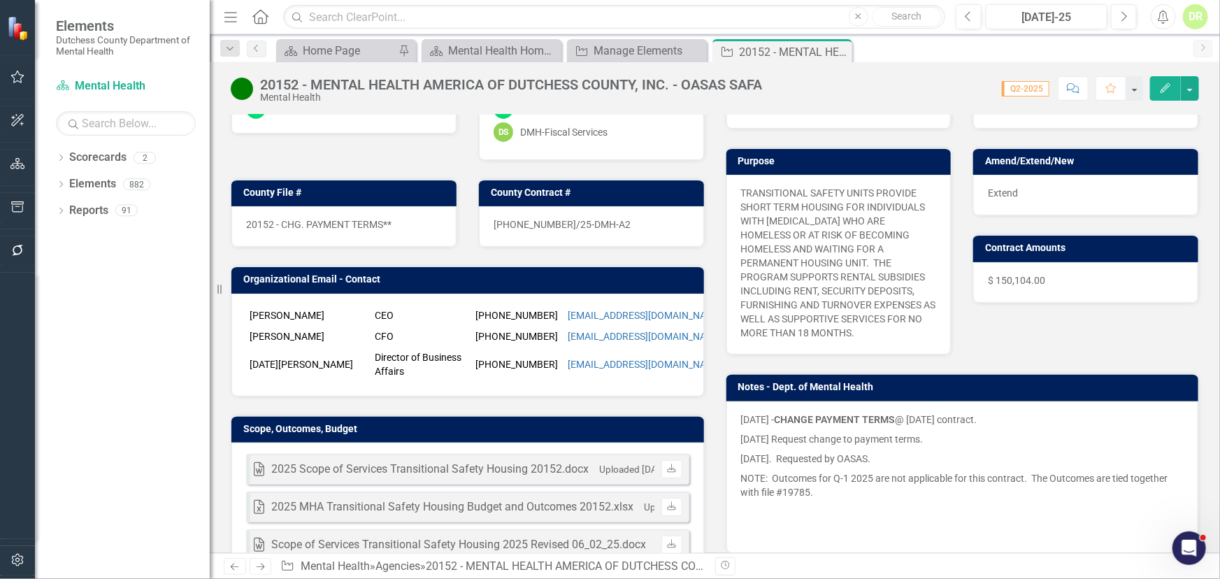
scroll to position [254, 0]
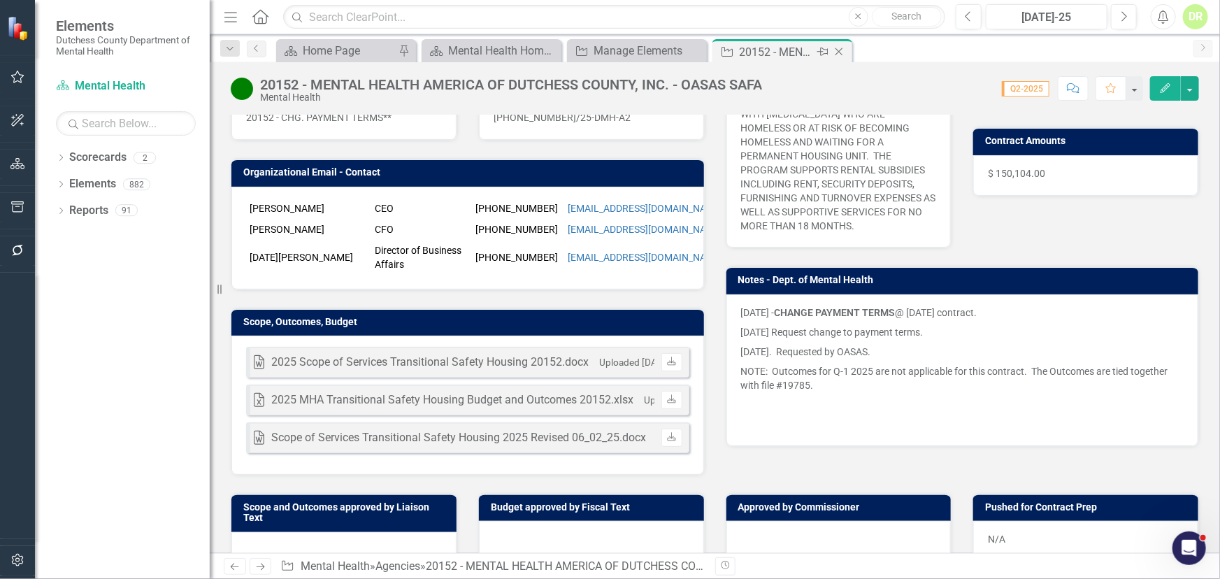
click at [843, 50] on icon "Close" at bounding box center [839, 51] width 14 height 11
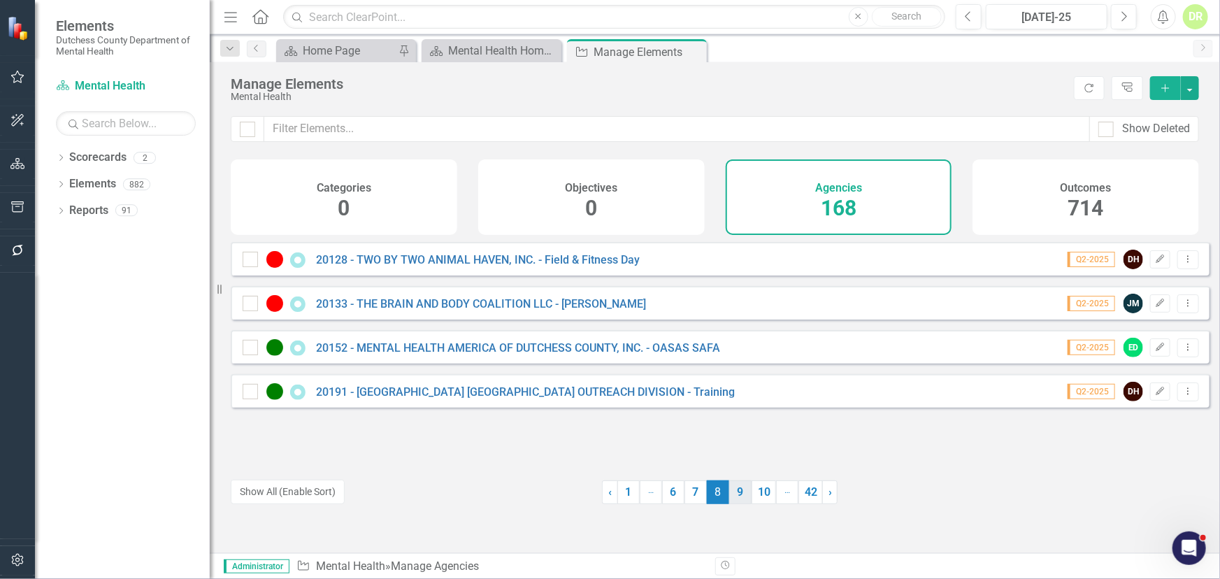
click at [739, 497] on link "9" at bounding box center [740, 492] width 22 height 24
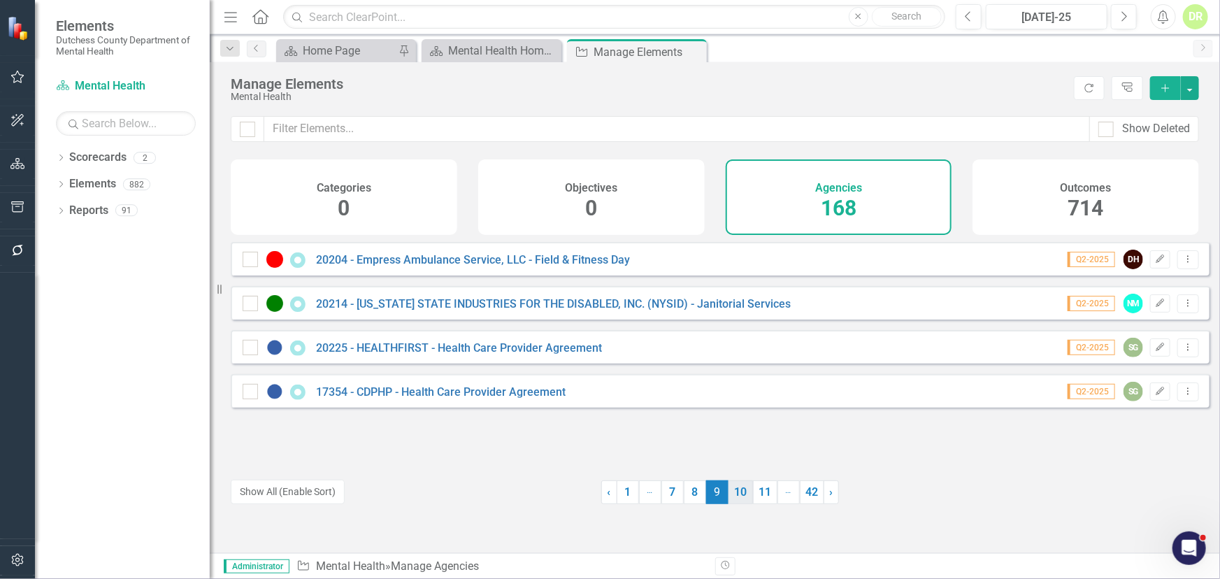
click at [729, 495] on link "10" at bounding box center [741, 492] width 24 height 24
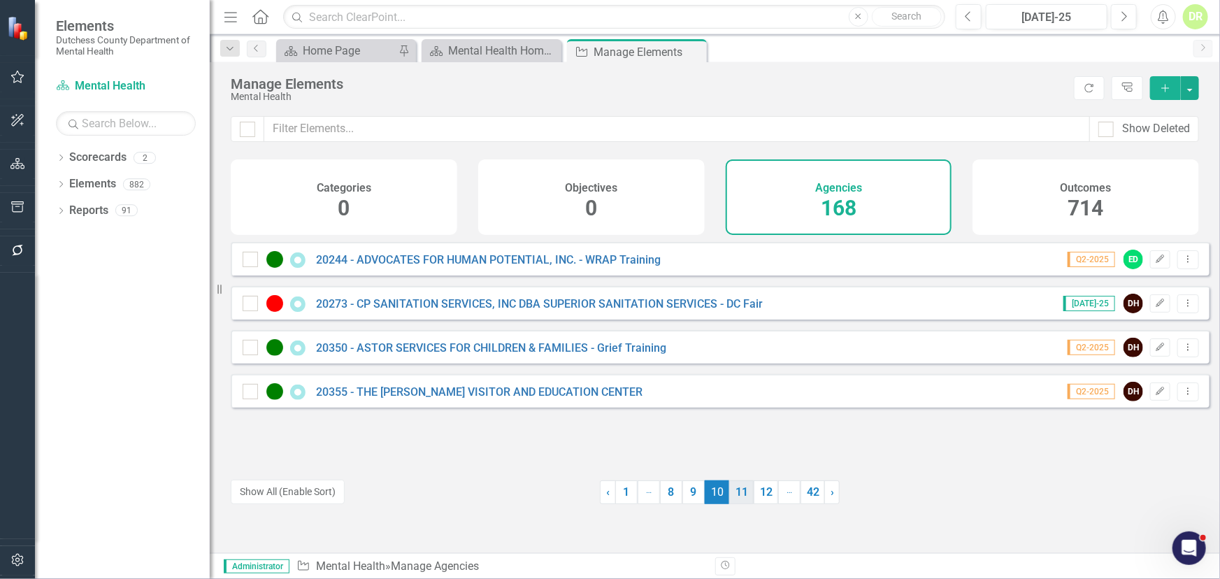
click at [734, 492] on link "11" at bounding box center [741, 492] width 24 height 24
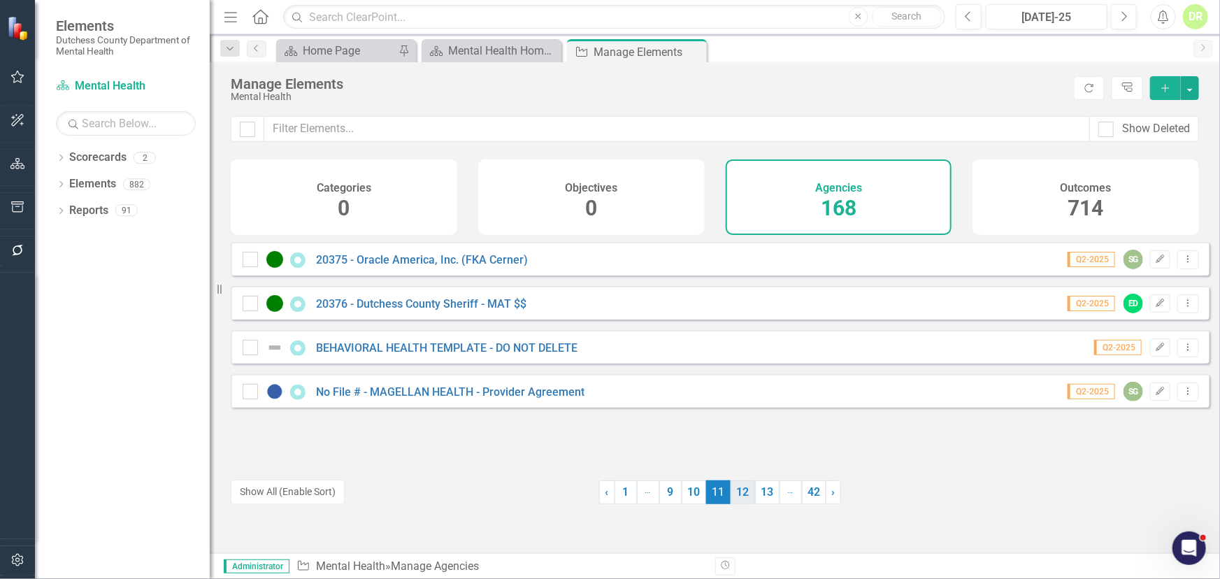
click at [741, 494] on link "12" at bounding box center [743, 492] width 24 height 24
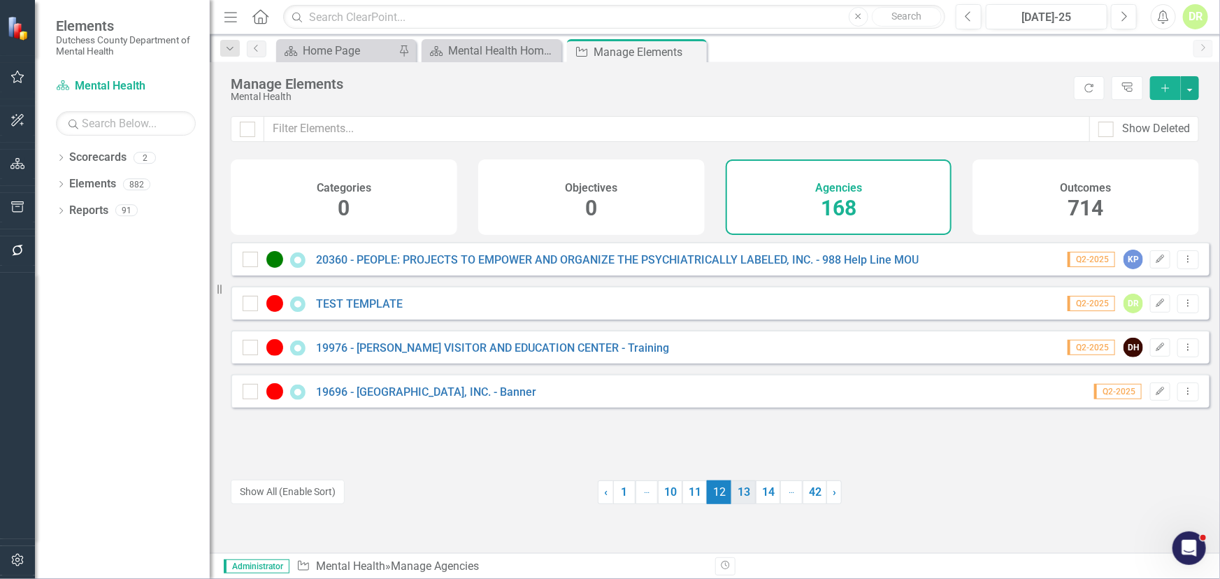
click at [741, 492] on link "13" at bounding box center [744, 492] width 24 height 24
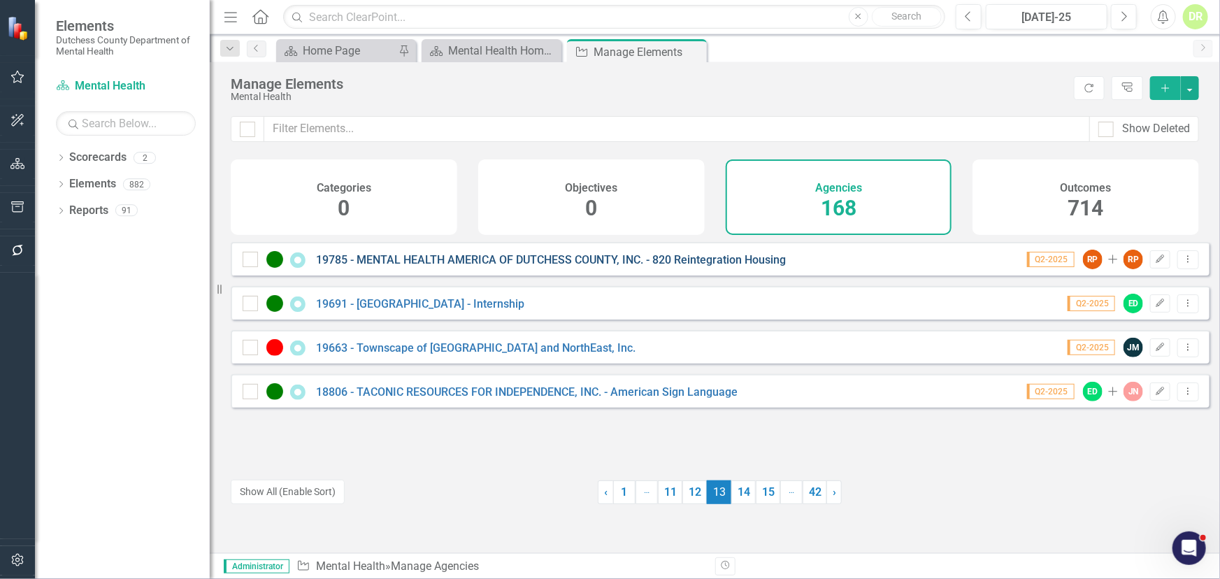
click at [574, 266] on link "19785 - MENTAL HEALTH AMERICA OF DUTCHESS COUNTY, INC. - 820 Reintegration Hous…" at bounding box center [551, 259] width 470 height 13
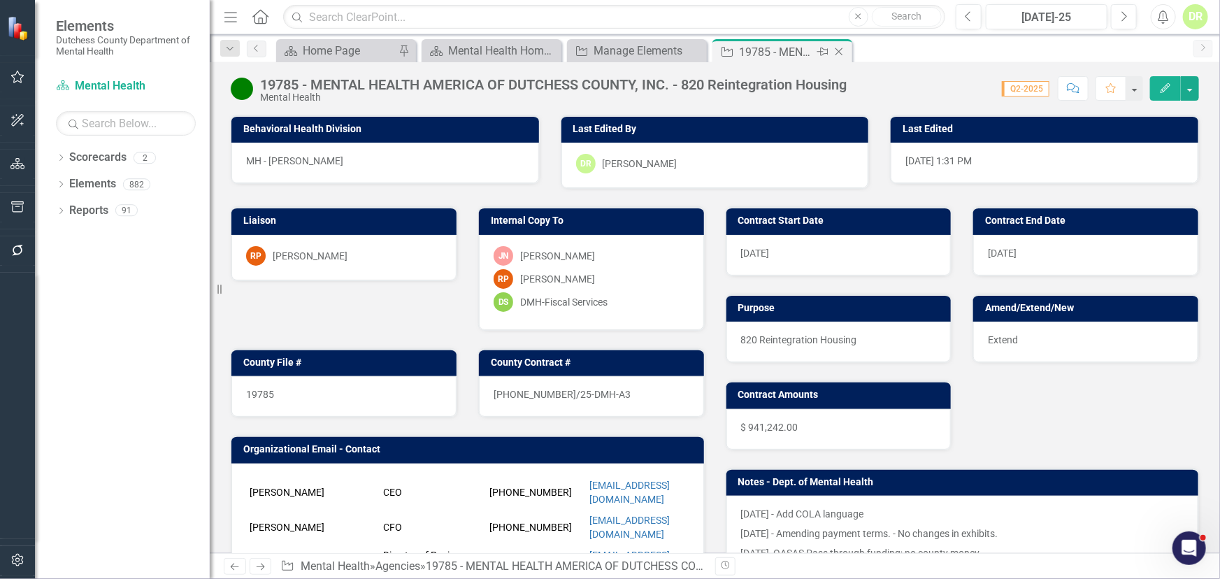
click at [836, 49] on icon at bounding box center [840, 52] width 8 height 8
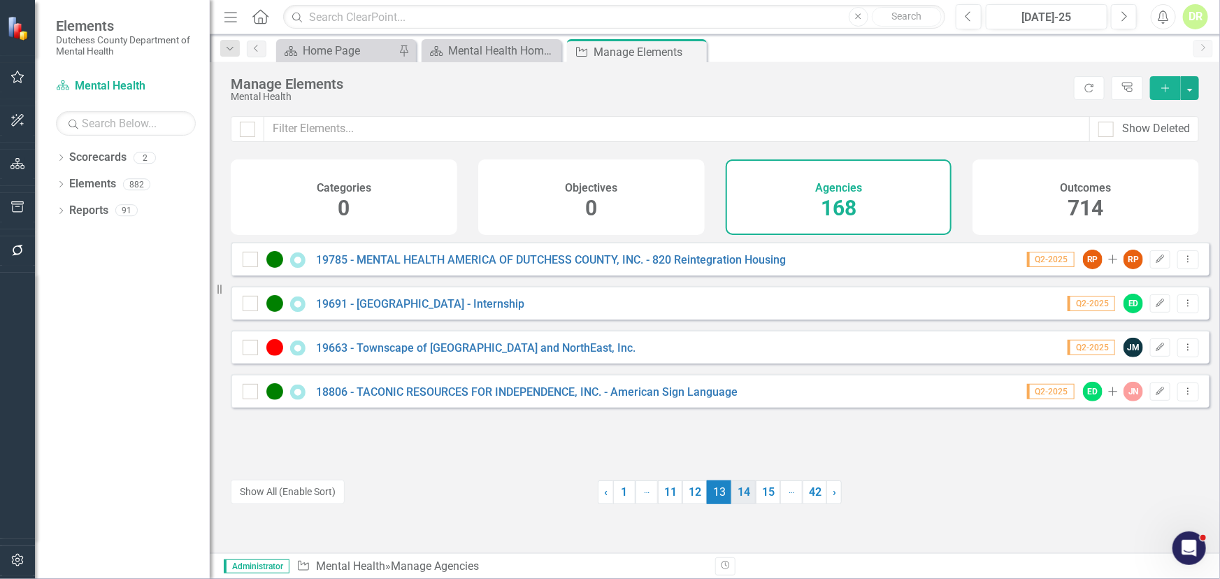
click at [736, 486] on link "14" at bounding box center [744, 492] width 24 height 24
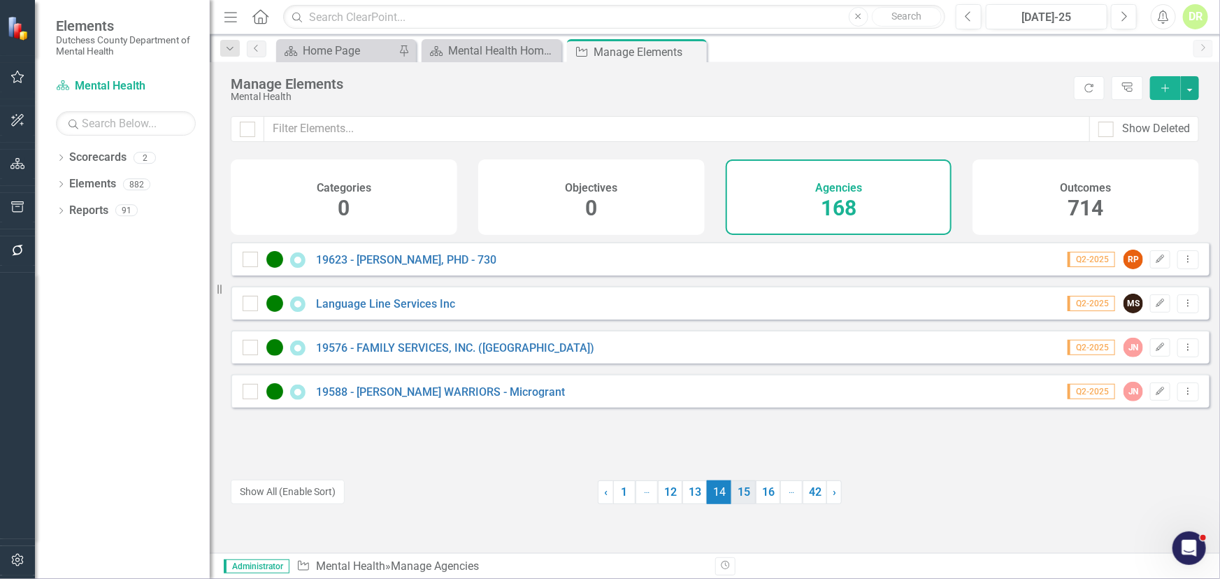
click at [743, 490] on link "15" at bounding box center [744, 492] width 24 height 24
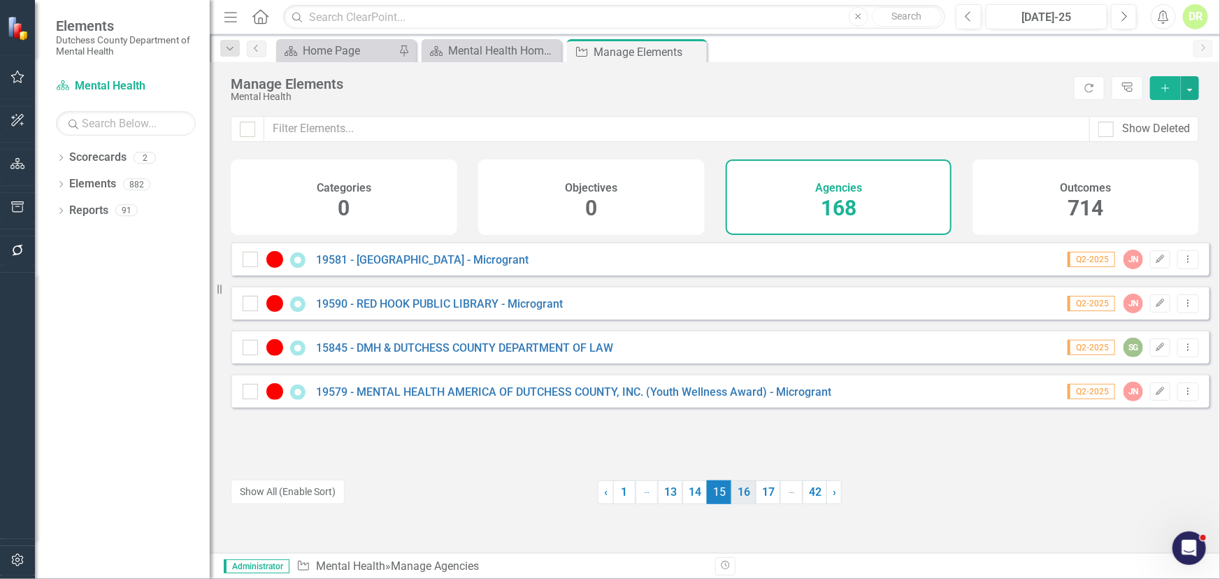
click at [742, 490] on link "16" at bounding box center [744, 492] width 24 height 24
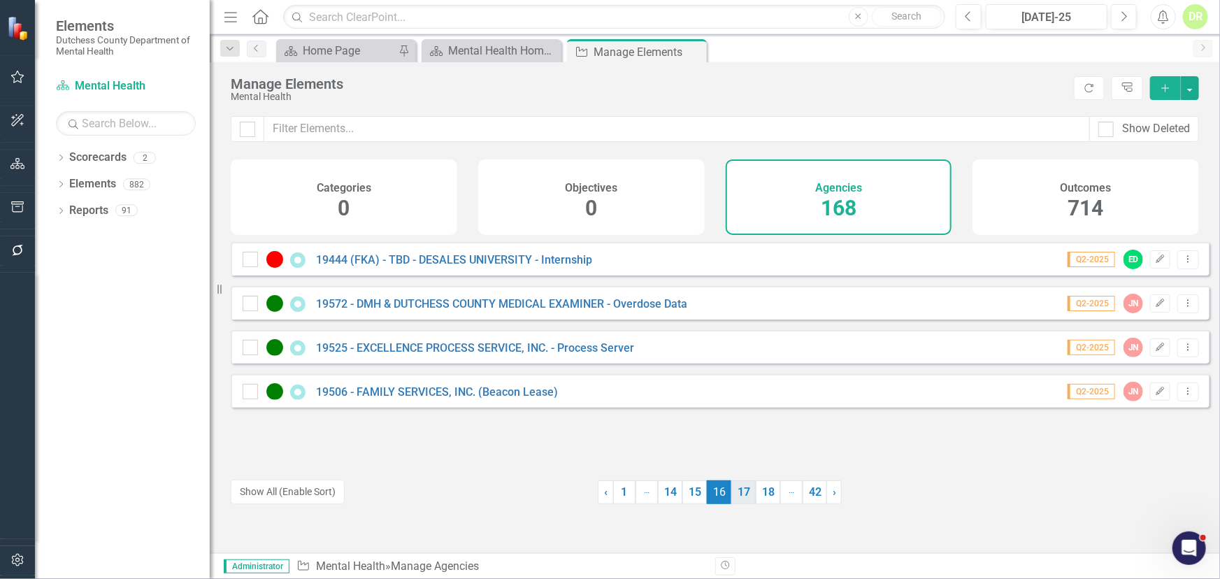
click at [737, 492] on link "17" at bounding box center [744, 492] width 24 height 24
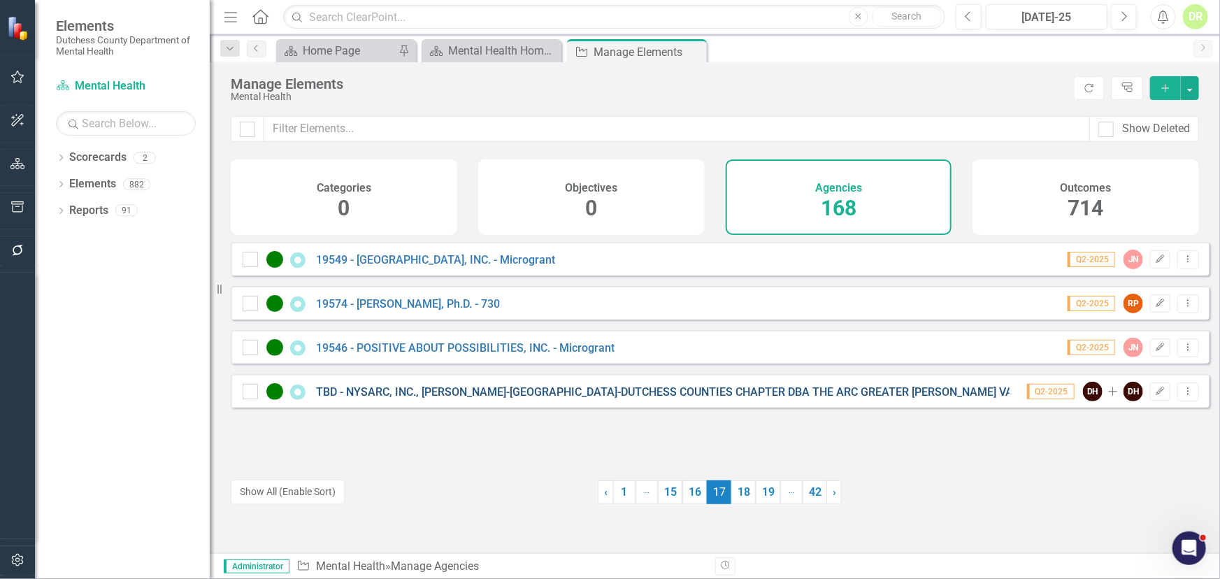
click at [508, 399] on link "TBD - NYSARC, INC., [PERSON_NAME]-[GEOGRAPHIC_DATA]-DUTCHESS COUNTIES CHAPTER D…" at bounding box center [807, 391] width 983 height 13
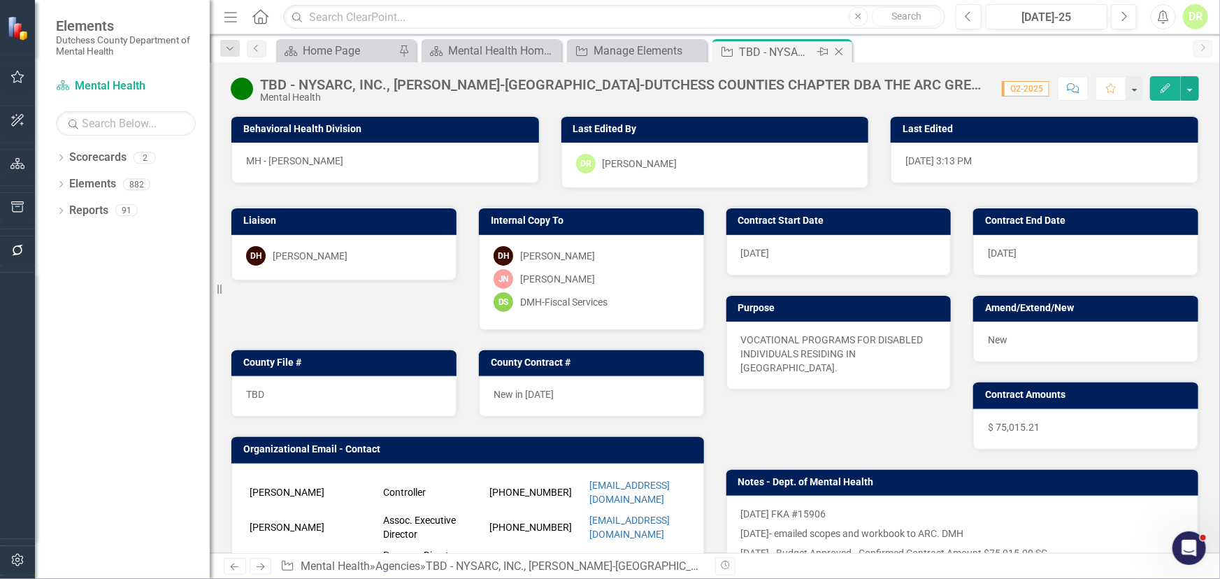
click at [842, 47] on icon "Close" at bounding box center [839, 51] width 14 height 11
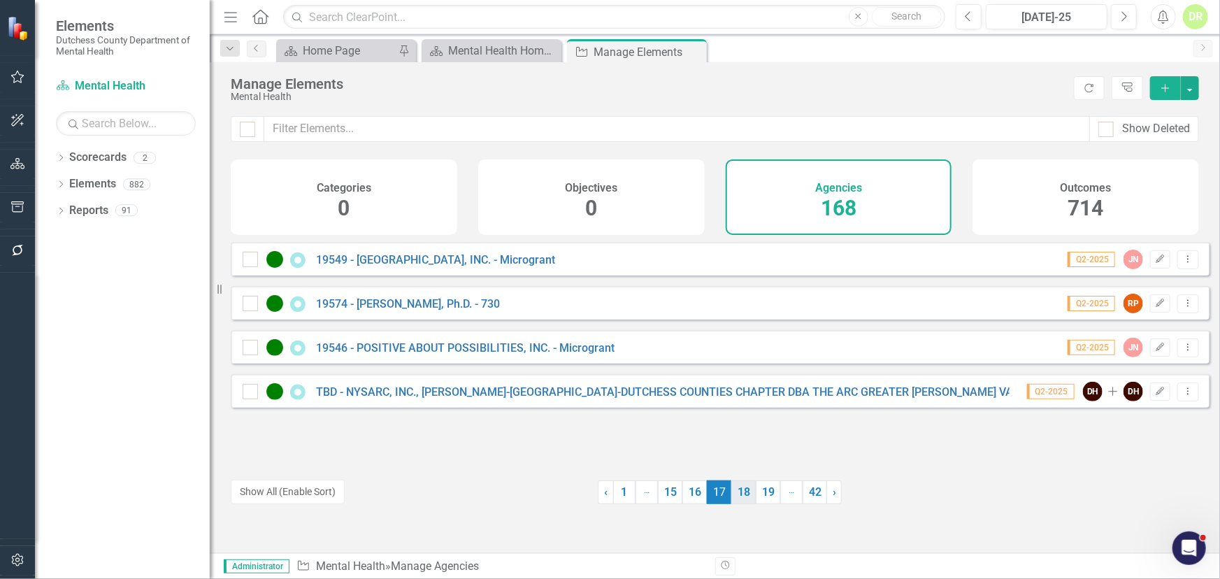
click at [741, 498] on link "18" at bounding box center [744, 492] width 24 height 24
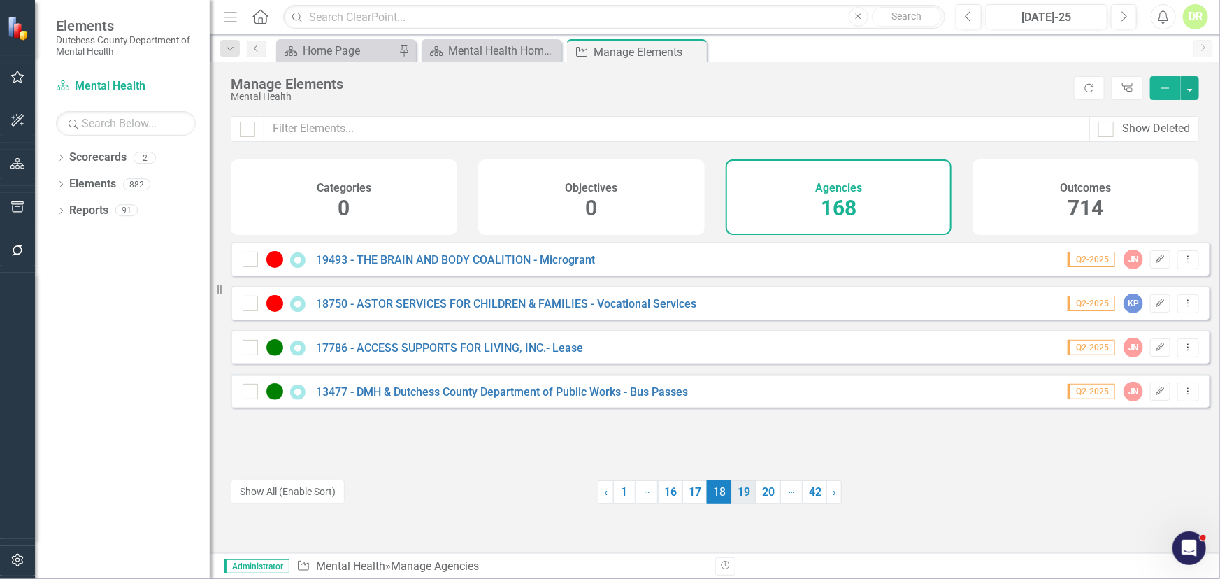
click at [744, 495] on link "19" at bounding box center [744, 492] width 24 height 24
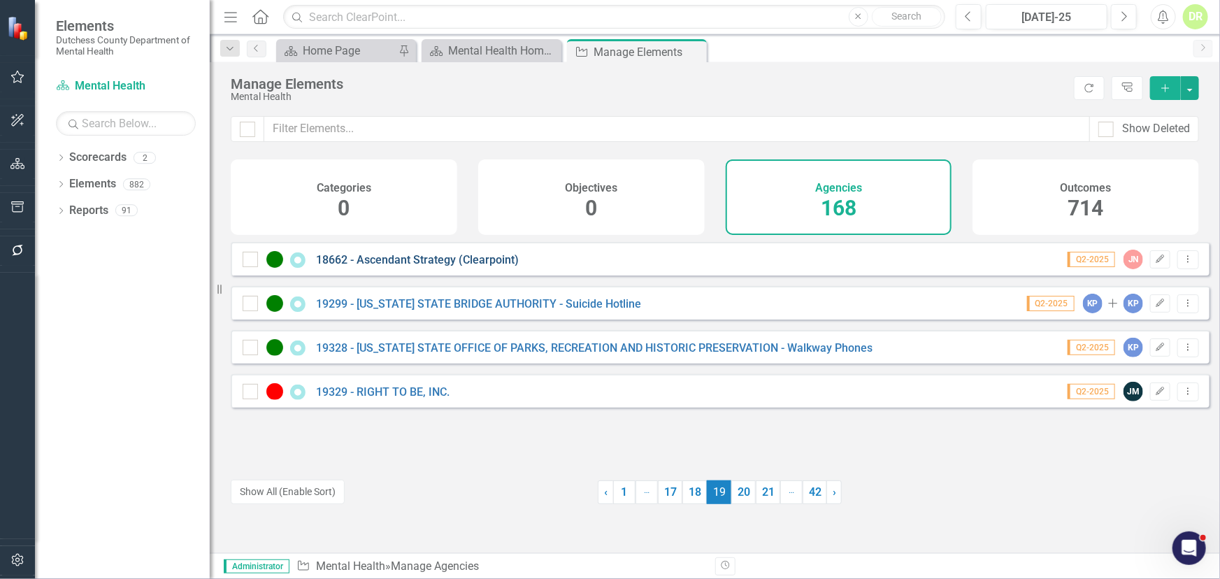
click at [436, 266] on link "18662 - Ascendant Strategy (Clearpoint)" at bounding box center [417, 259] width 203 height 13
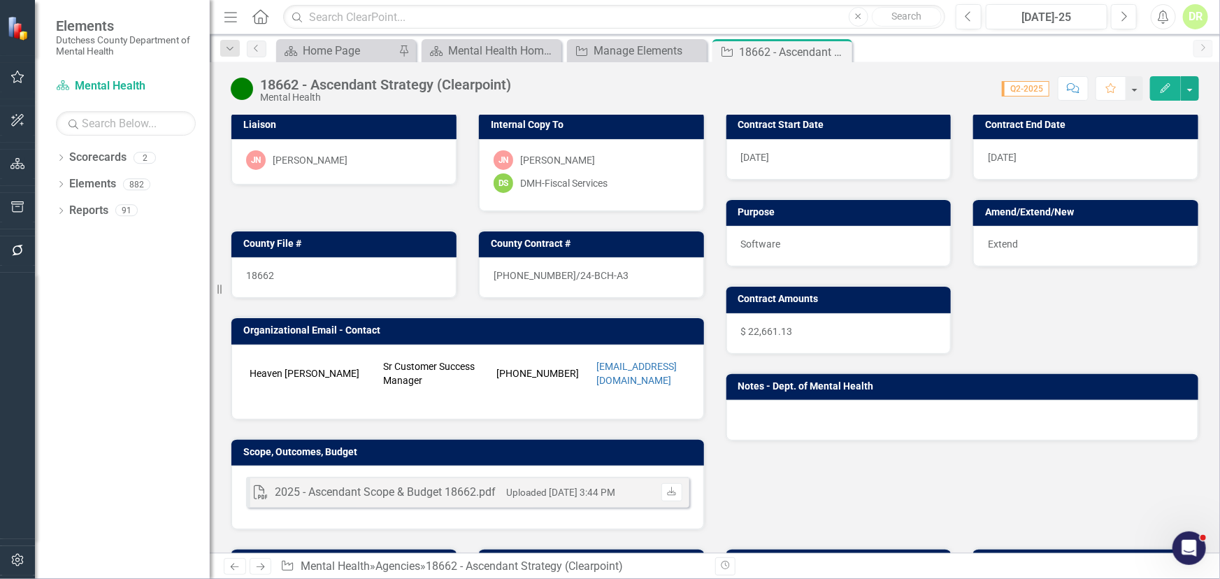
scroll to position [127, 0]
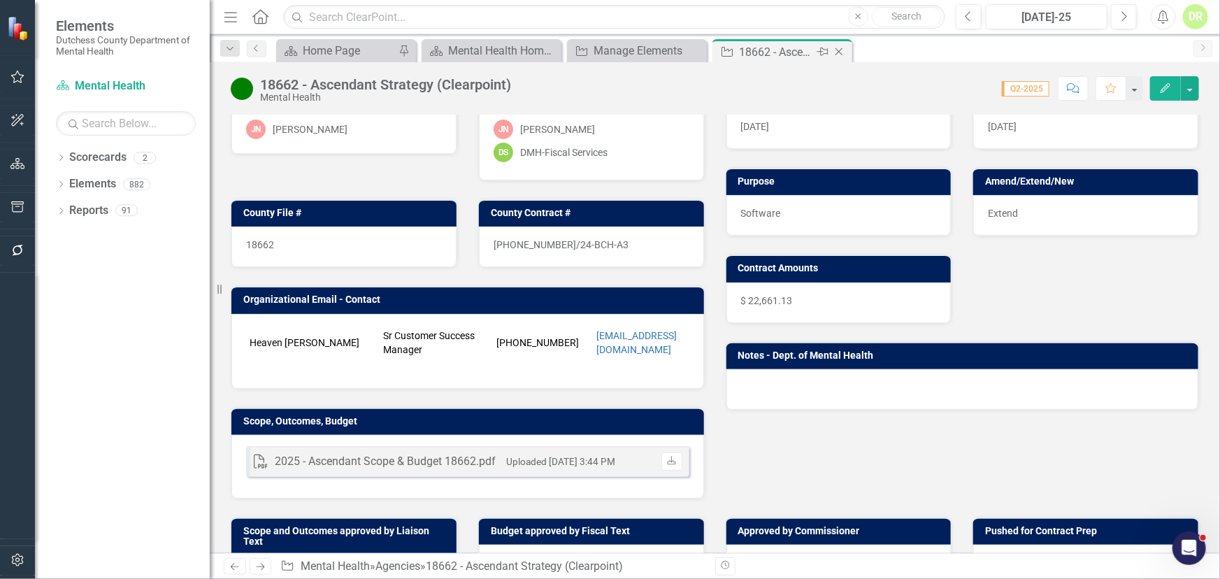
click at [841, 49] on icon "Close" at bounding box center [839, 51] width 14 height 11
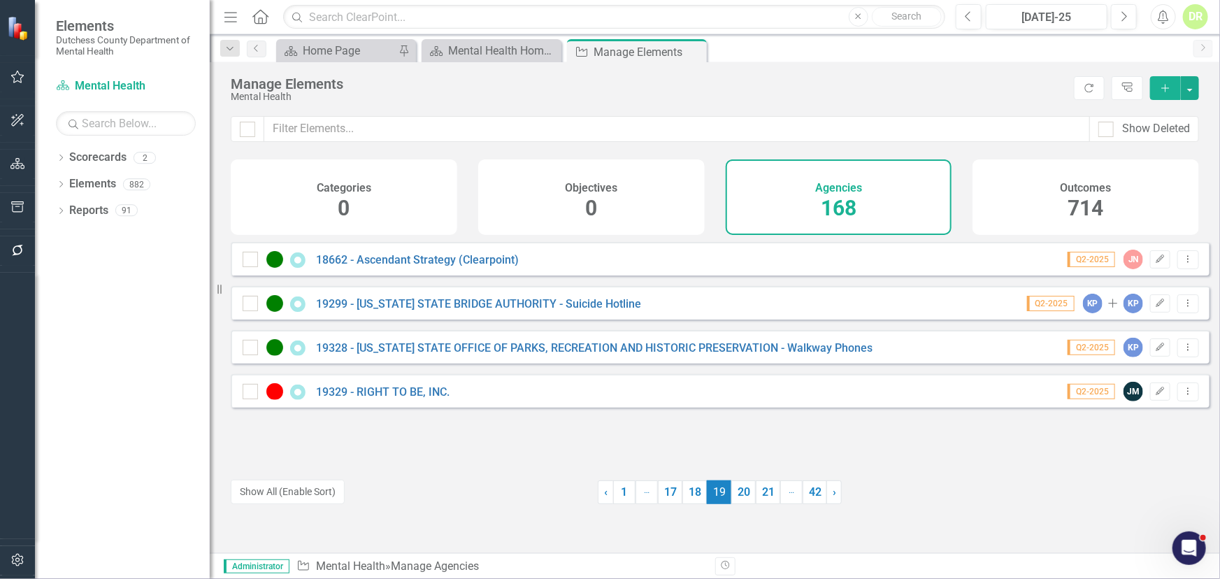
drag, startPoint x: 739, startPoint y: 490, endPoint x: 727, endPoint y: 460, distance: 32.1
click at [738, 490] on link "20" at bounding box center [744, 492] width 24 height 24
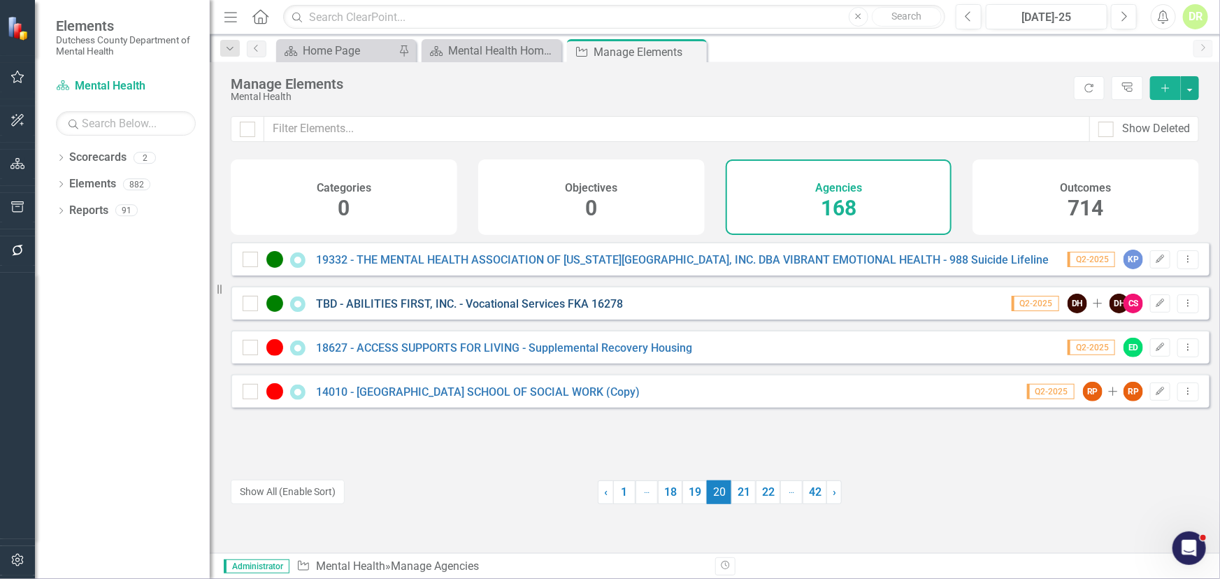
click at [536, 311] on link "TBD - ABILITIES FIRST, INC. - Vocational Services FKA 16278" at bounding box center [469, 303] width 307 height 13
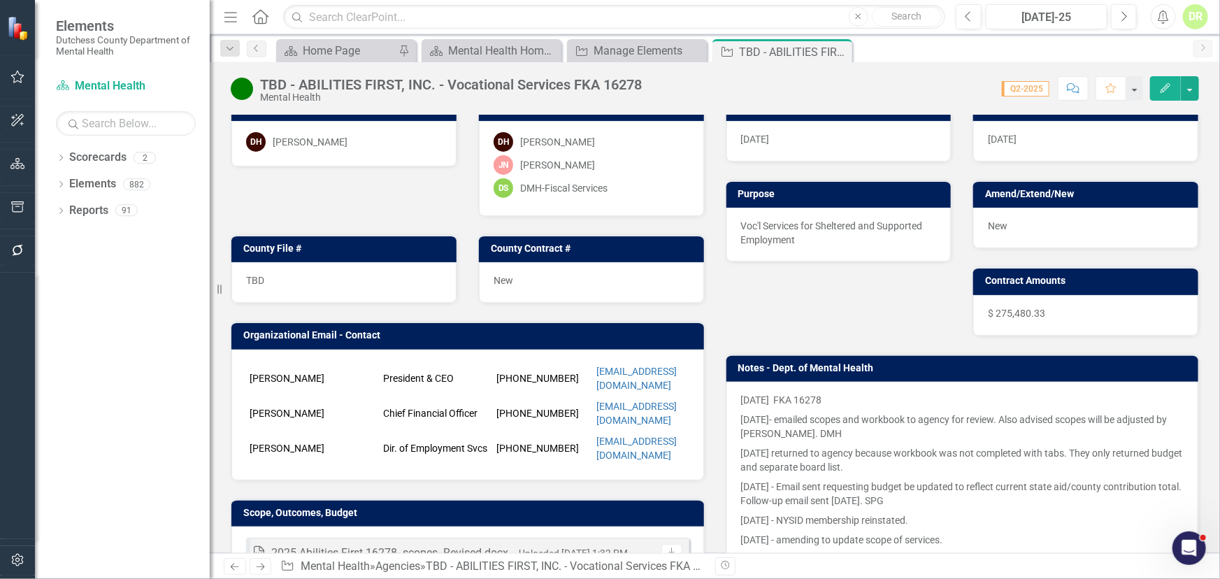
scroll to position [127, 0]
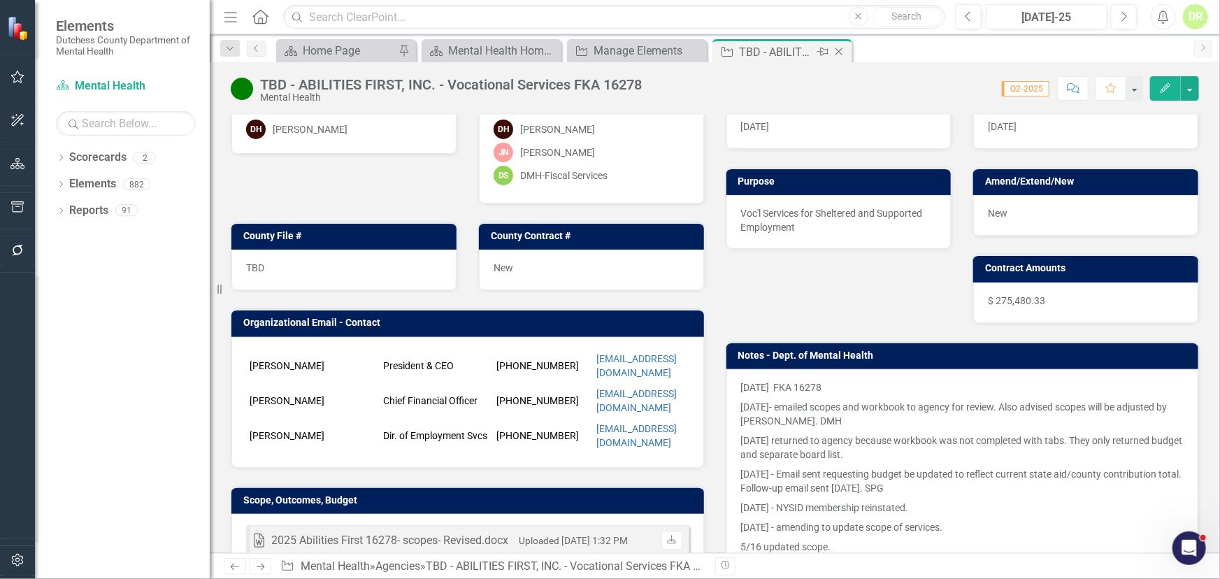
click at [839, 49] on icon "Close" at bounding box center [839, 51] width 14 height 11
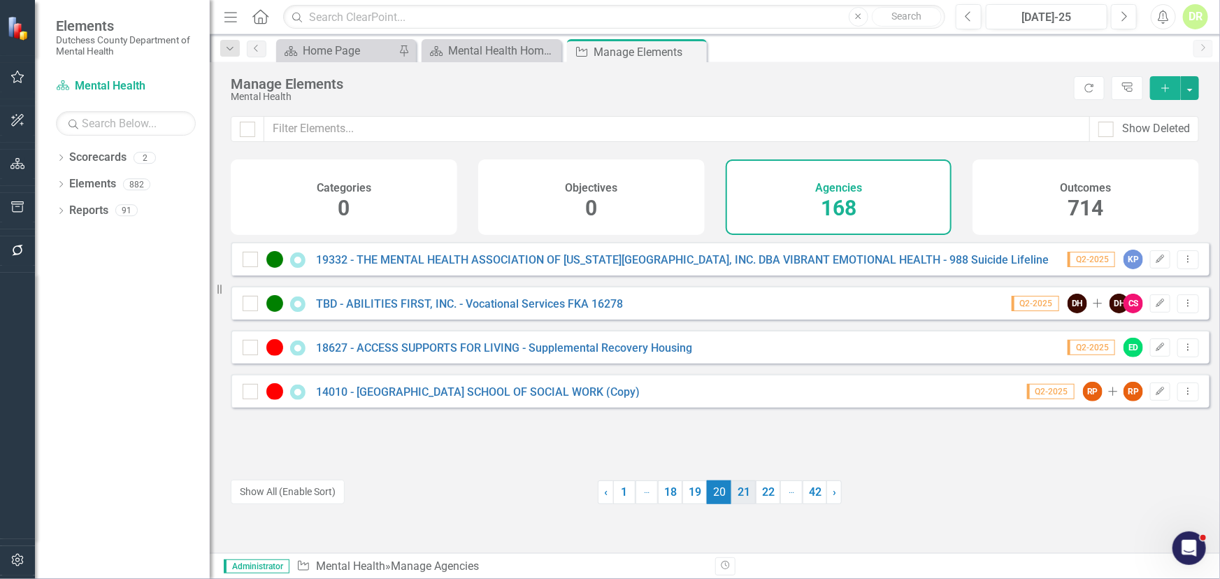
click at [738, 497] on link "21" at bounding box center [744, 492] width 24 height 24
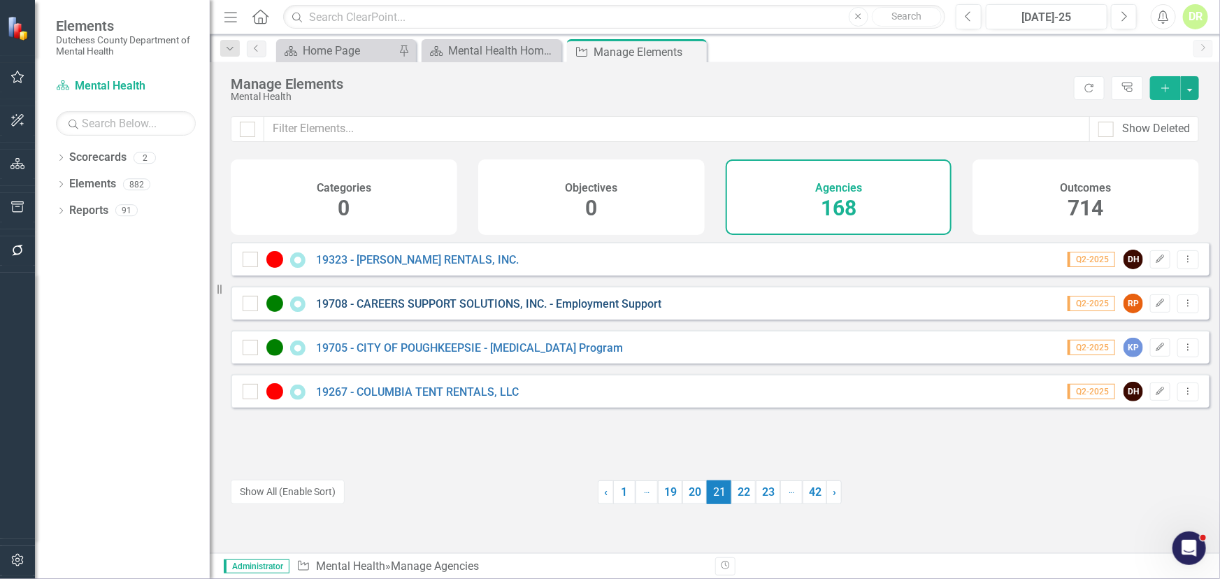
click at [495, 311] on link "19708 - CAREERS SUPPORT SOLUTIONS, INC. - Employment Support" at bounding box center [489, 303] width 346 height 13
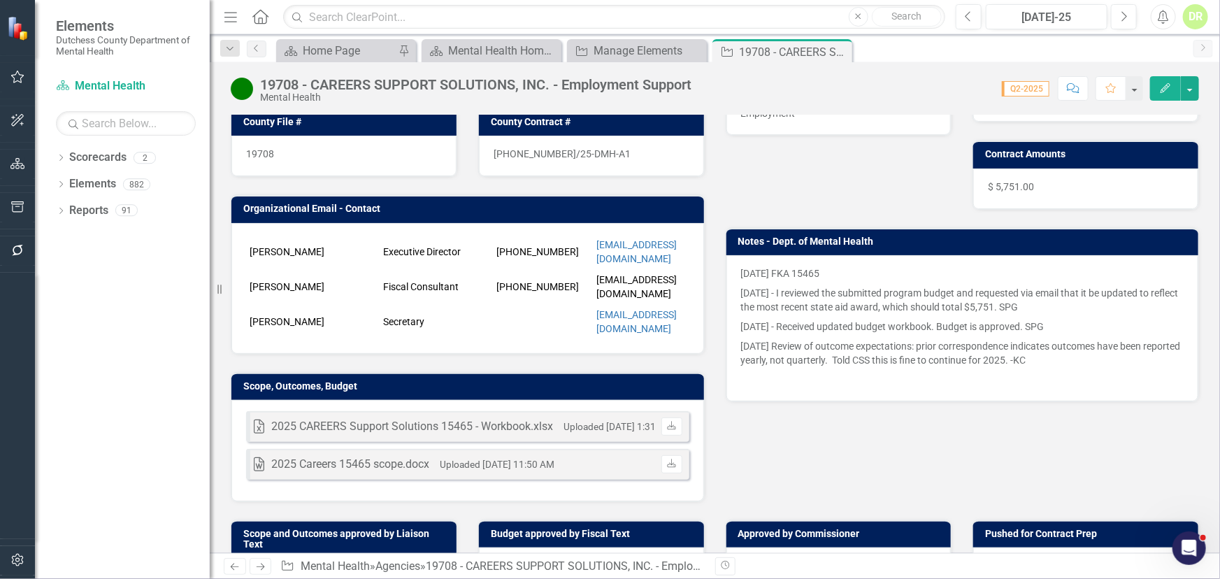
scroll to position [254, 0]
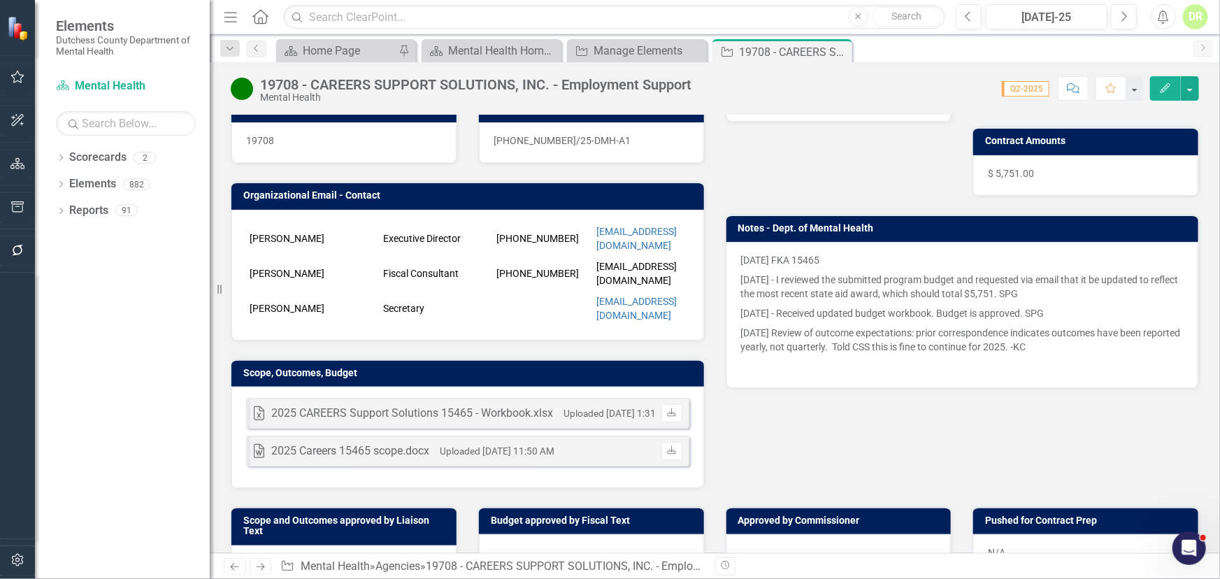
click at [741, 329] on p "[DATE] Review of outcome expectations: prior correspondence indicates outcomes …" at bounding box center [962, 340] width 443 height 34
click at [741, 327] on p "[DATE] Review of outcome expectations: prior correspondence indicates outcomes …" at bounding box center [962, 340] width 443 height 34
click at [986, 344] on p "[DATE] Review of outcome expectations: prior correspondence indicates outcomes …" at bounding box center [962, 340] width 443 height 34
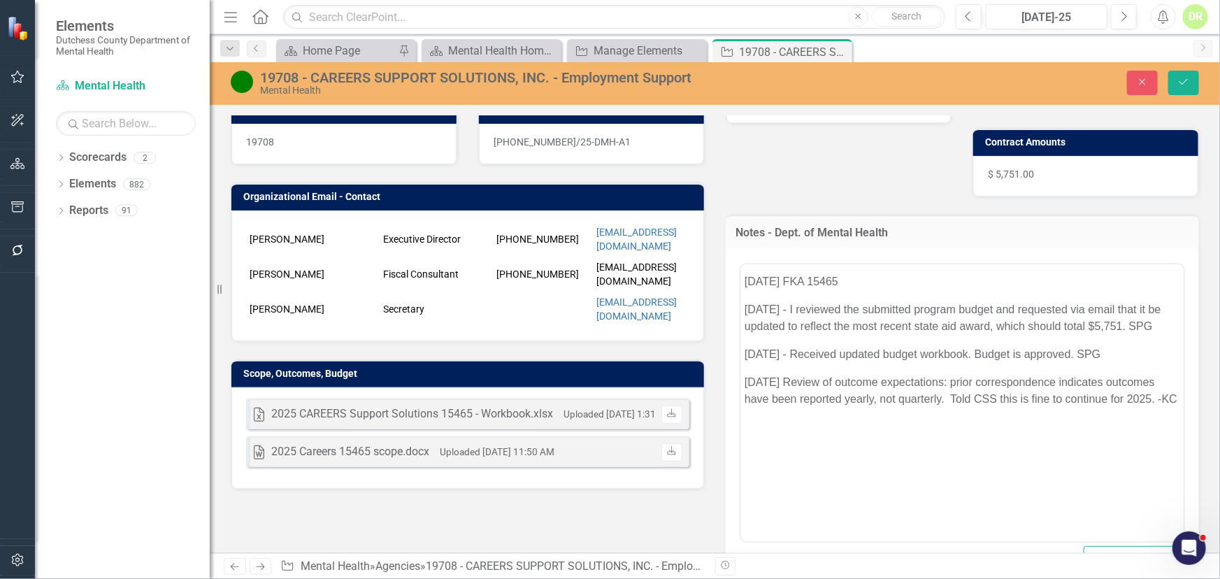
scroll to position [0, 0]
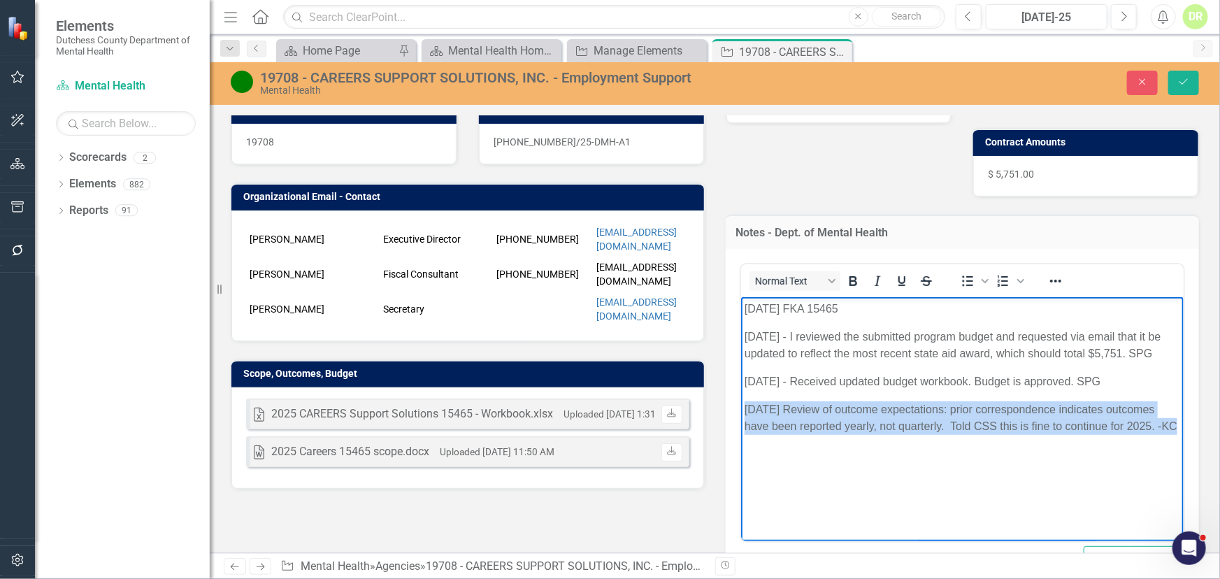
drag, startPoint x: 795, startPoint y: 450, endPoint x: 1444, endPoint y: 701, distance: 696.2
click at [741, 406] on html "[DATE] FKA 15465 [DATE] - I reviewed the submitted program budget and requested…" at bounding box center [962, 402] width 443 height 210
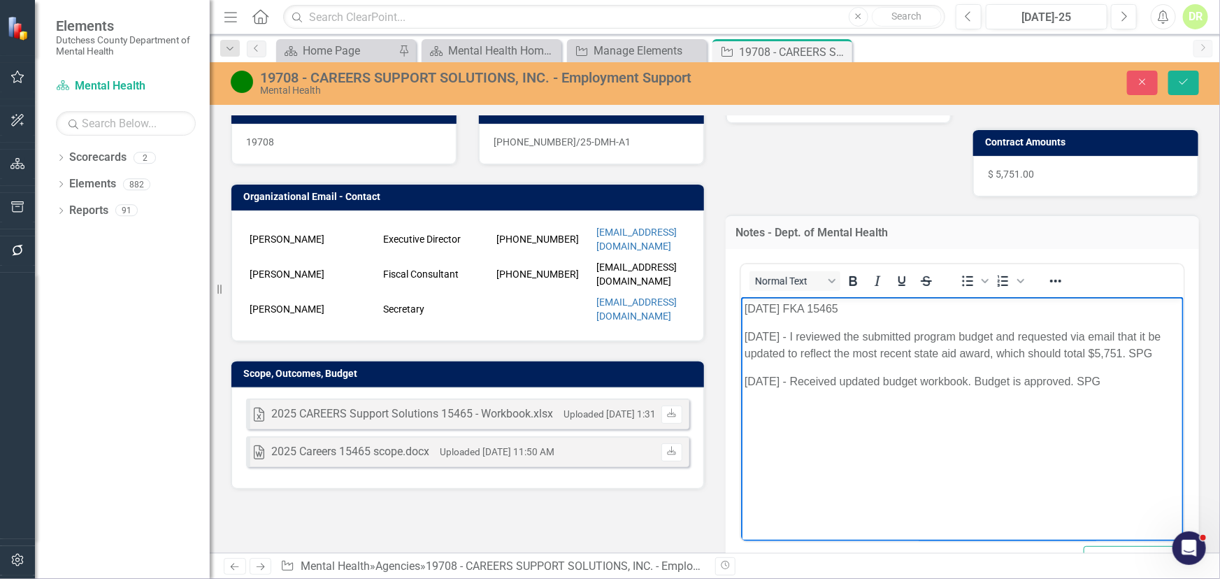
click at [746, 304] on p "[DATE] FKA 15465" at bounding box center [962, 308] width 436 height 17
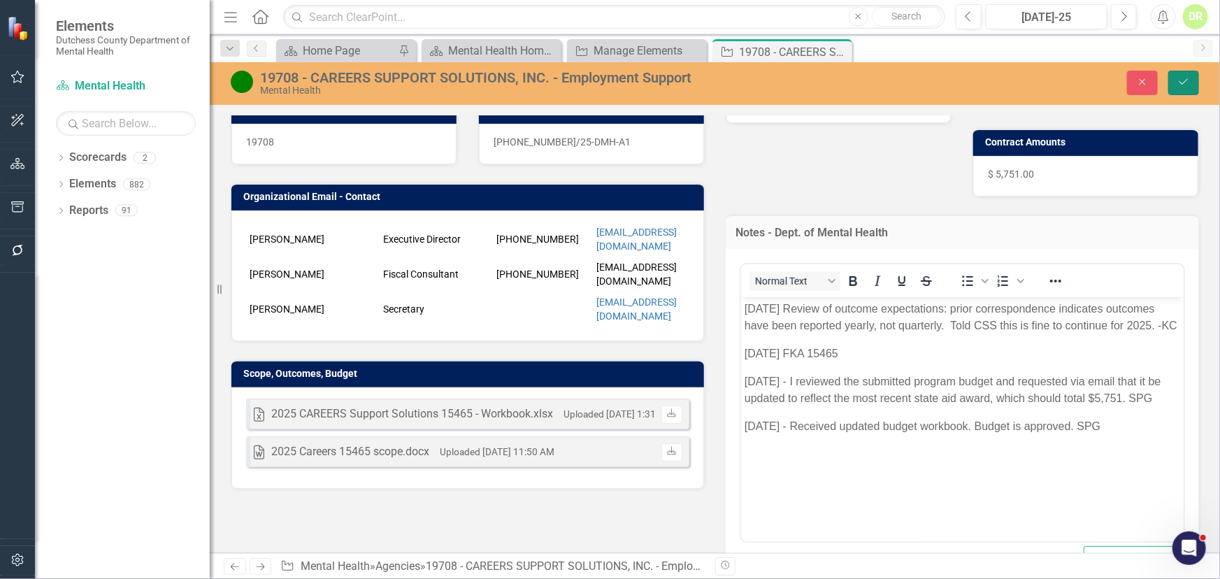
click at [986, 81] on button "Save" at bounding box center [1184, 83] width 31 height 24
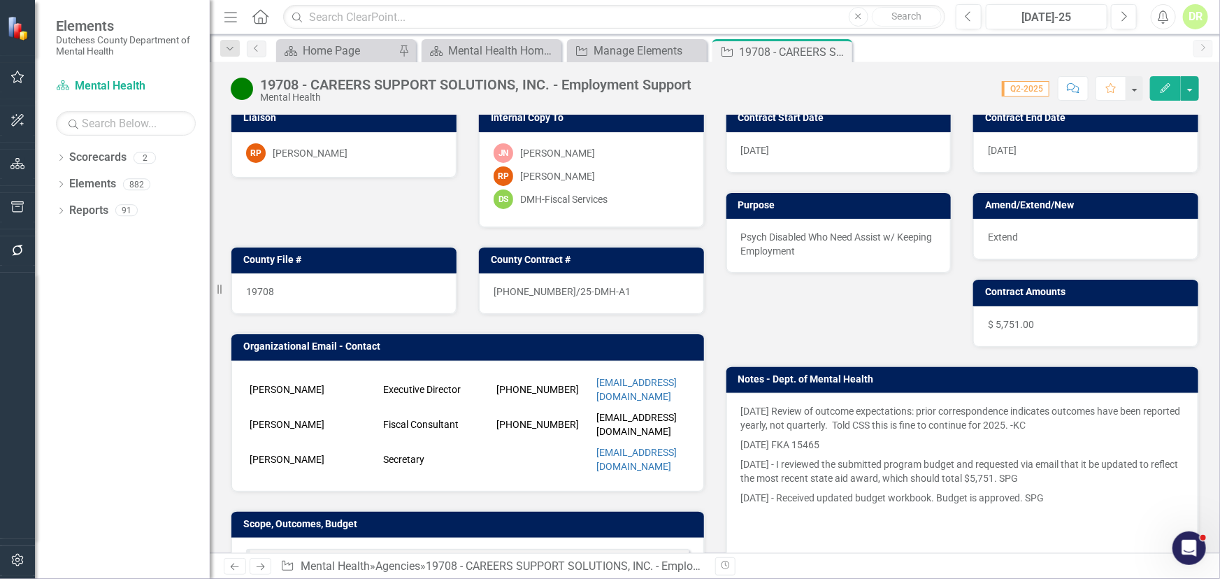
scroll to position [127, 0]
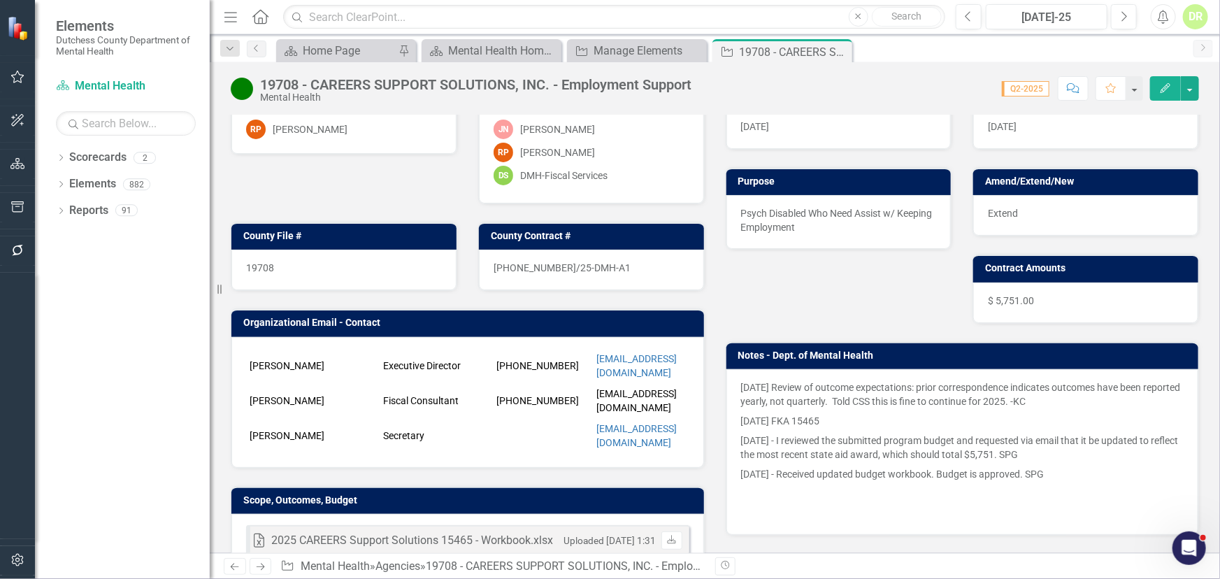
click at [763, 504] on p at bounding box center [962, 512] width 443 height 17
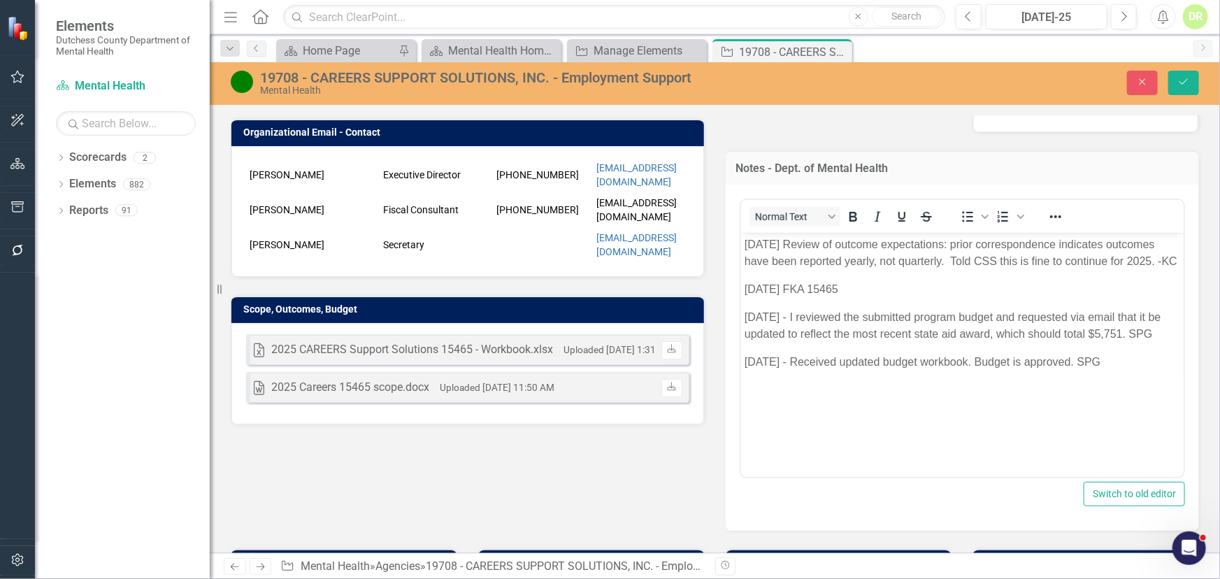
scroll to position [381, 0]
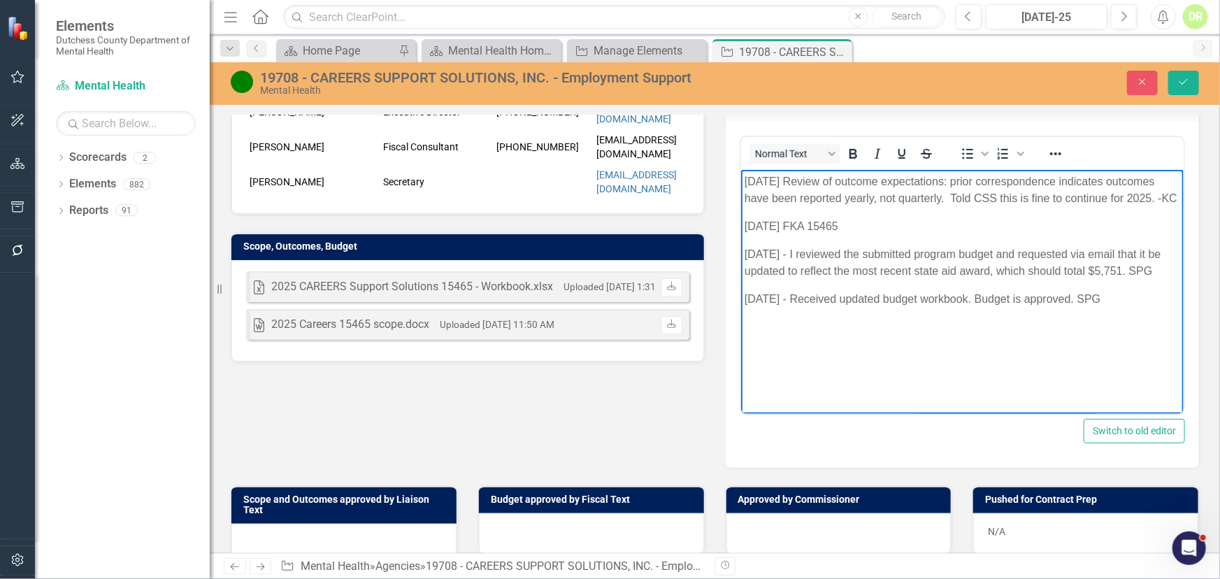
drag, startPoint x: 1108, startPoint y: 317, endPoint x: 727, endPoint y: 314, distance: 380.5
click at [741, 314] on html "[DATE] Review of outcome expectations: prior correspondence indicates outcomes …" at bounding box center [962, 274] width 443 height 210
click at [986, 78] on button "Close" at bounding box center [1142, 83] width 31 height 24
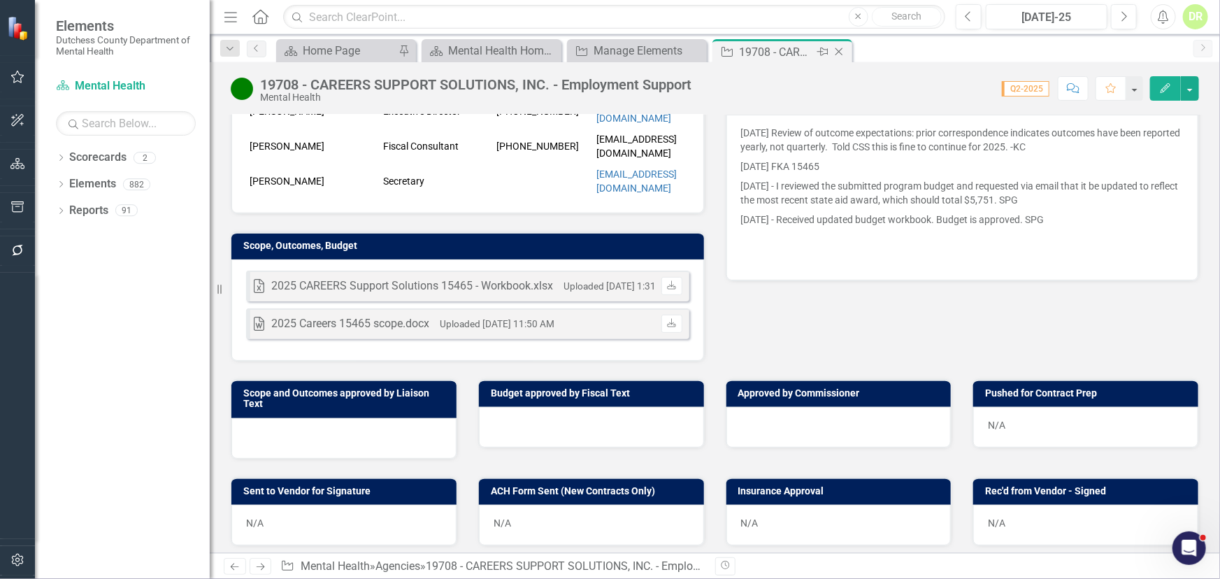
click at [842, 49] on icon "Close" at bounding box center [839, 51] width 14 height 11
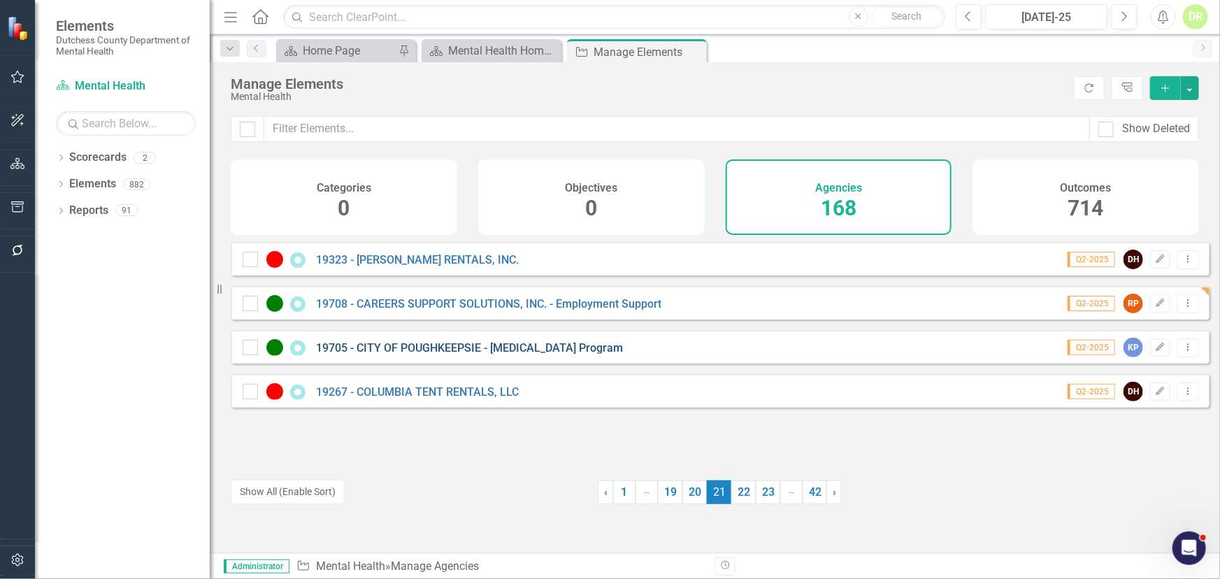
click at [455, 355] on link "19705 - CITY OF POUGHKEEPSIE - [MEDICAL_DATA] Program" at bounding box center [469, 347] width 307 height 13
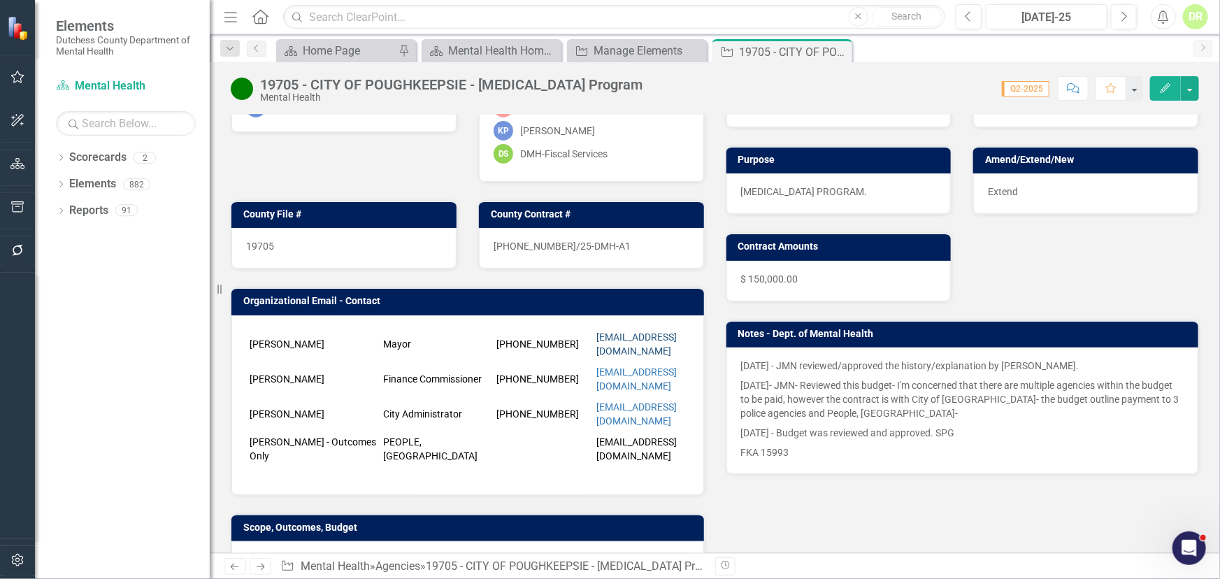
scroll to position [190, 0]
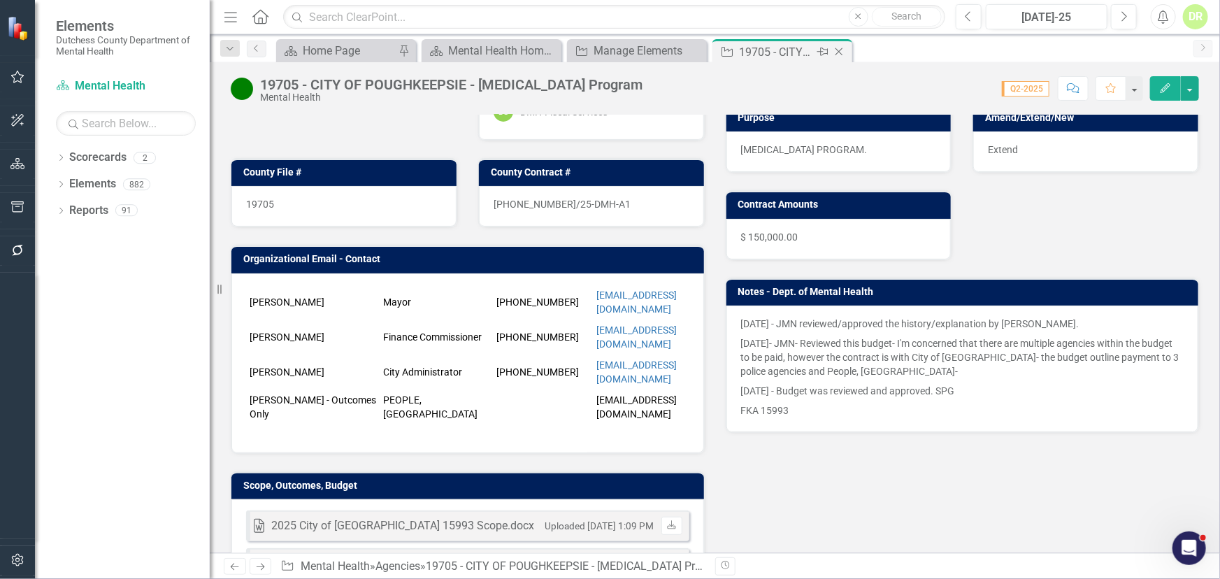
click at [841, 50] on icon "Close" at bounding box center [839, 51] width 14 height 11
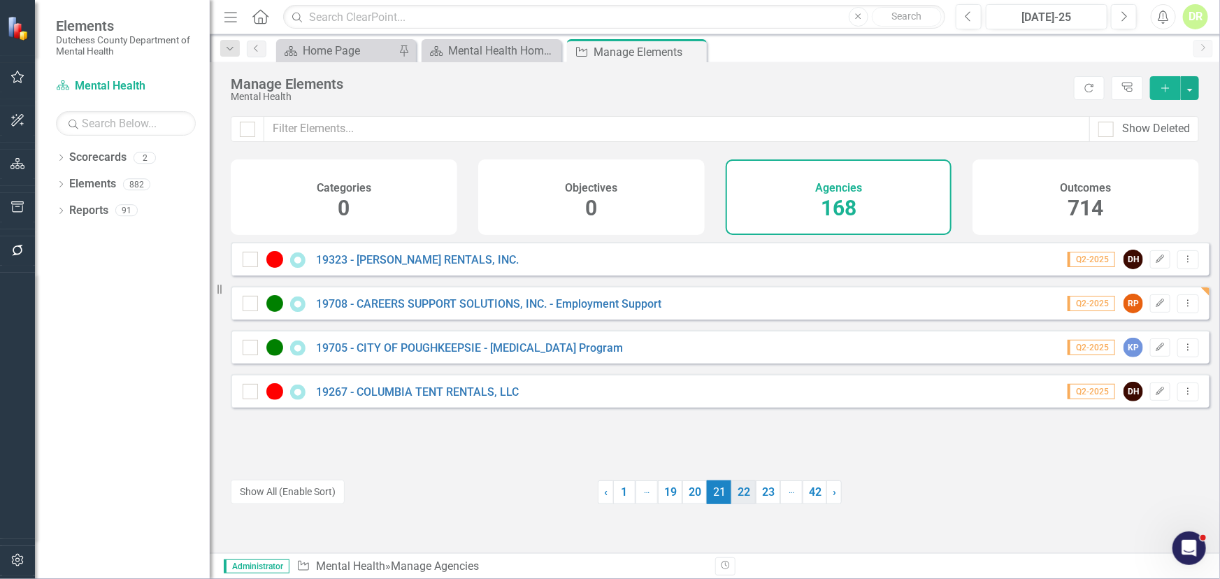
click at [741, 492] on link "22" at bounding box center [744, 492] width 24 height 24
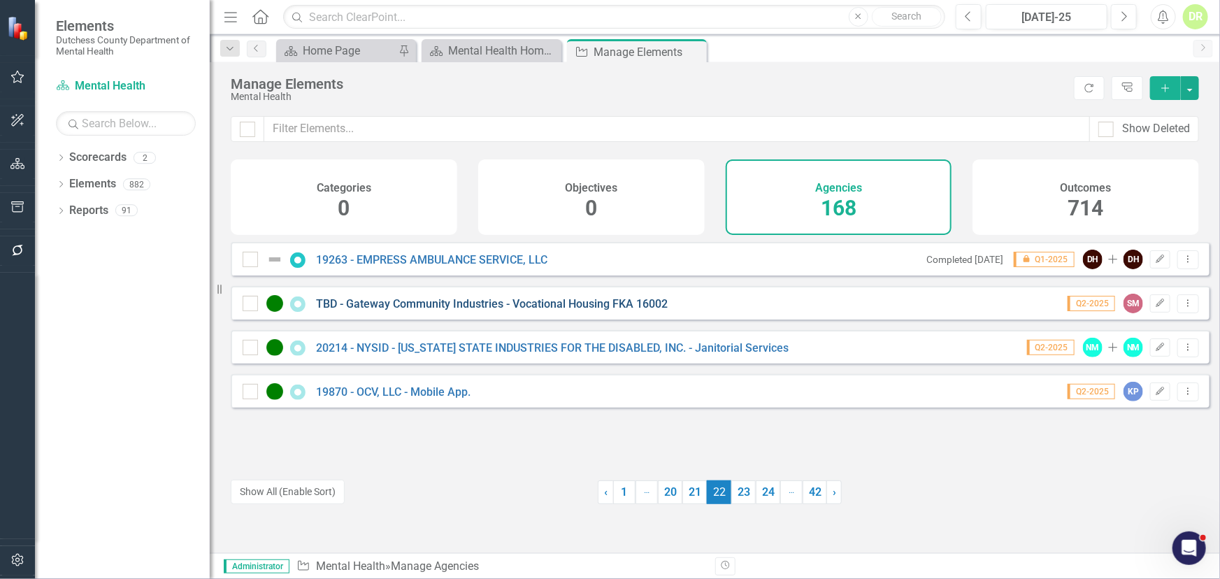
click at [425, 311] on link "TBD - Gateway Community Industries - Vocational Housing FKA 16002" at bounding box center [492, 303] width 352 height 13
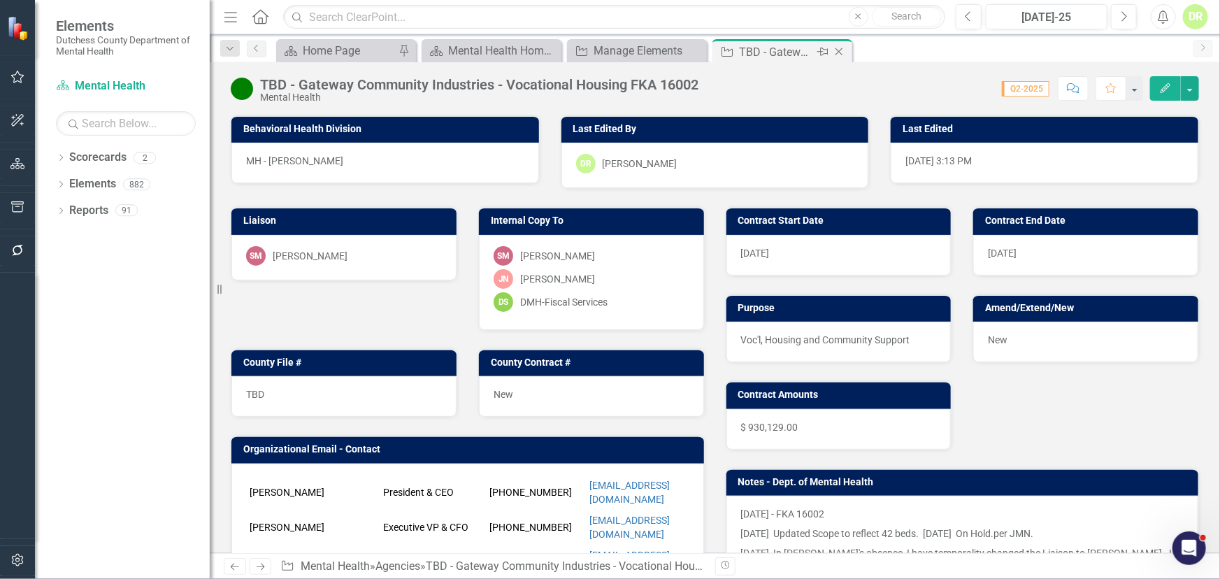
click at [841, 50] on icon "Close" at bounding box center [839, 51] width 14 height 11
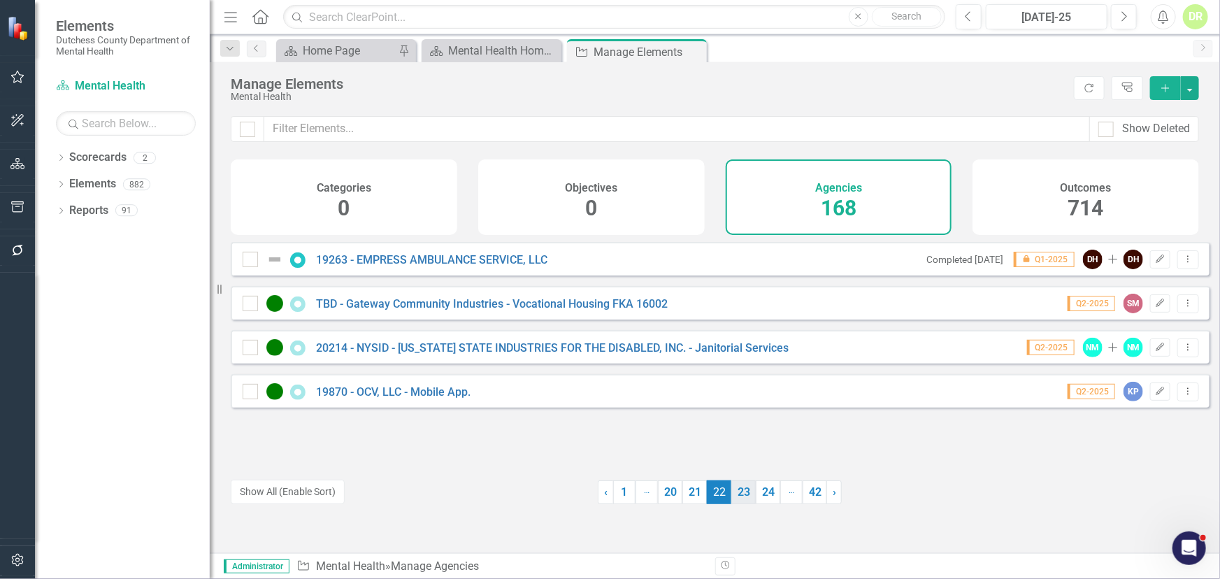
click at [737, 487] on link "23" at bounding box center [744, 492] width 24 height 24
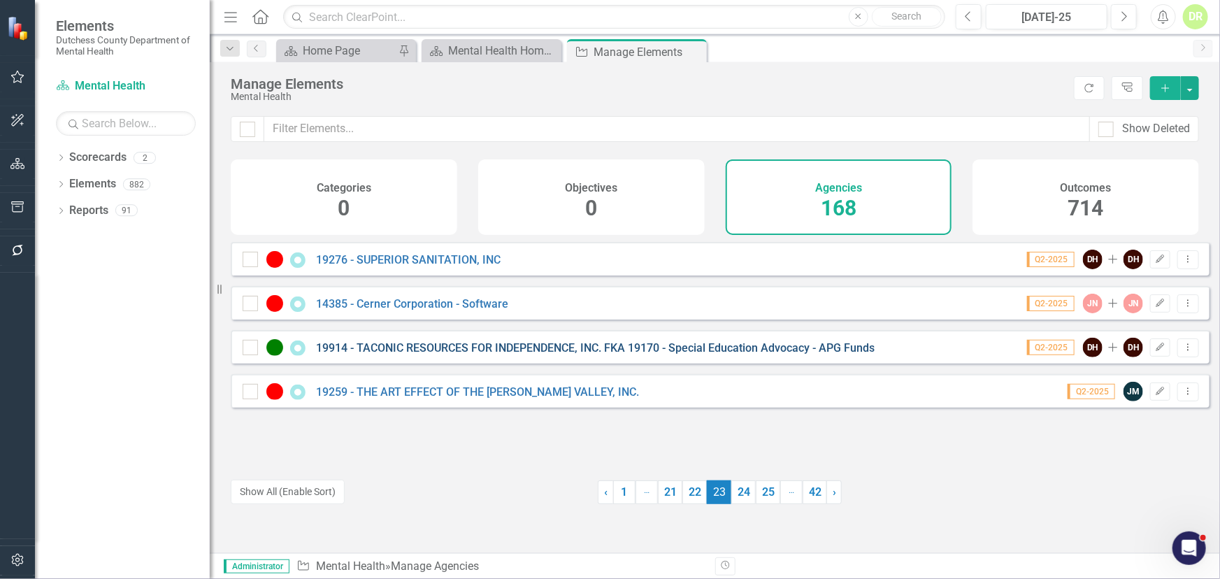
click at [558, 355] on link "19914 - TACONIC RESOURCES FOR INDEPENDENCE, INC. FKA 19170 - Special Education …" at bounding box center [595, 347] width 559 height 13
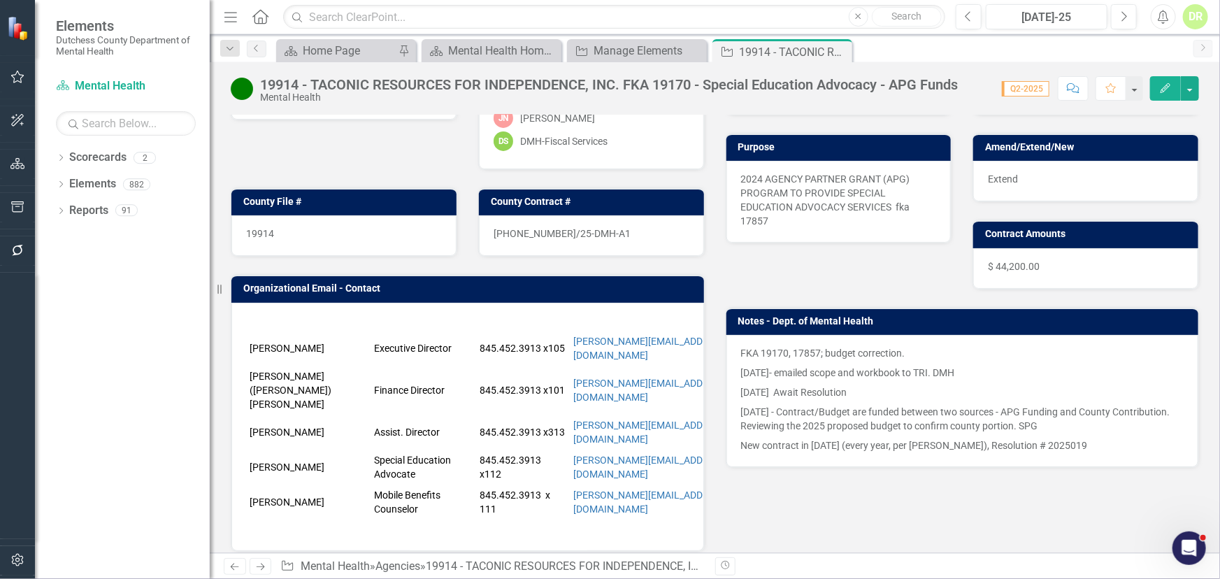
scroll to position [127, 0]
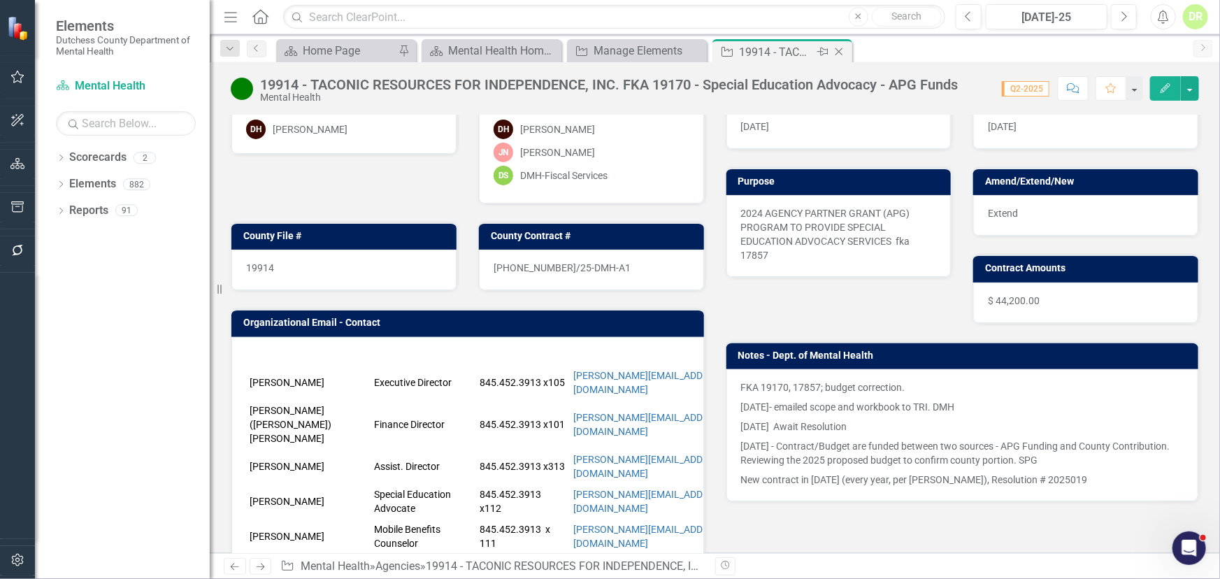
click at [839, 53] on icon "Close" at bounding box center [839, 51] width 14 height 11
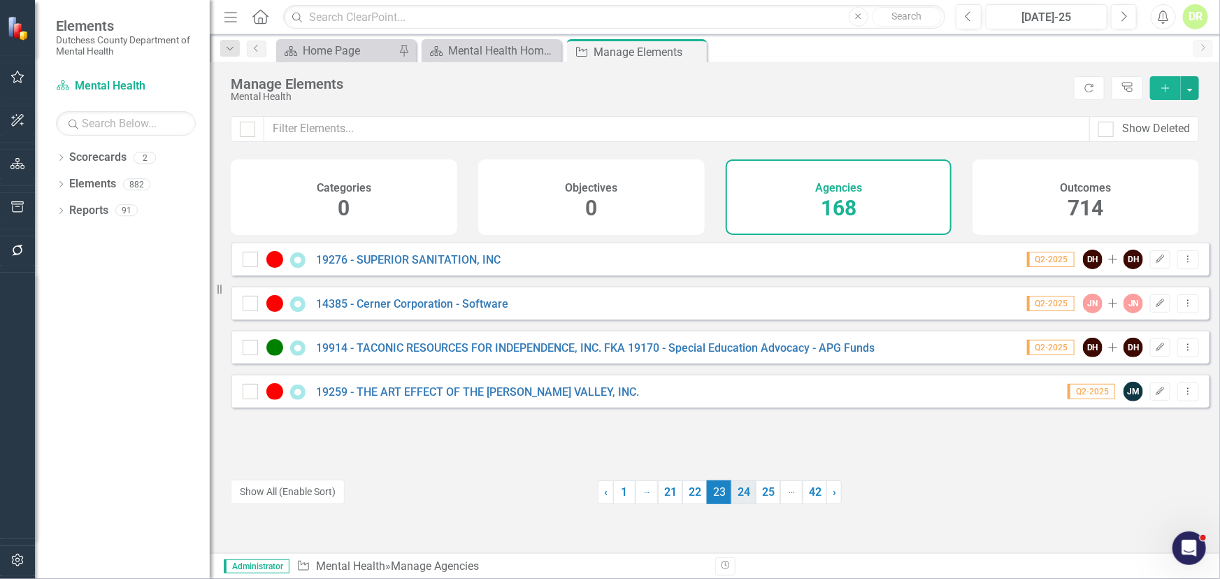
click at [737, 496] on link "24" at bounding box center [744, 492] width 24 height 24
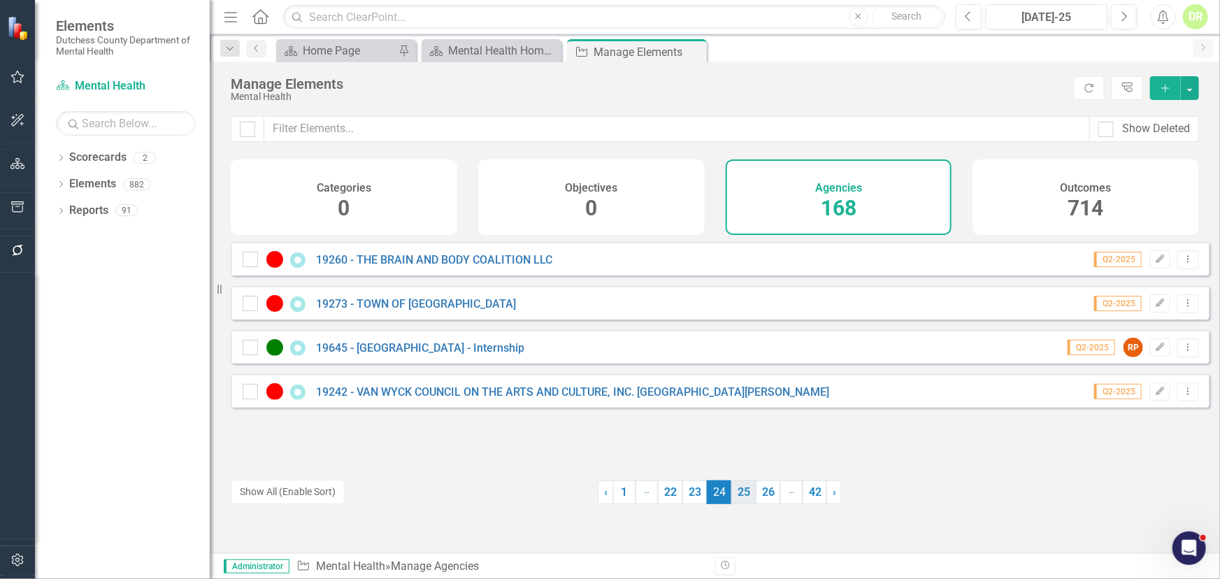
click at [739, 496] on link "25" at bounding box center [744, 492] width 24 height 24
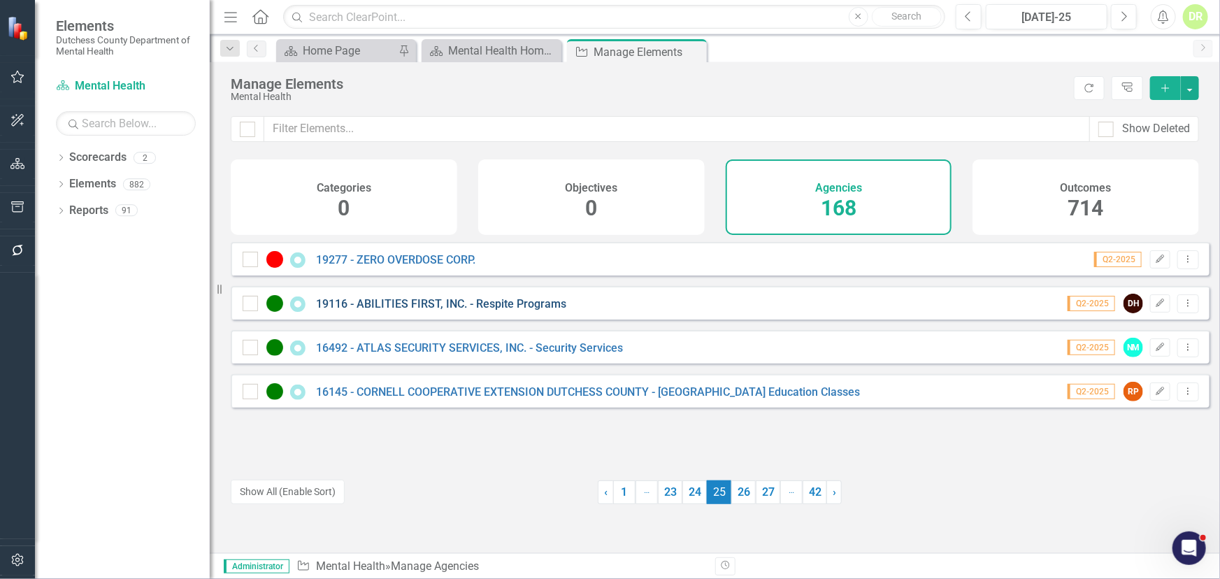
click at [399, 311] on link "19116 - ABILITIES FIRST, INC. - Respite Programs" at bounding box center [441, 303] width 250 height 13
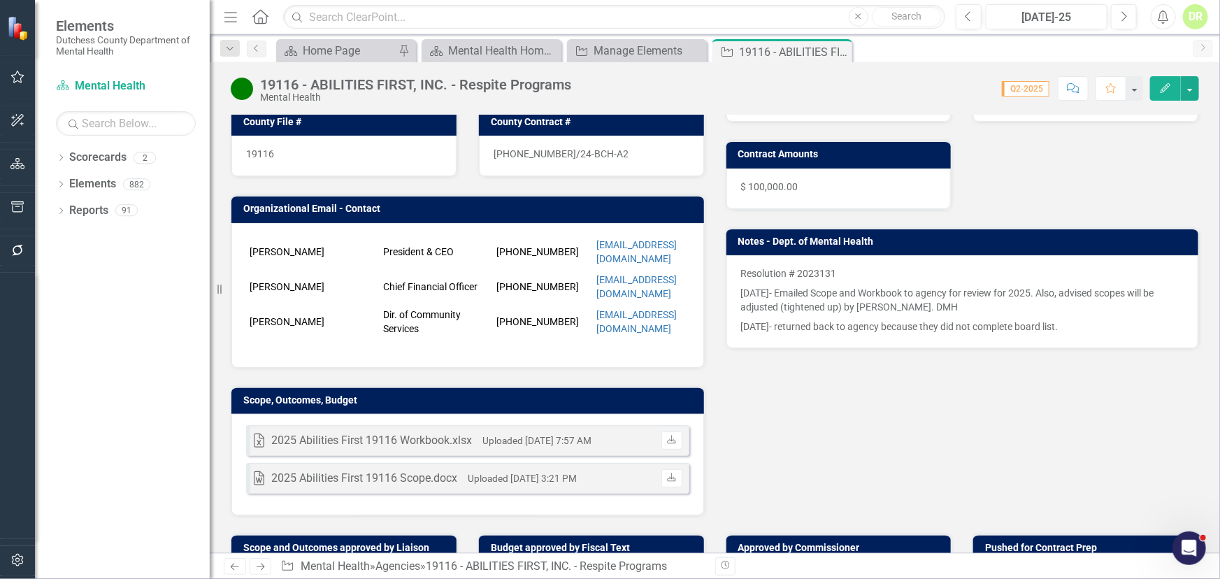
scroll to position [254, 0]
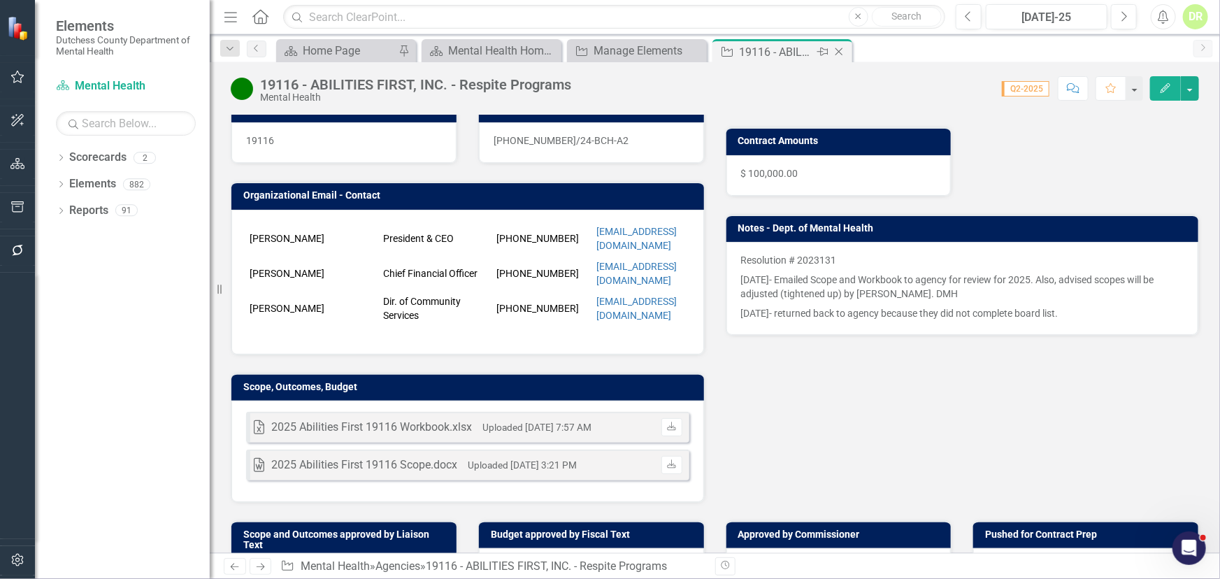
click at [838, 48] on icon "Close" at bounding box center [839, 51] width 14 height 11
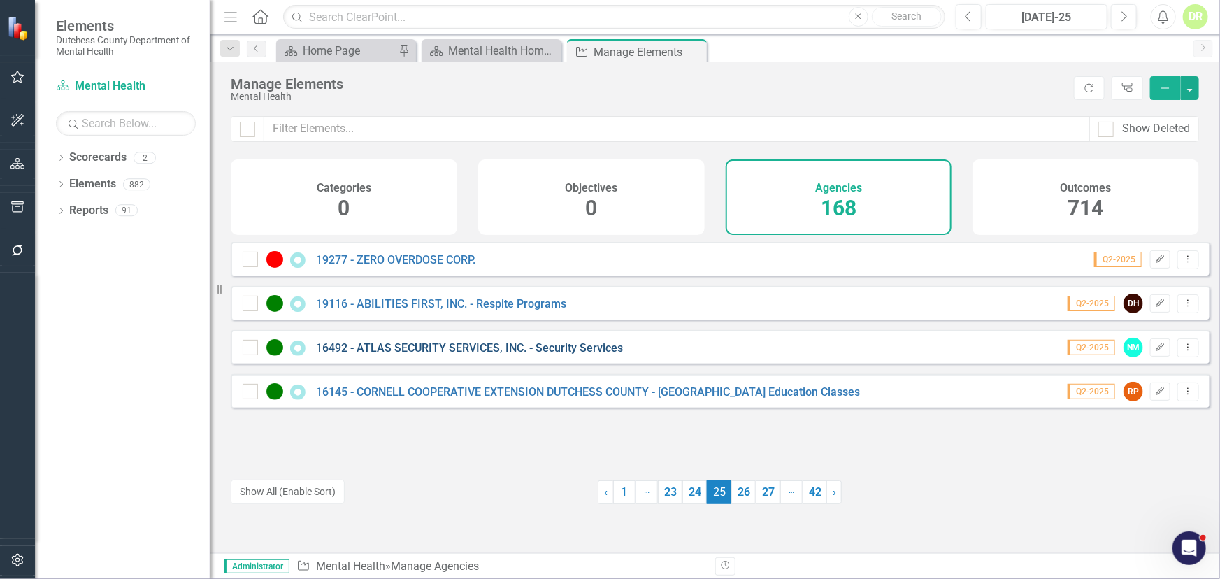
click at [364, 355] on link "16492 - ATLAS SECURITY SERVICES, INC. - Security Services" at bounding box center [469, 347] width 307 height 13
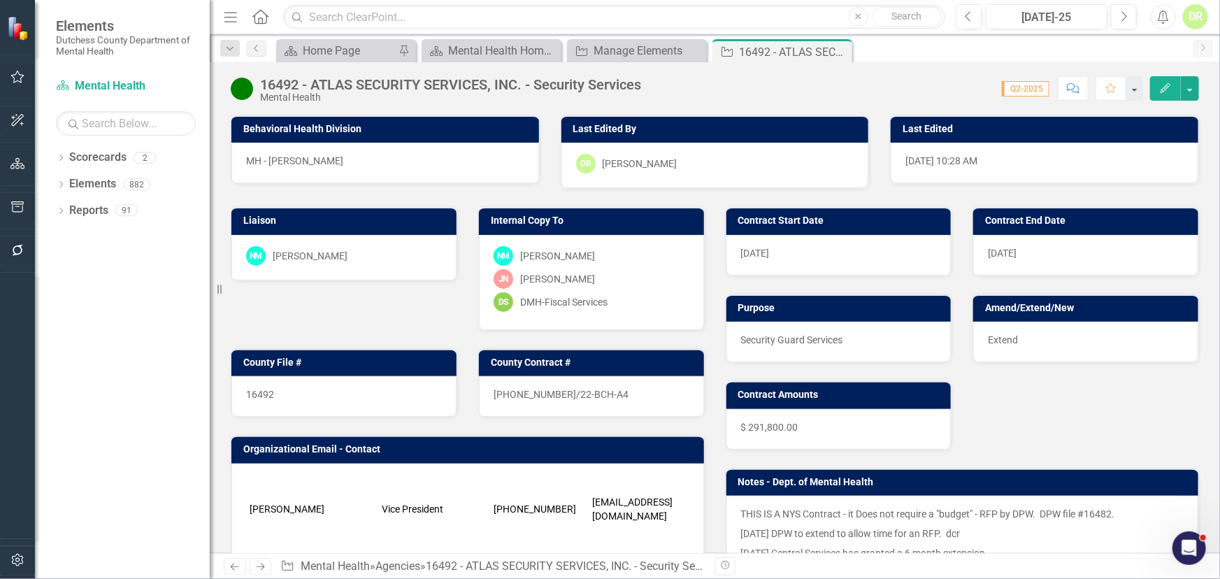
scroll to position [190, 0]
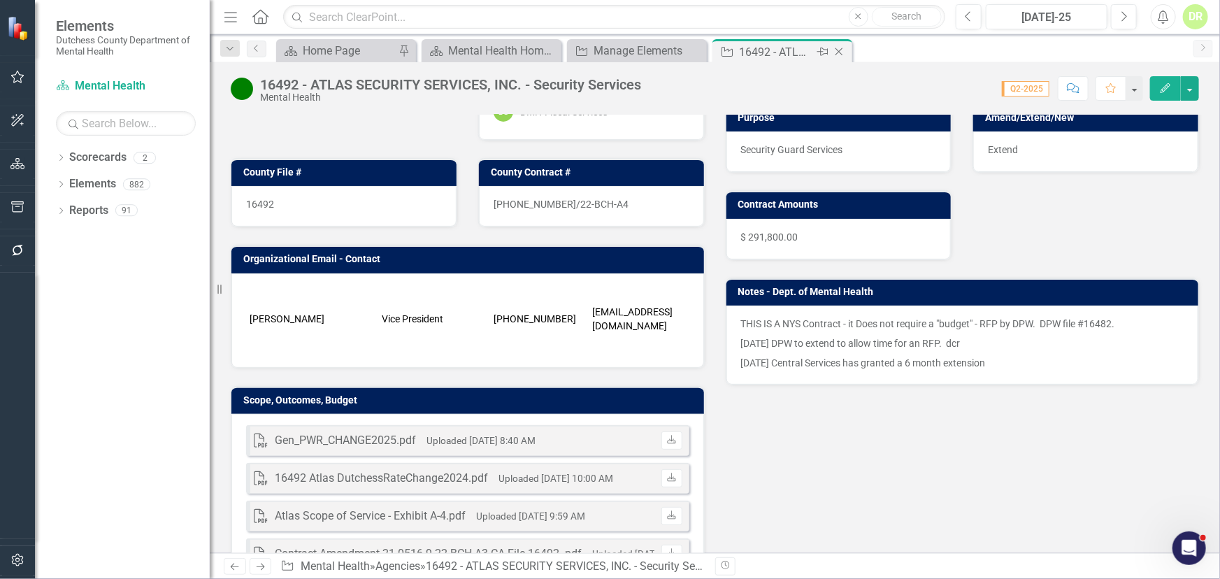
click at [836, 49] on icon at bounding box center [840, 52] width 8 height 8
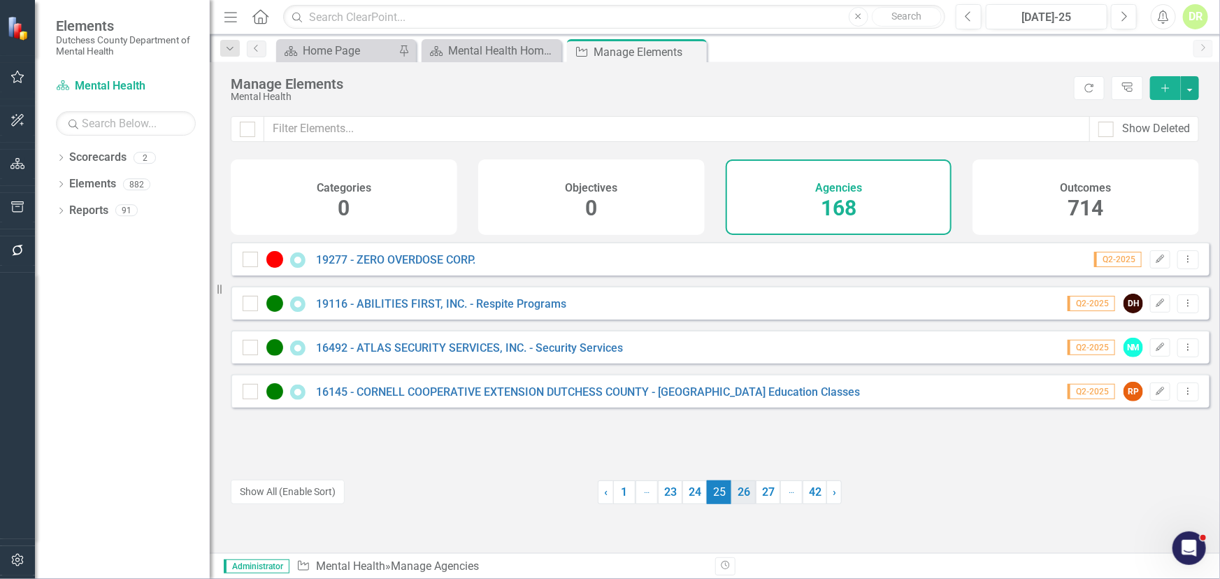
click at [740, 490] on link "26" at bounding box center [744, 492] width 24 height 24
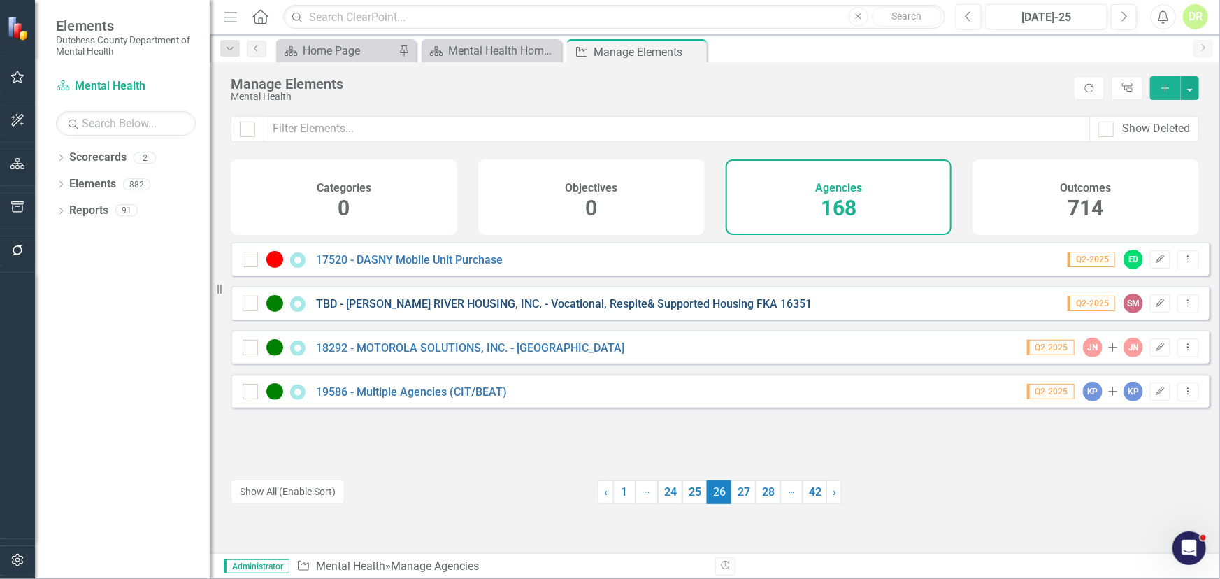
click at [641, 309] on link "TBD - [PERSON_NAME] RIVER HOUSING, INC. - Vocational, Respite& Supported Housin…" at bounding box center [564, 303] width 496 height 13
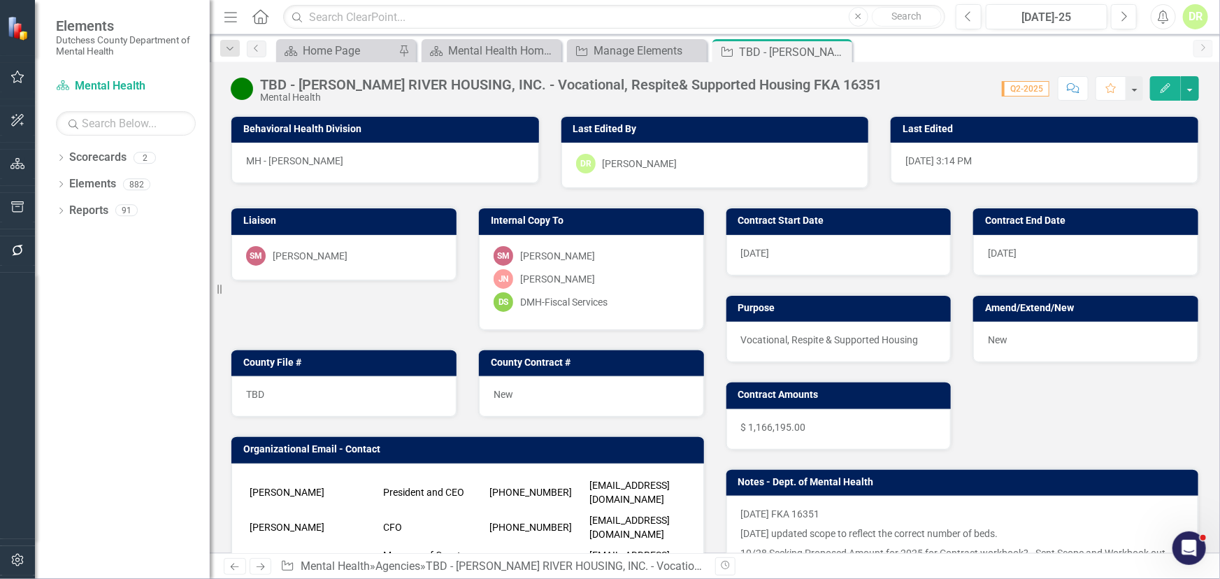
scroll to position [254, 0]
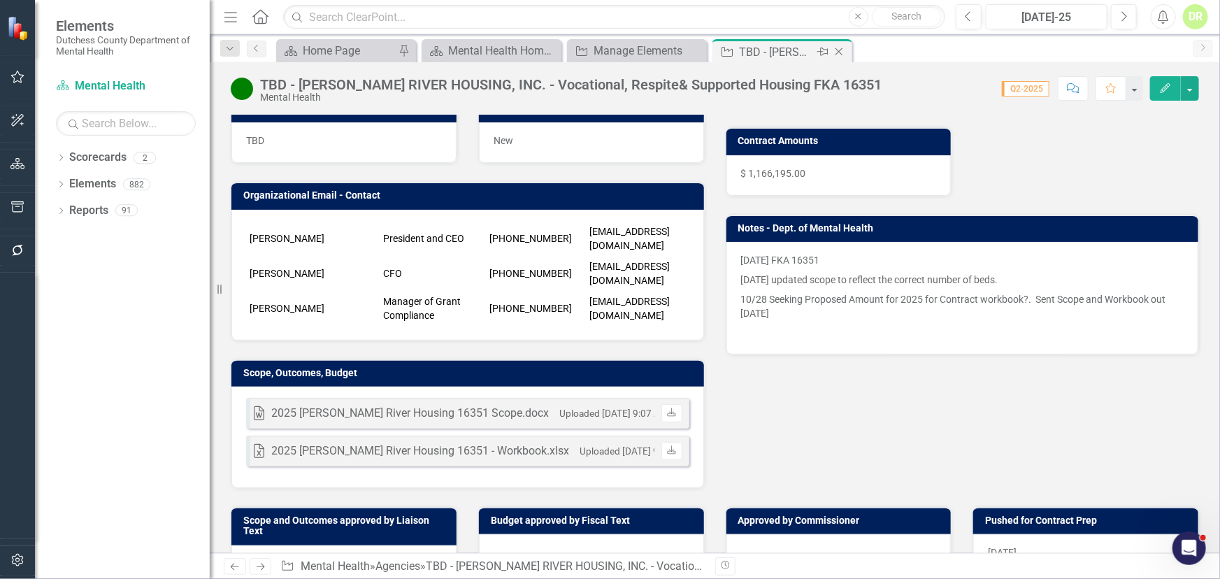
click at [840, 49] on icon "Close" at bounding box center [839, 51] width 14 height 11
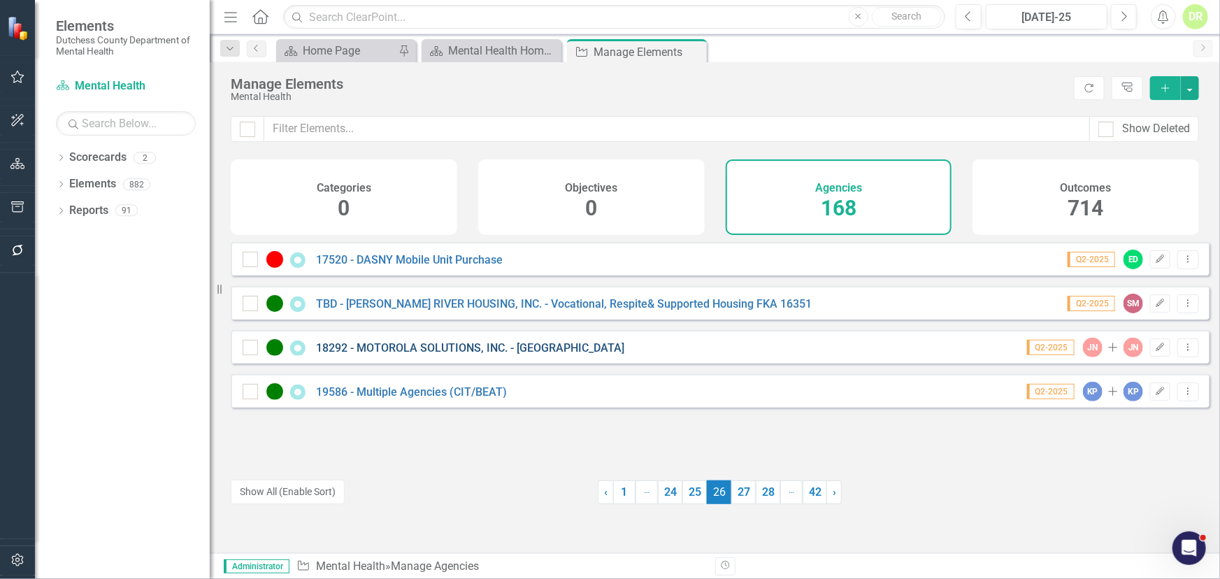
click at [434, 355] on link "18292 - MOTOROLA SOLUTIONS, INC. - [GEOGRAPHIC_DATA]" at bounding box center [470, 347] width 308 height 13
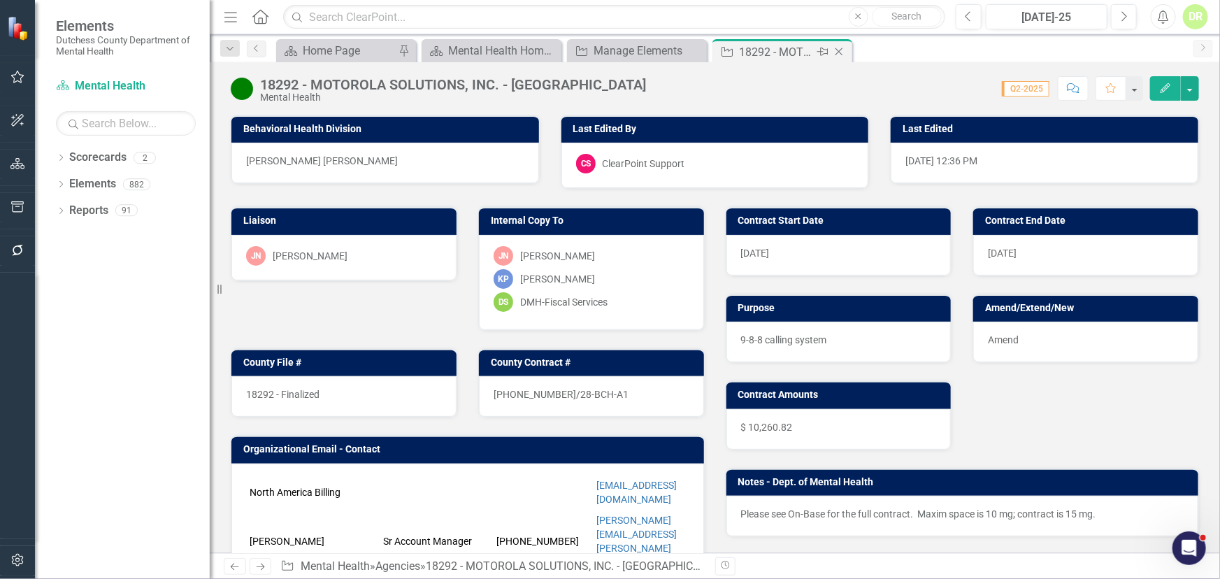
click at [840, 52] on icon at bounding box center [840, 52] width 8 height 8
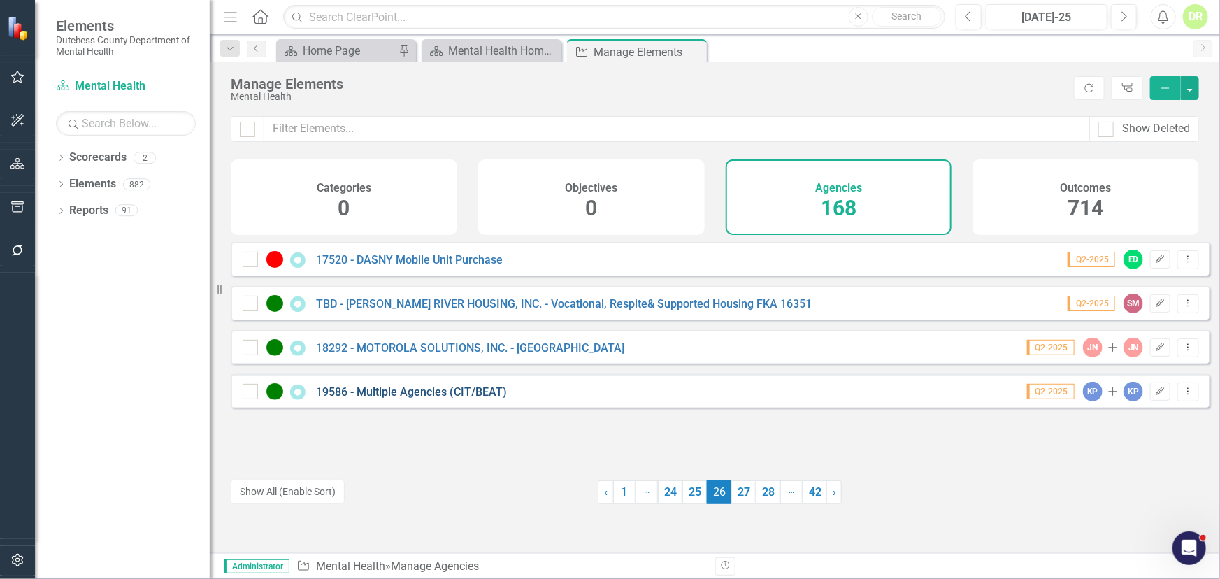
click at [427, 399] on link "19586 - Multiple Agencies (CIT/BEAT)" at bounding box center [411, 391] width 191 height 13
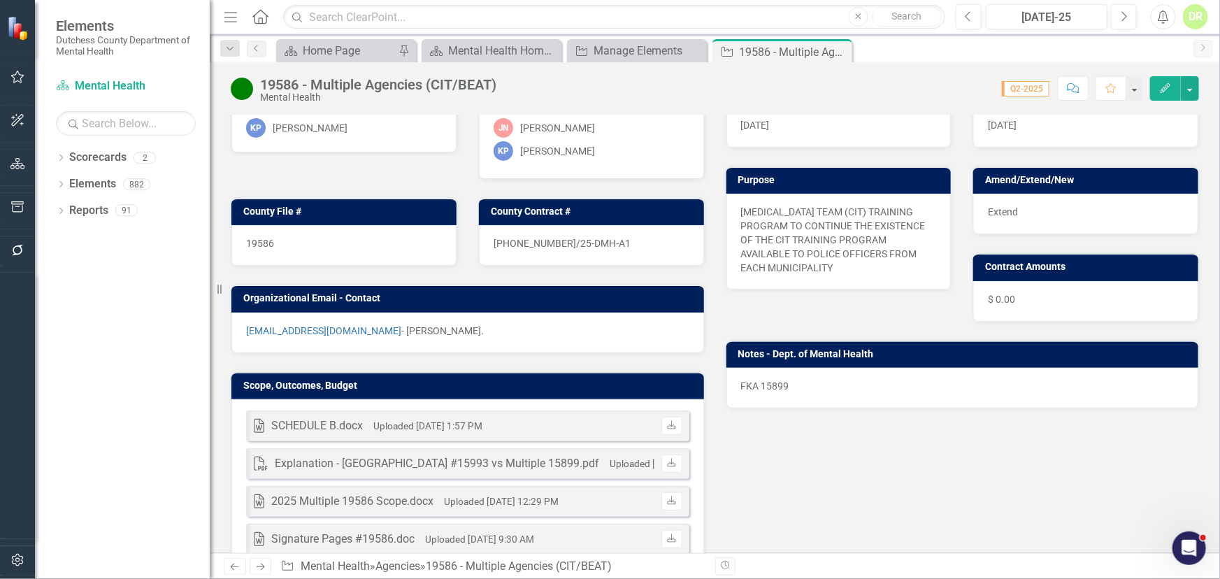
scroll to position [127, 0]
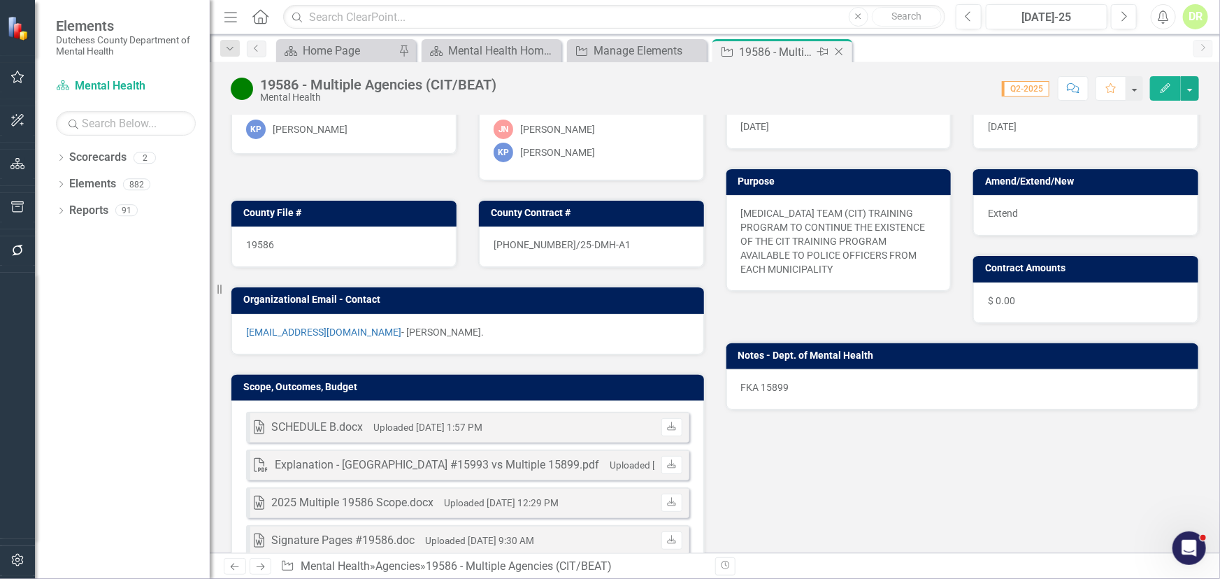
click at [842, 50] on icon "Close" at bounding box center [839, 51] width 14 height 11
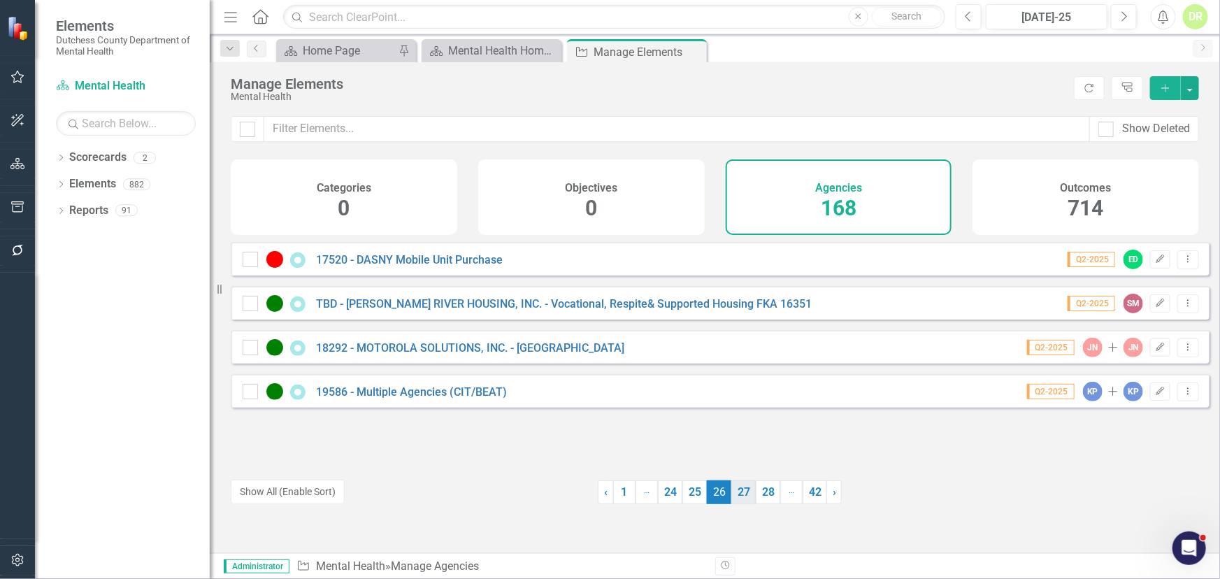
click at [742, 487] on link "27" at bounding box center [744, 492] width 24 height 24
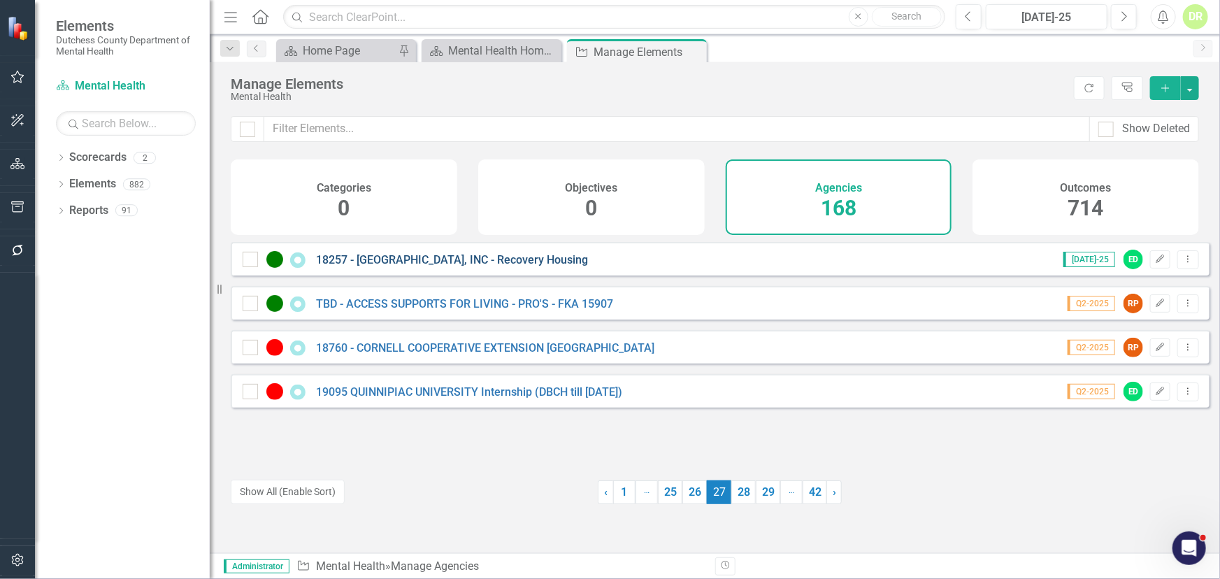
click at [455, 266] on link "18257 - [GEOGRAPHIC_DATA], INC - Recovery Housing" at bounding box center [452, 259] width 272 height 13
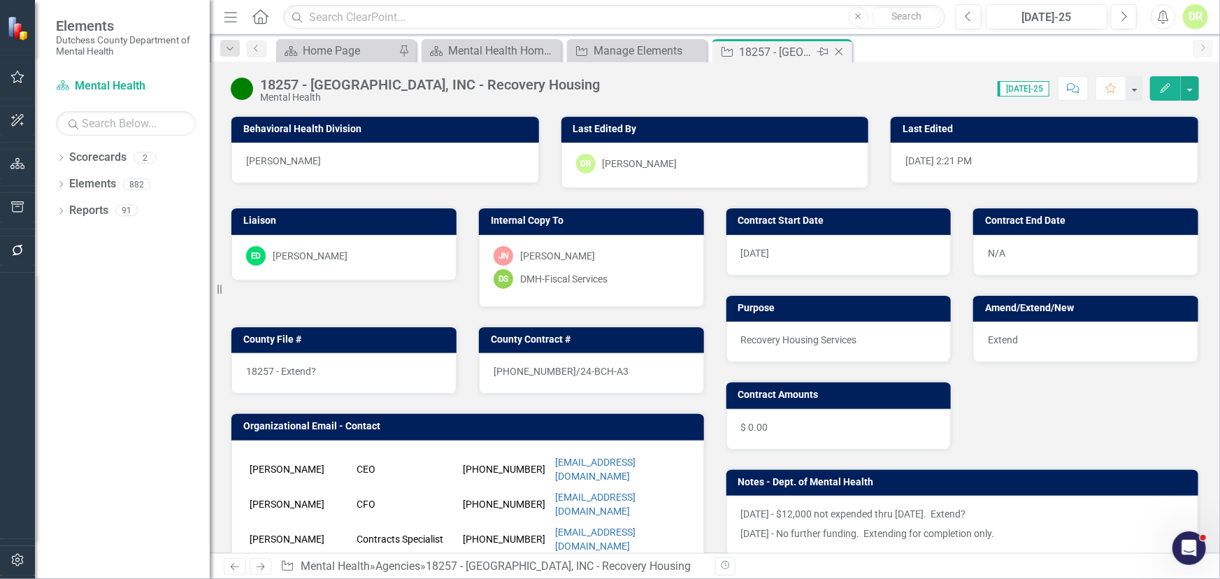
click at [841, 50] on icon "Close" at bounding box center [839, 51] width 14 height 11
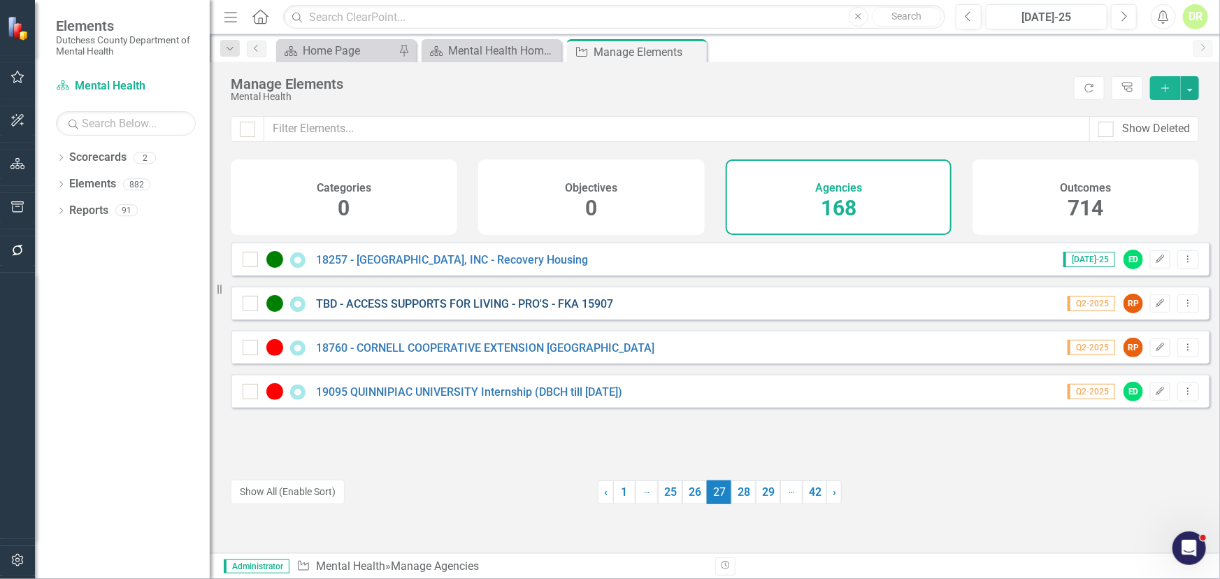
click at [494, 311] on link "TBD - ACCESS SUPPORTS FOR LIVING - PRO'S - FKA 15907" at bounding box center [464, 303] width 297 height 13
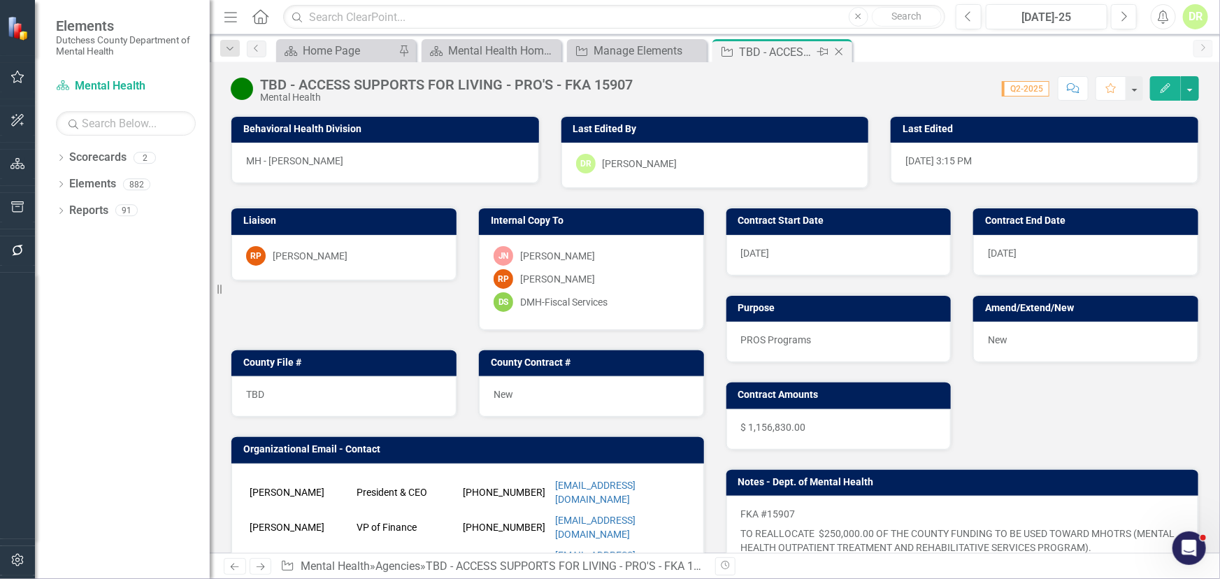
click at [838, 48] on icon "Close" at bounding box center [839, 51] width 14 height 11
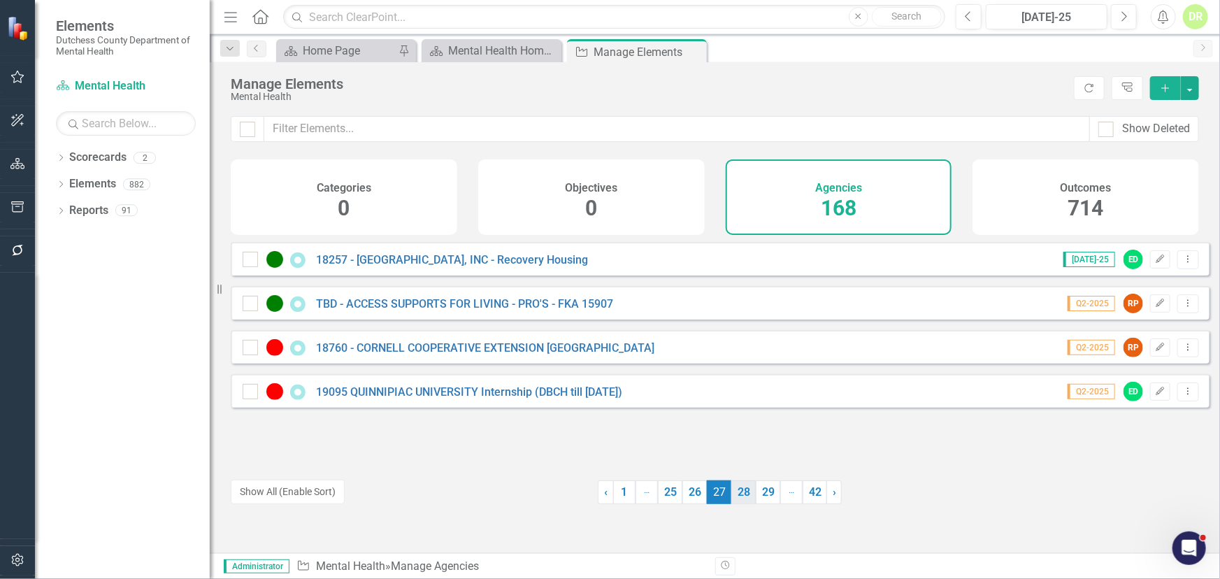
click at [733, 490] on link "28" at bounding box center [744, 492] width 24 height 24
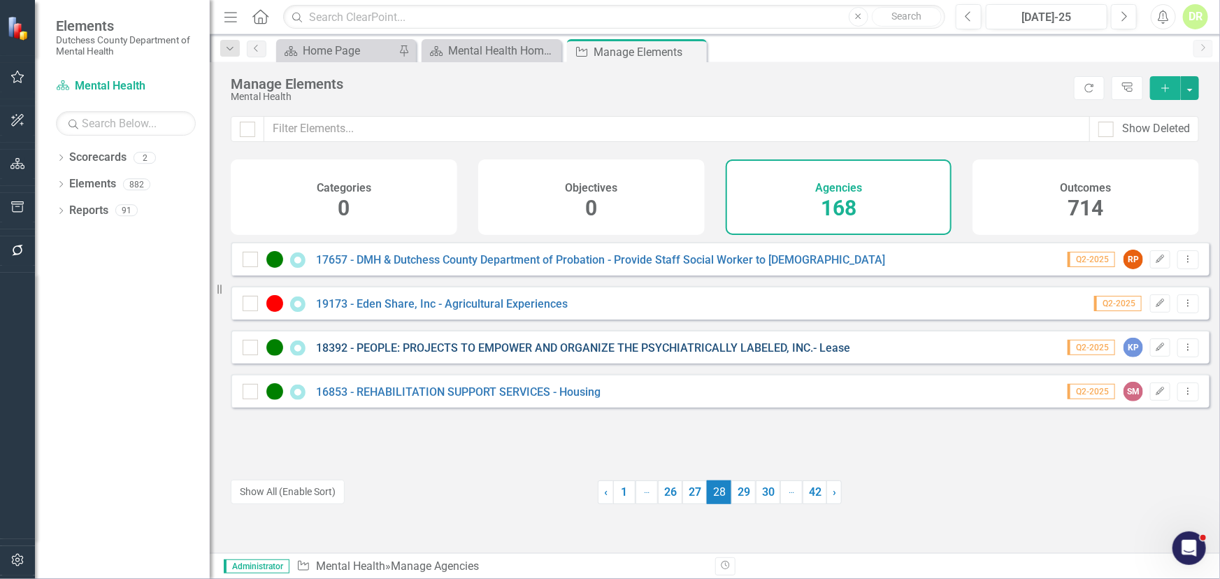
click at [583, 355] on link "18392 - PEOPLE: PROJECTS TO EMPOWER AND ORGANIZE THE PSYCHIATRICALLY LABELED, I…" at bounding box center [583, 347] width 534 height 13
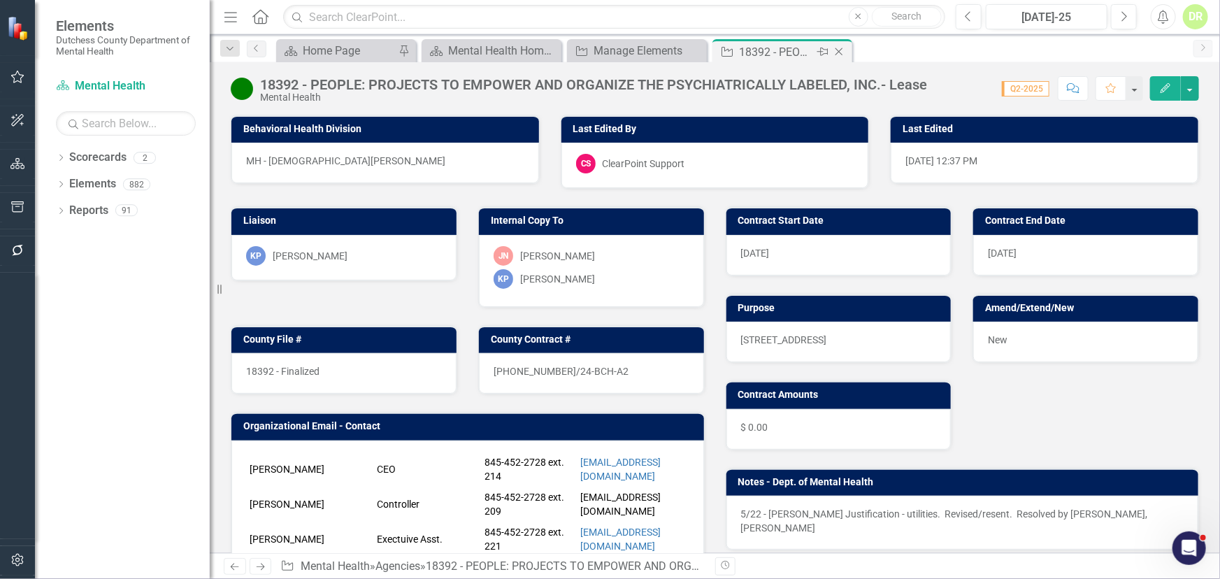
click at [841, 50] on icon "Close" at bounding box center [839, 51] width 14 height 11
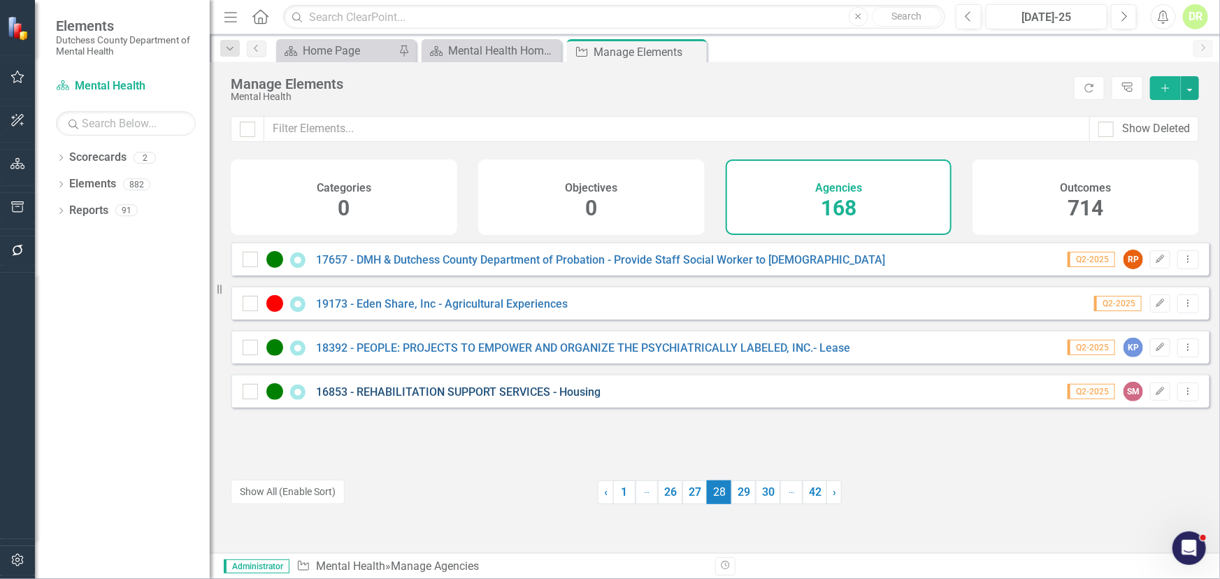
click at [537, 399] on link "16853 - REHABILITATION SUPPORT SERVICES - Housing" at bounding box center [458, 391] width 285 height 13
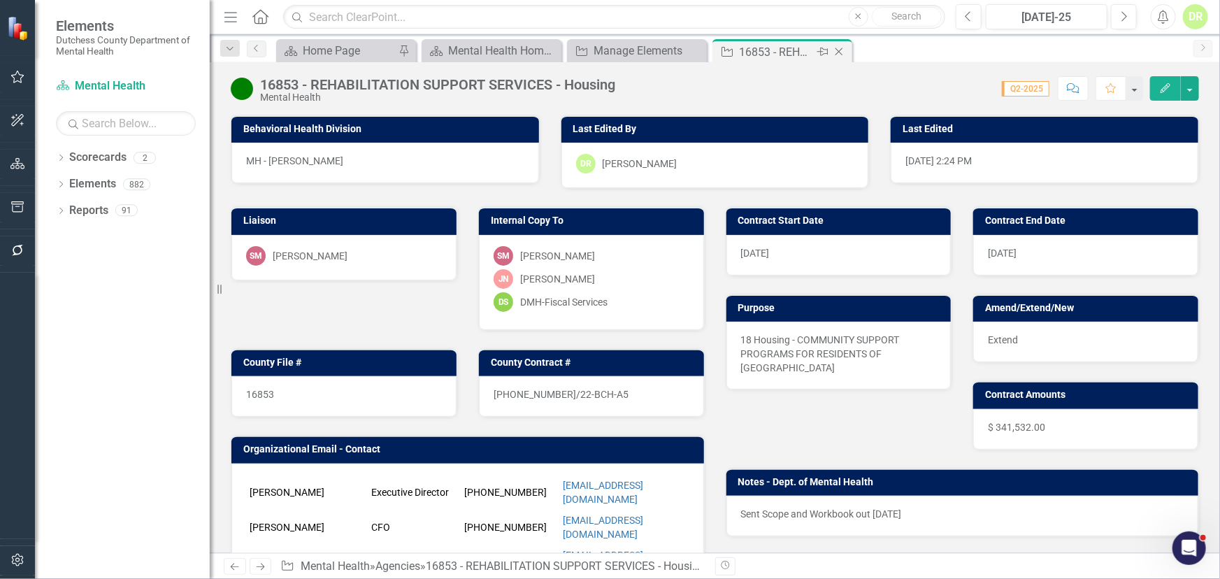
click at [843, 51] on icon "Close" at bounding box center [839, 51] width 14 height 11
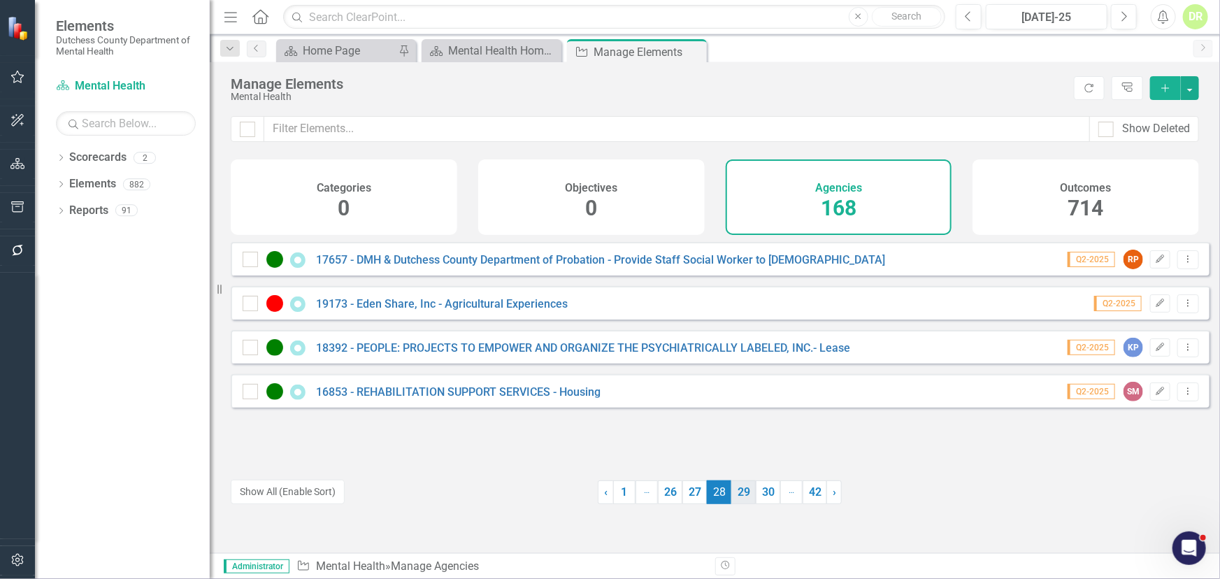
click at [739, 499] on link "29" at bounding box center [744, 492] width 24 height 24
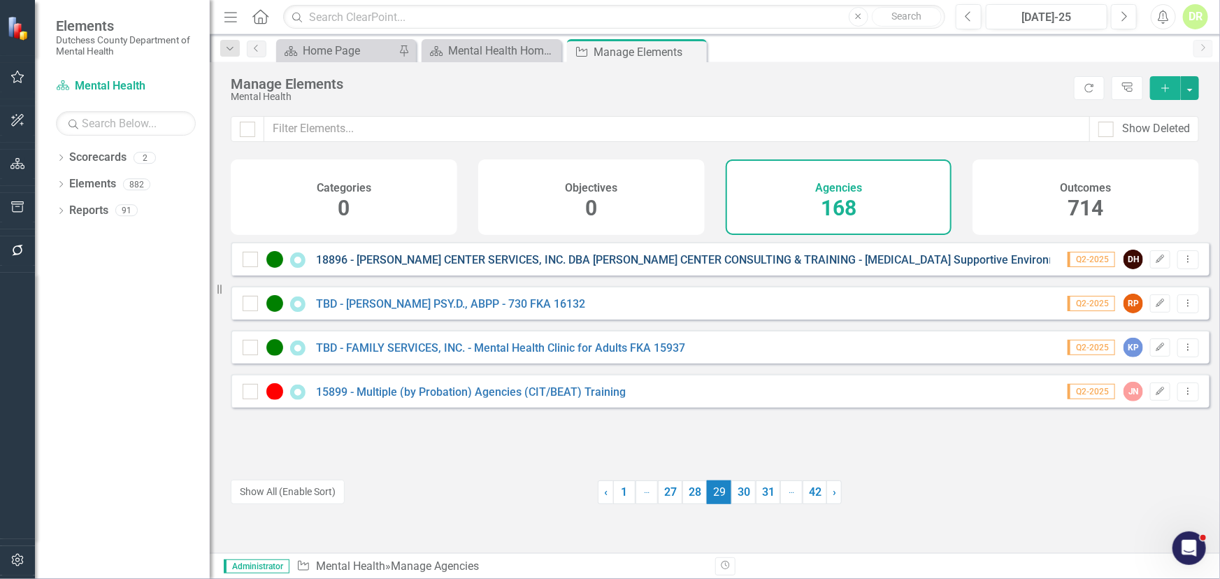
click at [644, 266] on link "18896 - [PERSON_NAME] CENTER SERVICES, INC. DBA [PERSON_NAME] CENTER CONSULTING…" at bounding box center [695, 259] width 759 height 13
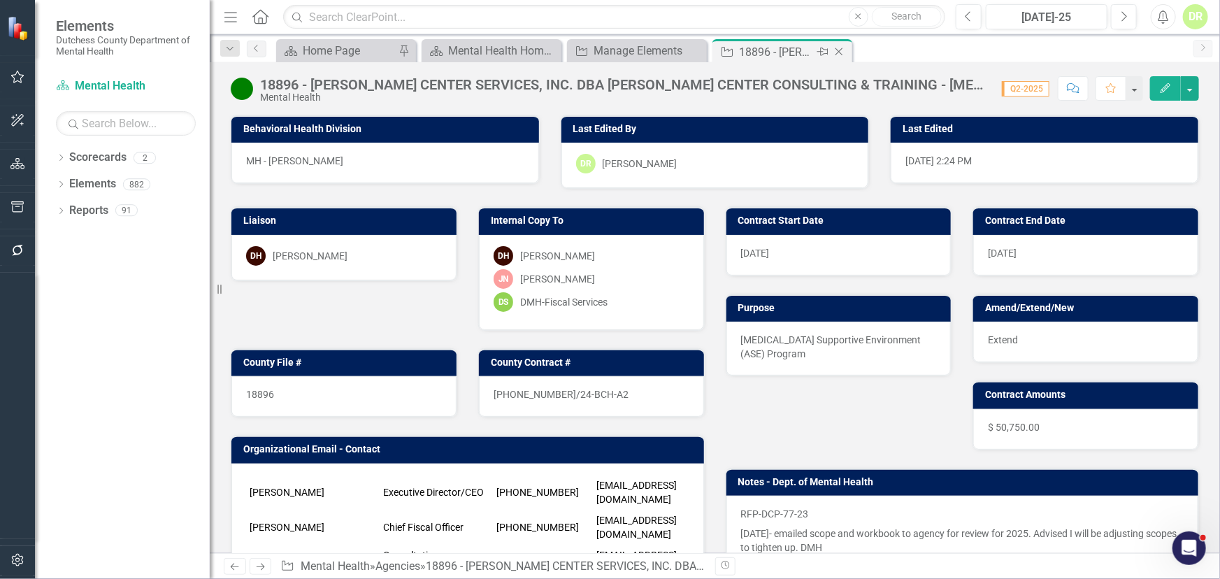
click at [841, 49] on icon "Close" at bounding box center [839, 51] width 14 height 11
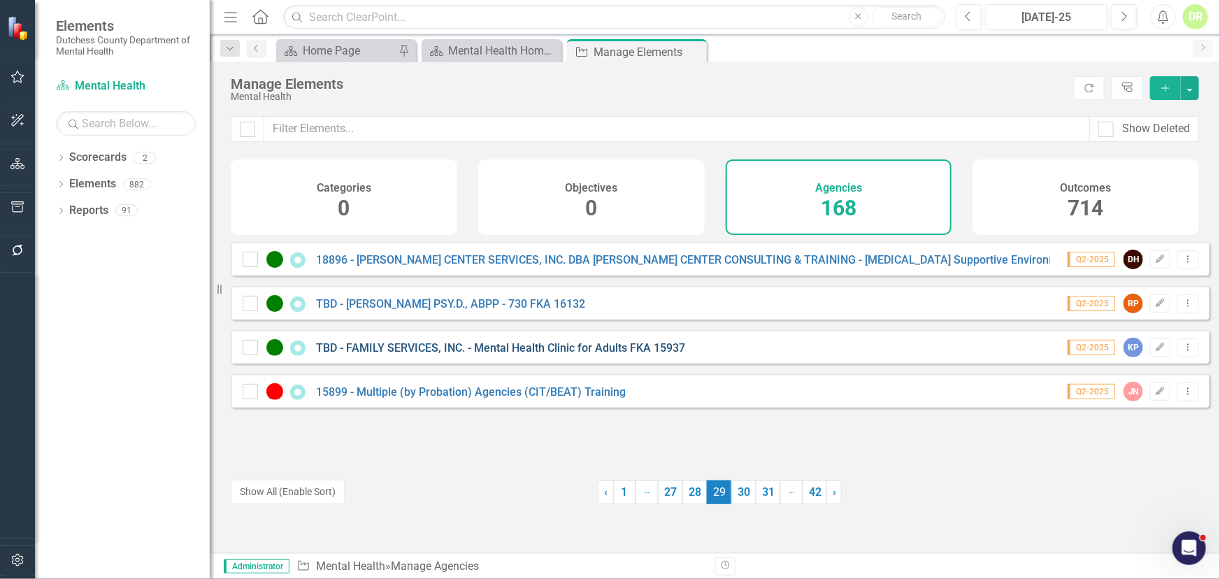
click at [423, 355] on link "TBD - FAMILY SERVICES, INC. - Mental Health Clinic for Adults FKA 15937" at bounding box center [500, 347] width 369 height 13
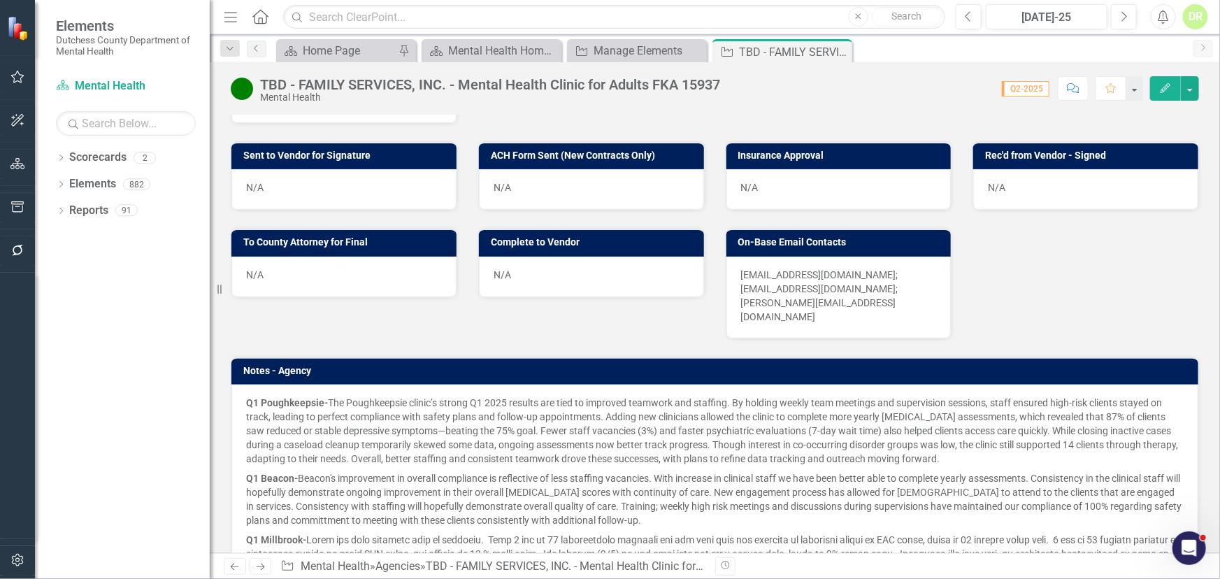
scroll to position [890, 0]
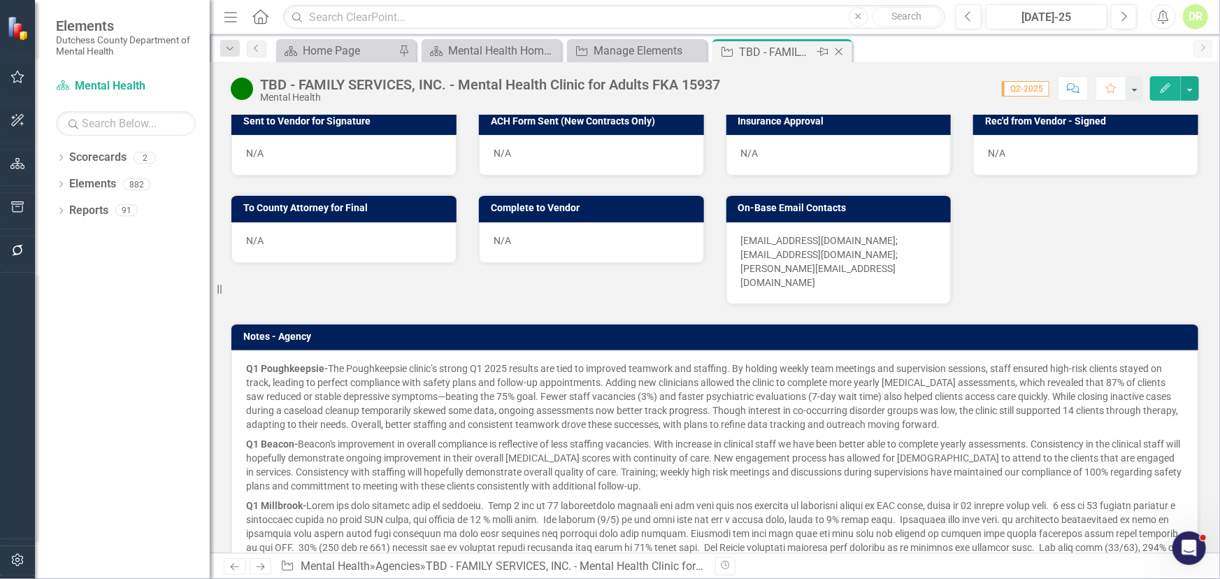
click at [842, 52] on icon "Close" at bounding box center [839, 51] width 14 height 11
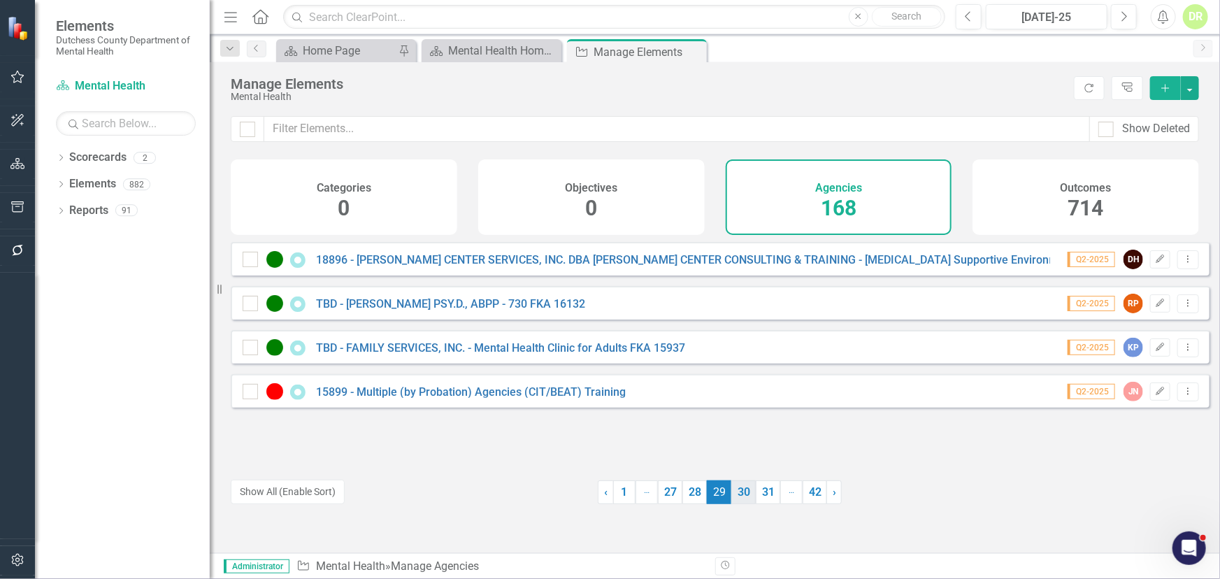
click at [741, 493] on link "30" at bounding box center [744, 492] width 24 height 24
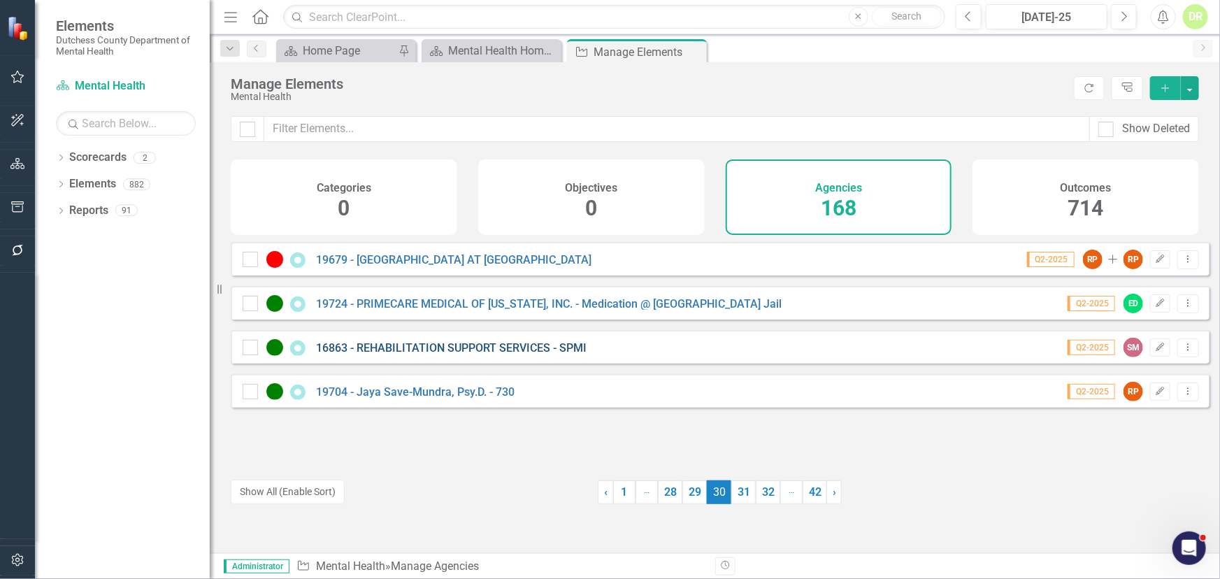
click at [508, 355] on link "16863 - REHABILITATION SUPPORT SERVICES - SPMI" at bounding box center [451, 347] width 271 height 13
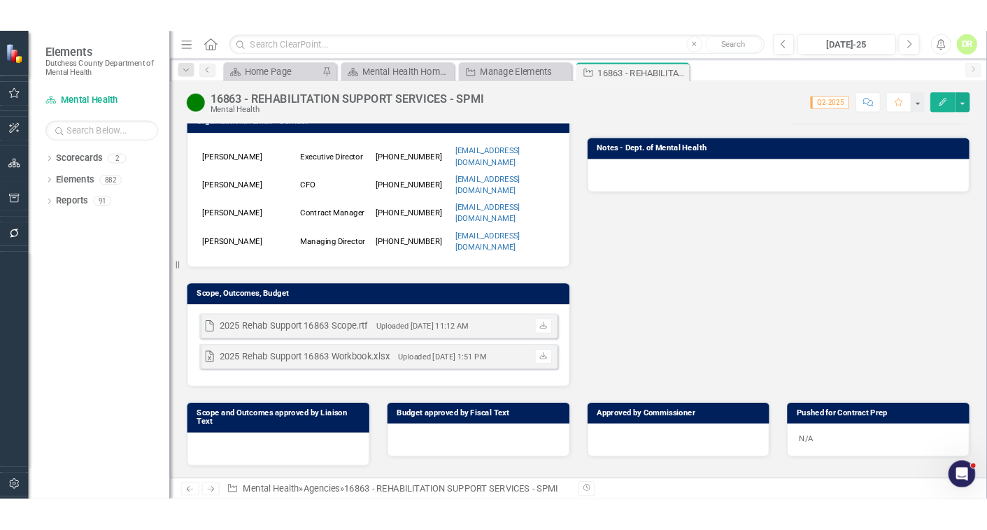
scroll to position [318, 0]
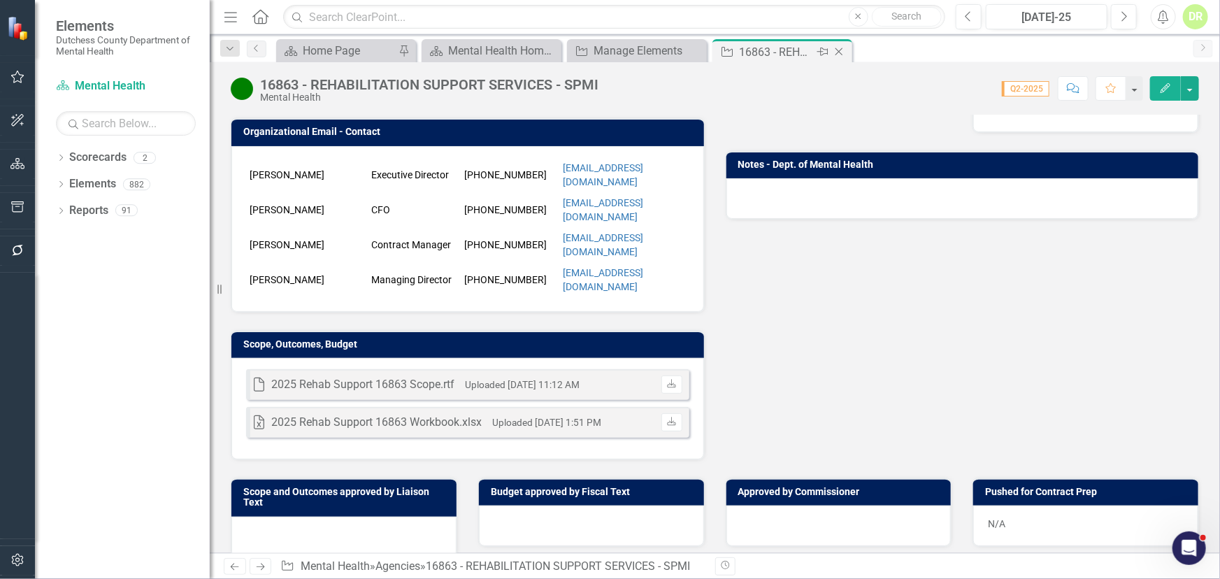
click at [836, 54] on icon "Close" at bounding box center [839, 51] width 14 height 11
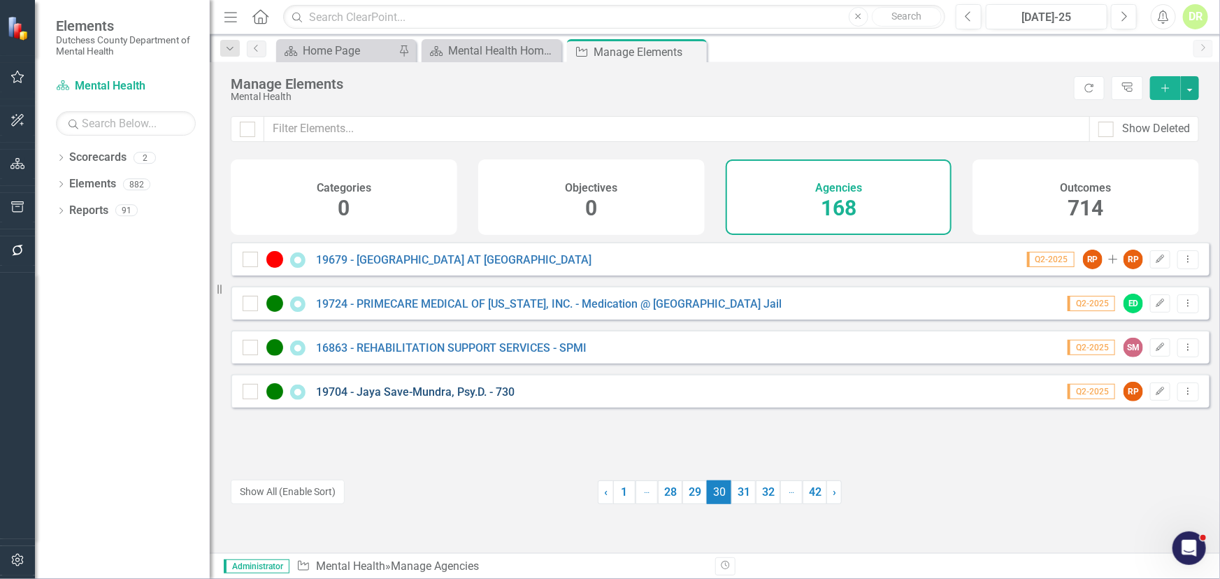
click at [411, 399] on link "19704 - Jaya Save-Mundra, Psy.D. - 730" at bounding box center [415, 391] width 199 height 13
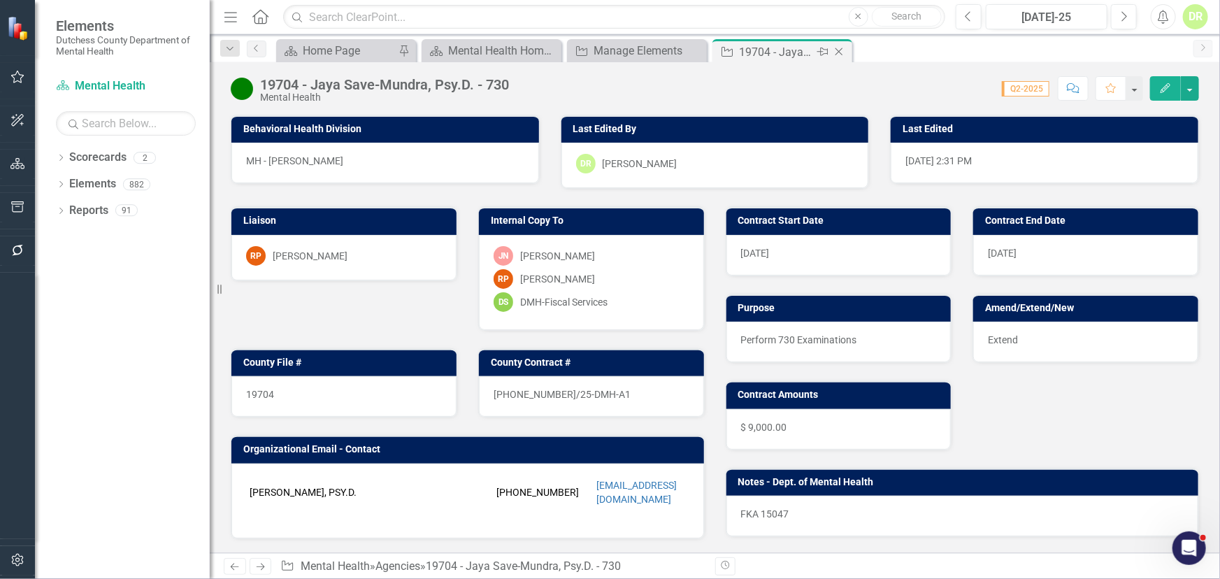
click at [841, 48] on icon "Close" at bounding box center [839, 51] width 14 height 11
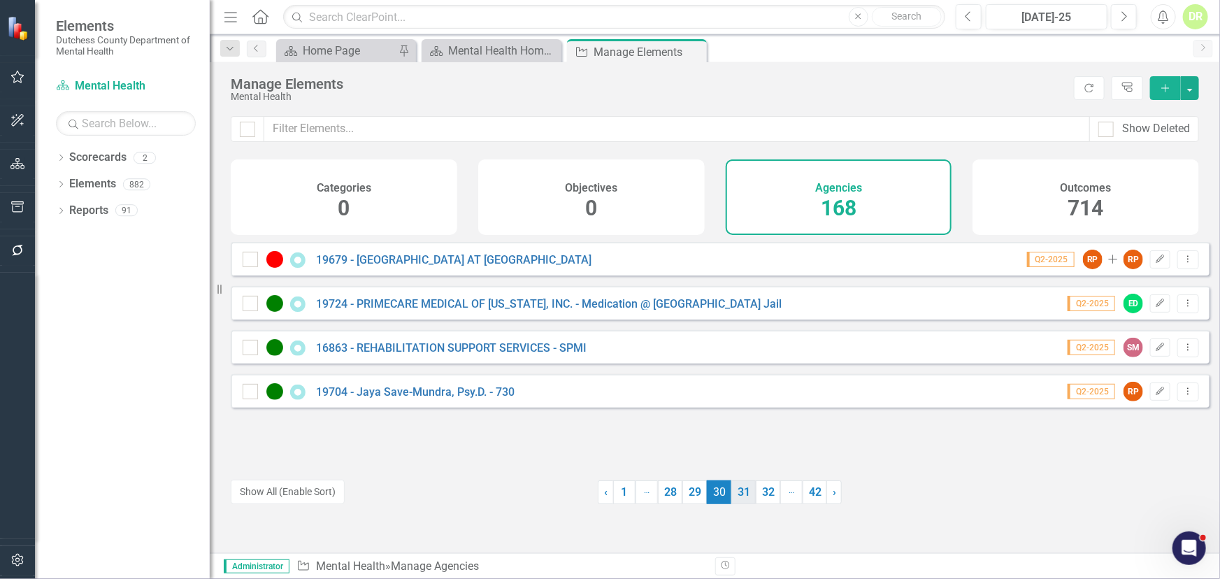
click at [736, 496] on link "31" at bounding box center [744, 492] width 24 height 24
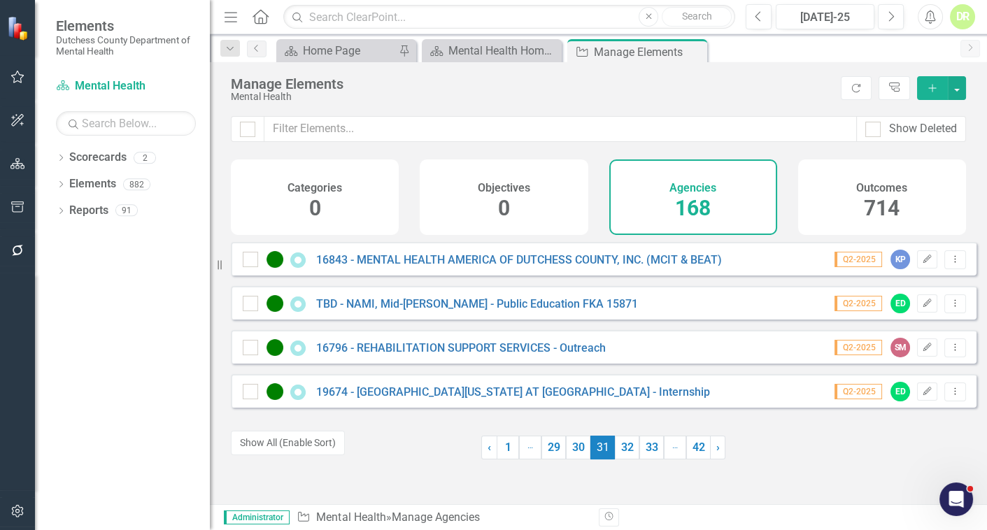
scroll to position [9029, 0]
